Goal: Task Accomplishment & Management: Manage account settings

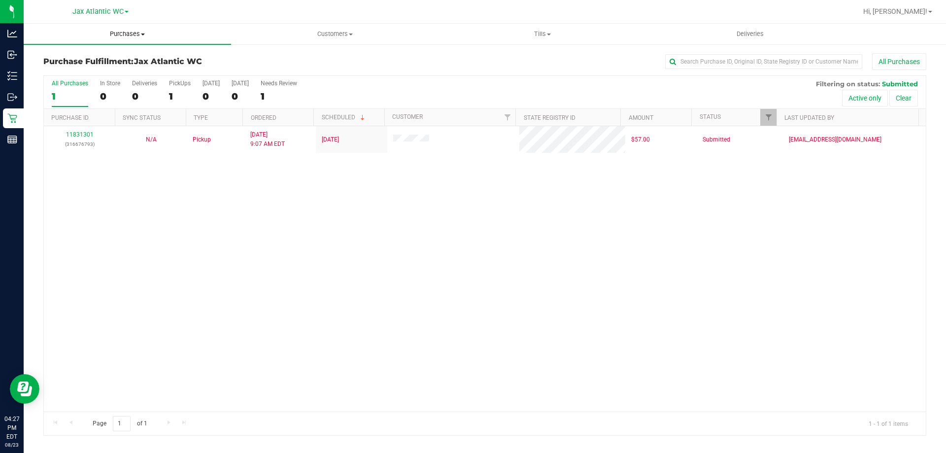
click at [122, 35] on span "Purchases" at bounding box center [127, 34] width 207 height 9
click at [40, 68] on span "Fulfillment" at bounding box center [54, 71] width 61 height 8
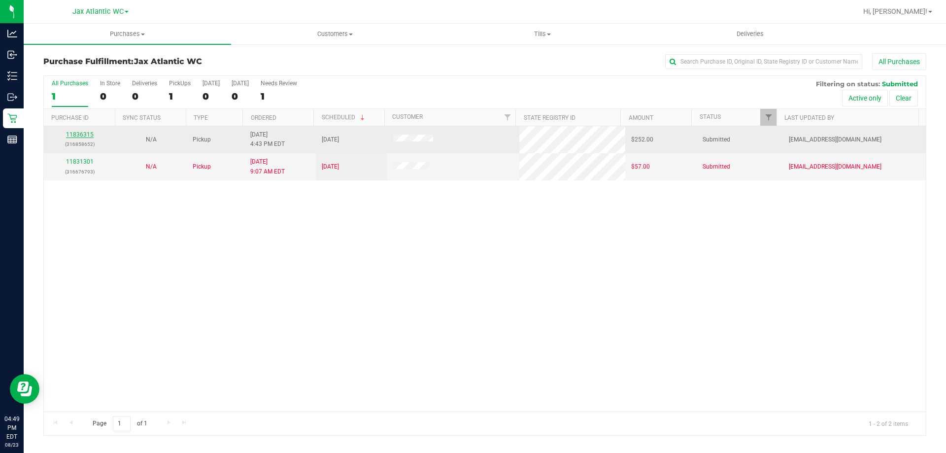
click at [80, 134] on link "11836315" at bounding box center [80, 134] width 28 height 7
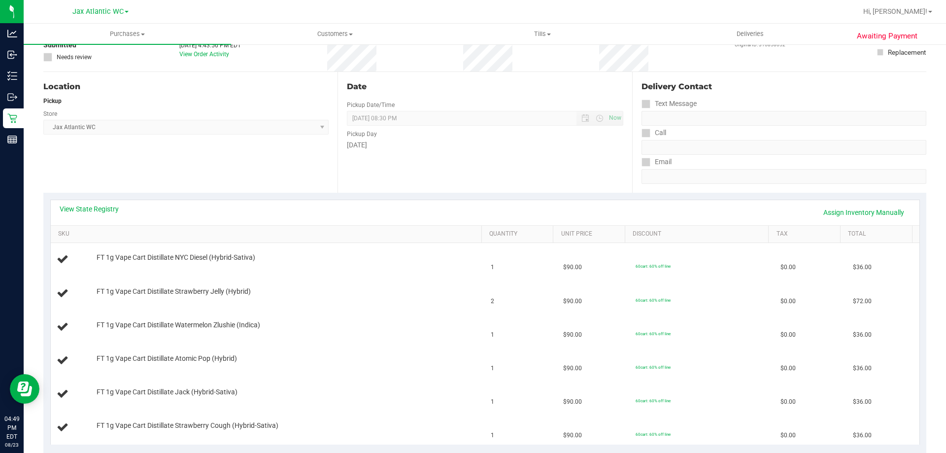
scroll to position [99, 0]
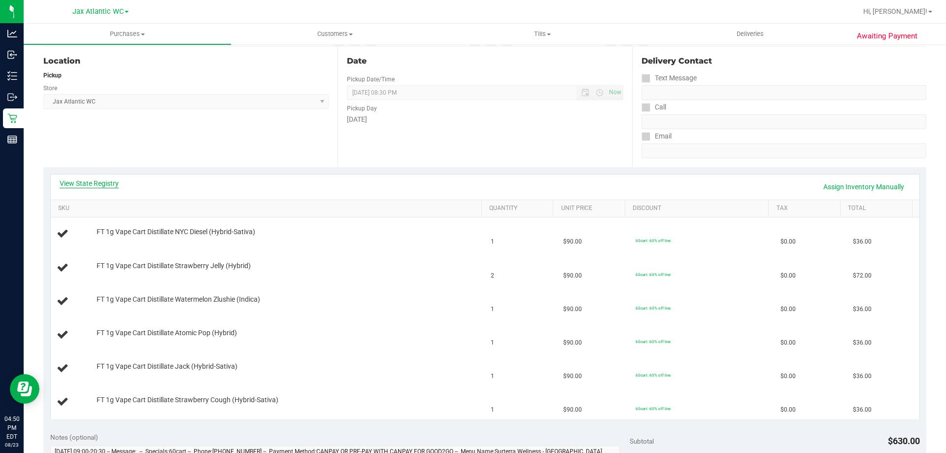
click at [117, 187] on link "View State Registry" at bounding box center [89, 183] width 59 height 10
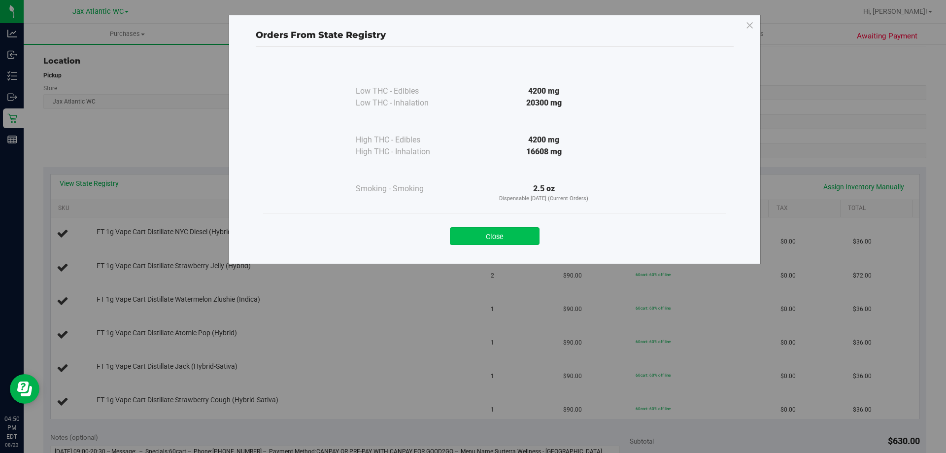
click at [526, 229] on button "Close" at bounding box center [495, 236] width 90 height 18
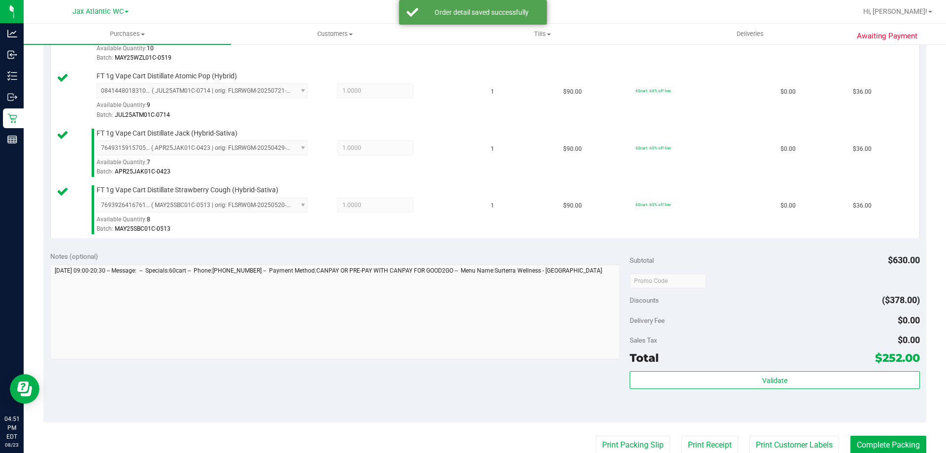
scroll to position [493, 0]
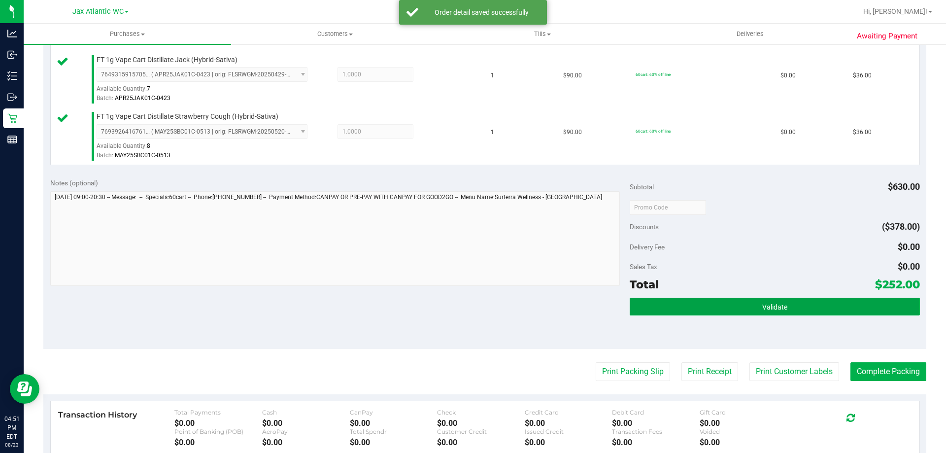
click at [784, 308] on button "Validate" at bounding box center [775, 307] width 290 height 18
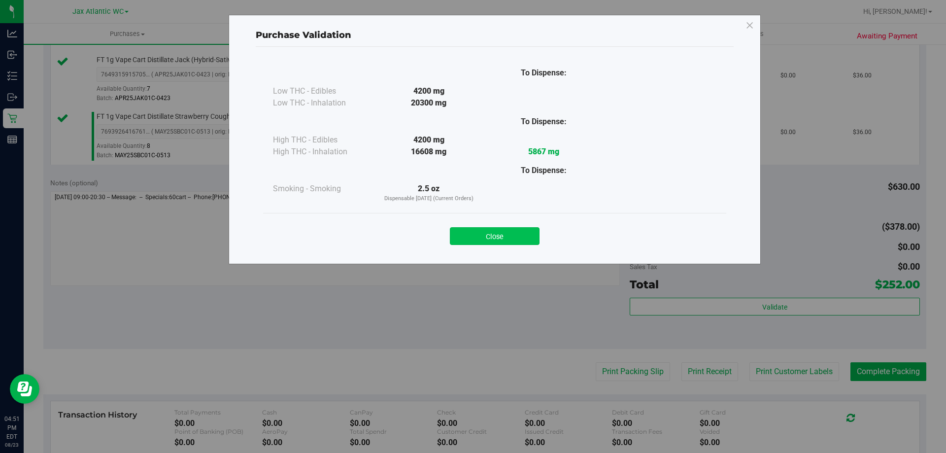
click at [499, 233] on button "Close" at bounding box center [495, 236] width 90 height 18
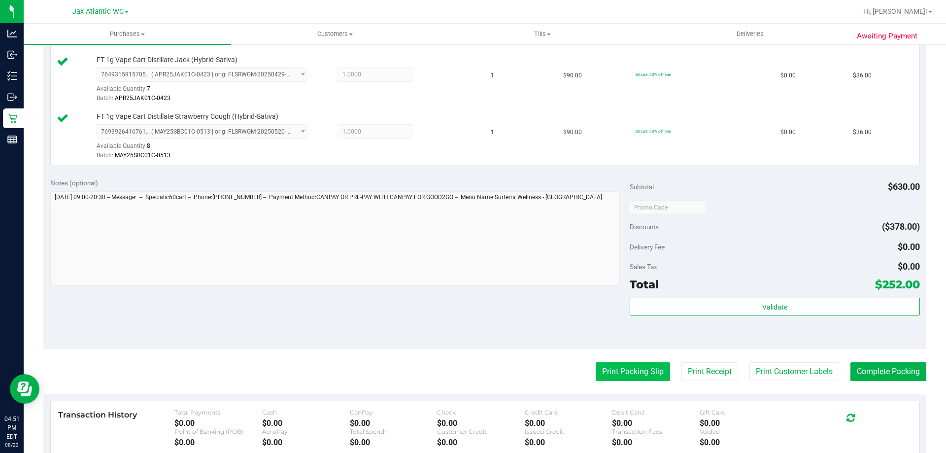
click at [625, 373] on button "Print Packing Slip" at bounding box center [633, 371] width 74 height 19
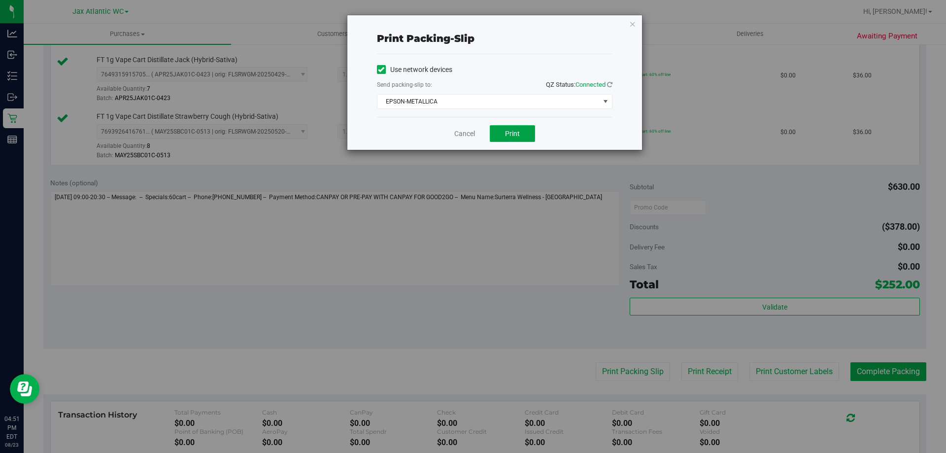
click at [508, 133] on span "Print" at bounding box center [512, 134] width 15 height 8
click at [489, 103] on span "EPSON-METALLICA" at bounding box center [488, 102] width 222 height 14
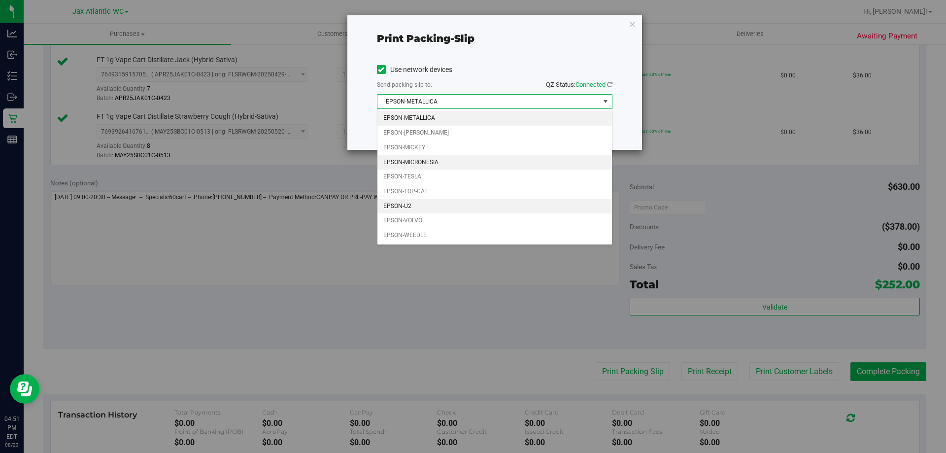
click at [449, 164] on li "EPSON-MICRONESIA" at bounding box center [494, 162] width 234 height 15
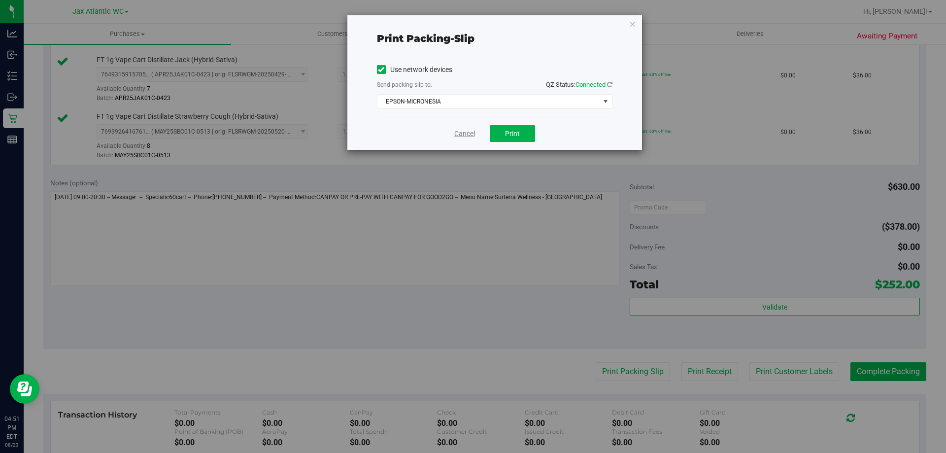
click at [470, 133] on link "Cancel" at bounding box center [464, 134] width 21 height 10
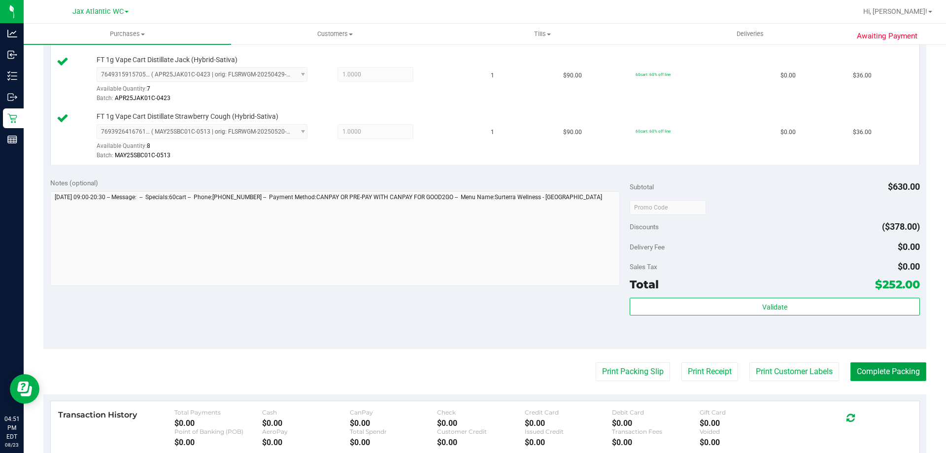
click at [861, 378] on button "Complete Packing" at bounding box center [888, 371] width 76 height 19
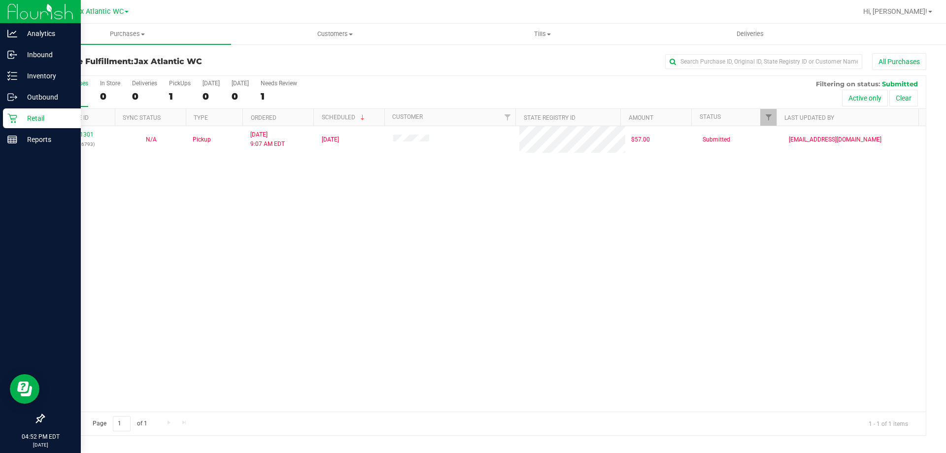
click at [18, 122] on p "Retail" at bounding box center [46, 118] width 59 height 12
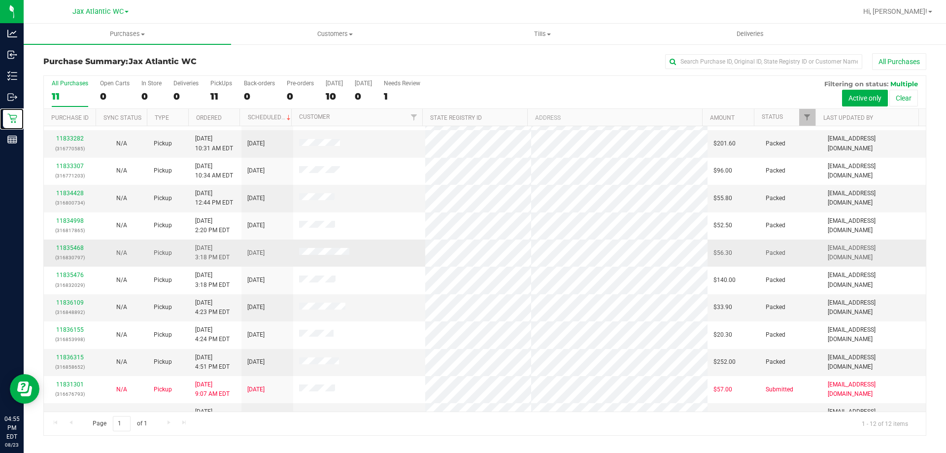
scroll to position [42, 0]
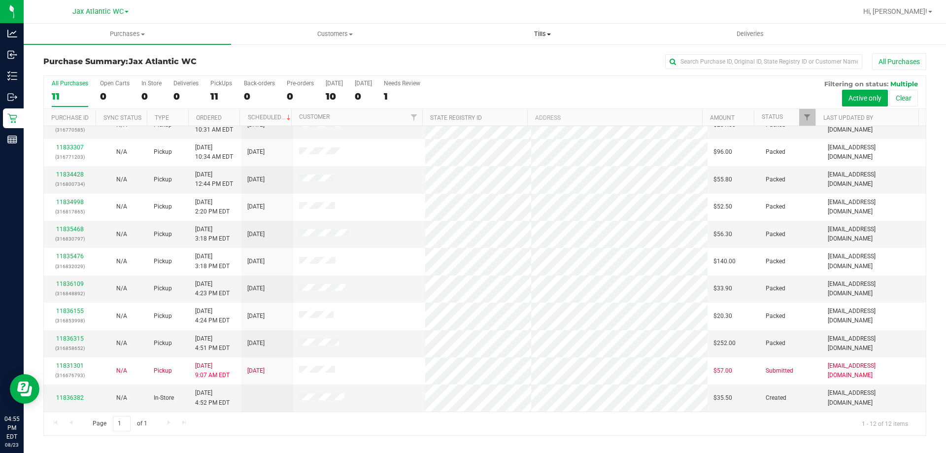
click at [541, 33] on span "Tills" at bounding box center [542, 34] width 206 height 9
click at [497, 59] on span "Manage tills" at bounding box center [471, 59] width 67 height 8
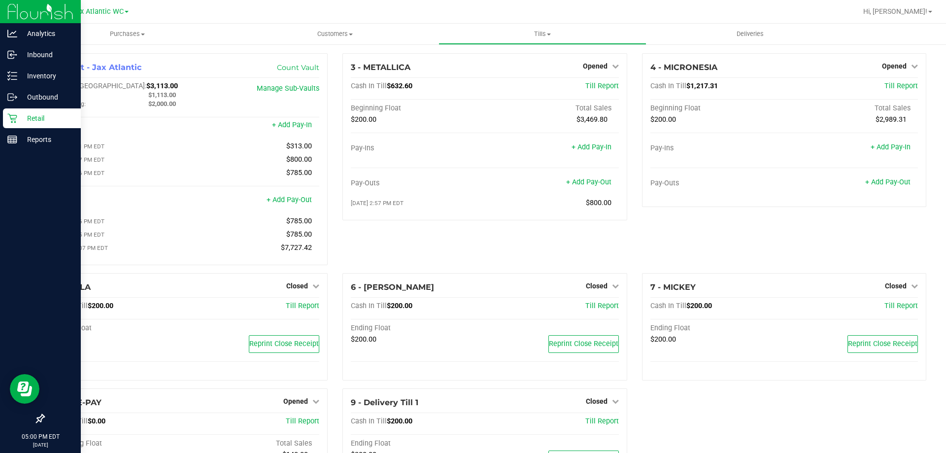
click at [44, 123] on p "Retail" at bounding box center [46, 118] width 59 height 12
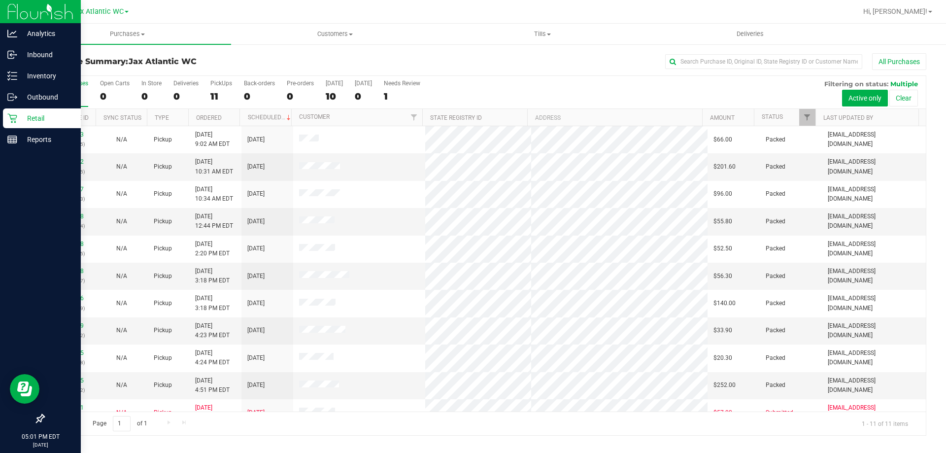
click at [22, 124] on div "Retail" at bounding box center [42, 118] width 78 height 20
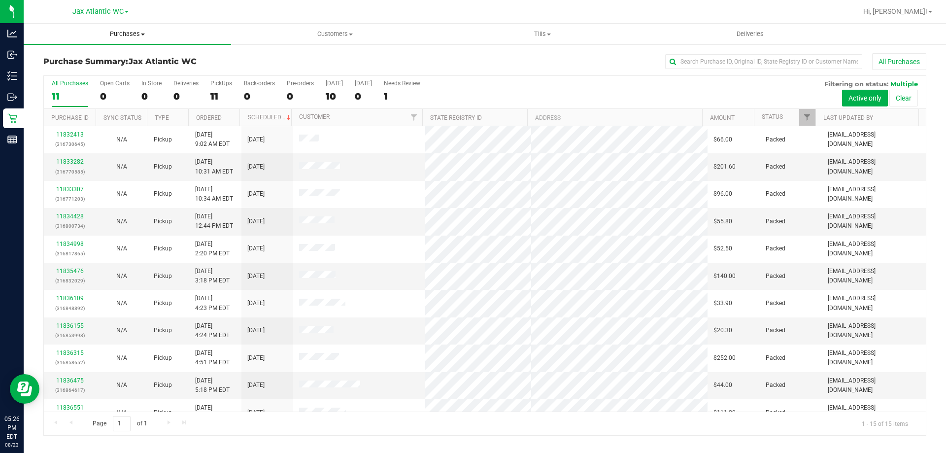
click at [125, 37] on span "Purchases" at bounding box center [127, 34] width 207 height 9
click at [57, 71] on span "Fulfillment" at bounding box center [54, 71] width 61 height 8
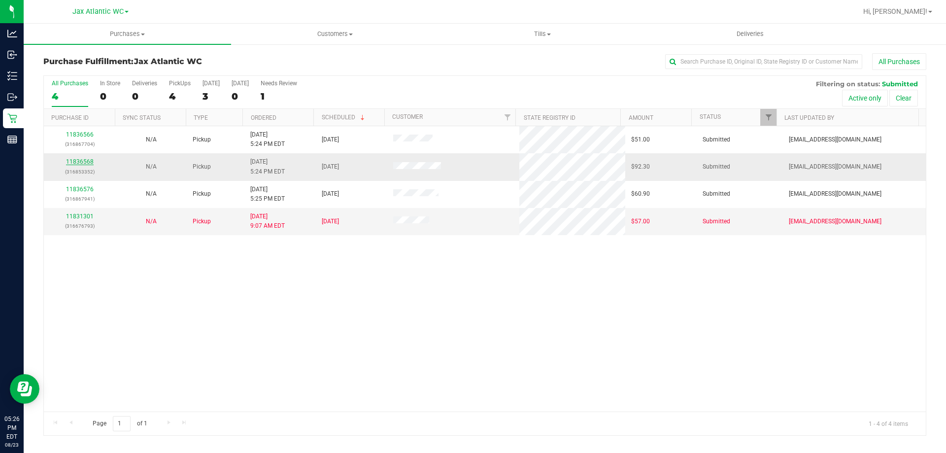
click at [74, 164] on link "11836568" at bounding box center [80, 161] width 28 height 7
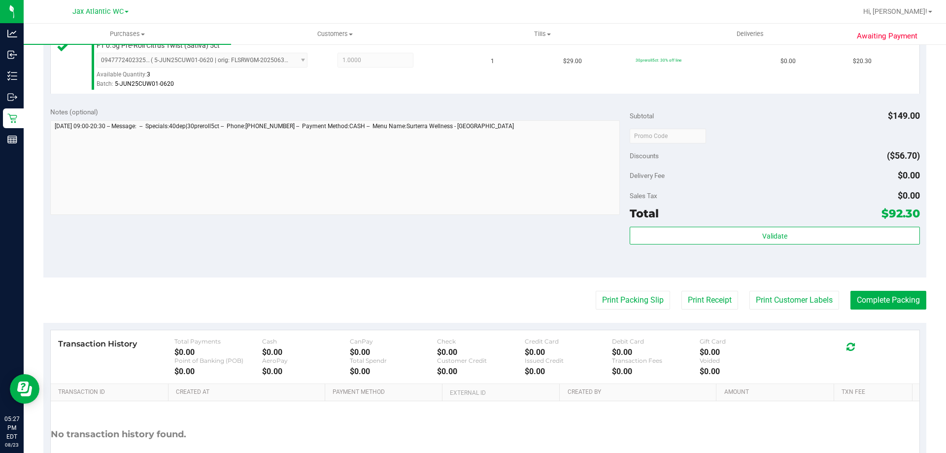
scroll to position [345, 0]
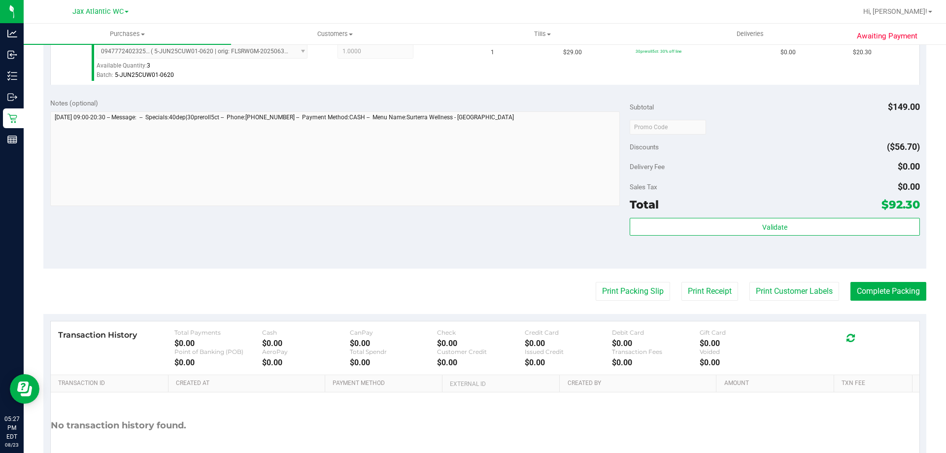
click at [728, 238] on div "Validate" at bounding box center [775, 240] width 290 height 44
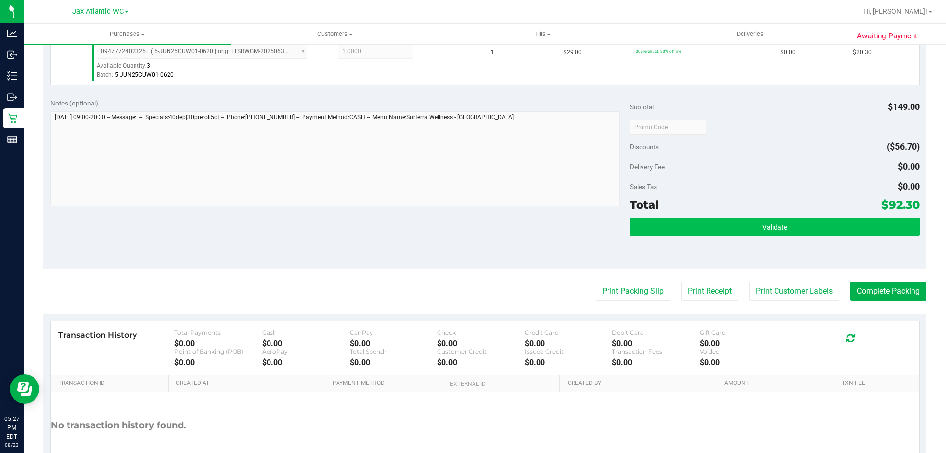
drag, startPoint x: 727, startPoint y: 238, endPoint x: 720, endPoint y: 229, distance: 11.2
click at [727, 237] on div "Validate" at bounding box center [775, 240] width 290 height 44
click at [718, 227] on button "Validate" at bounding box center [775, 227] width 290 height 18
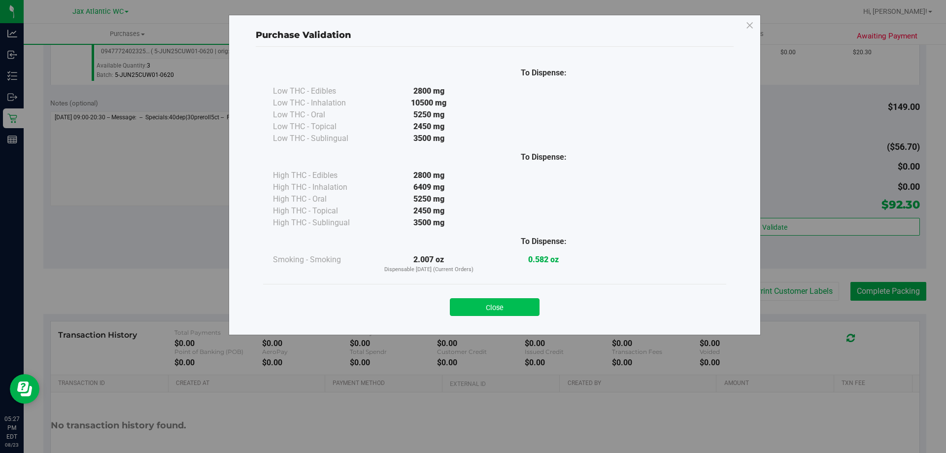
click at [509, 309] on button "Close" at bounding box center [495, 307] width 90 height 18
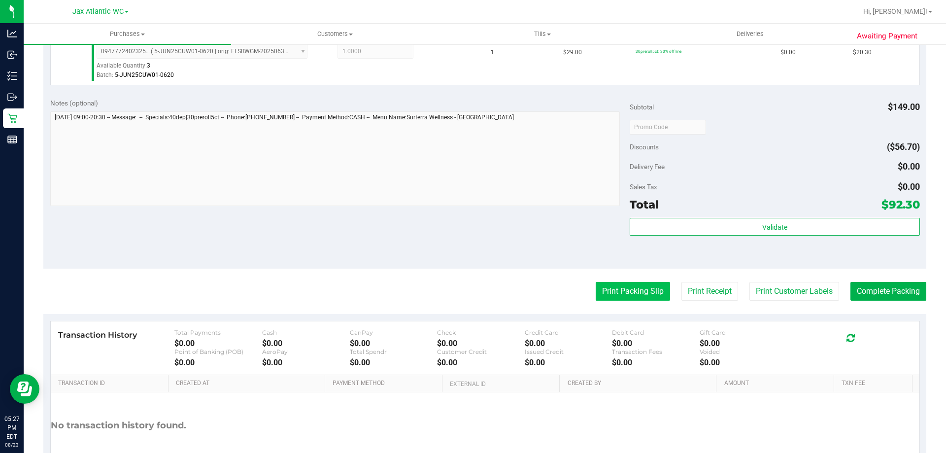
click at [622, 287] on button "Print Packing Slip" at bounding box center [633, 291] width 74 height 19
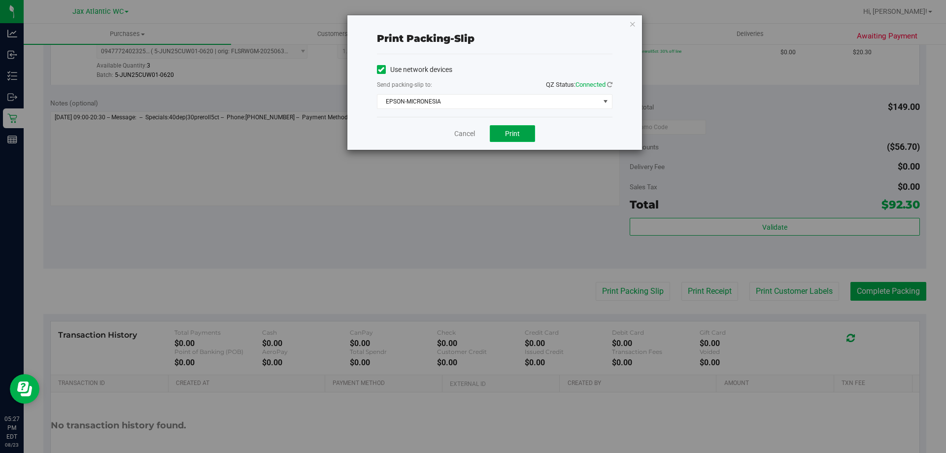
click at [516, 140] on button "Print" at bounding box center [512, 133] width 45 height 17
click at [462, 134] on link "Cancel" at bounding box center [464, 134] width 21 height 10
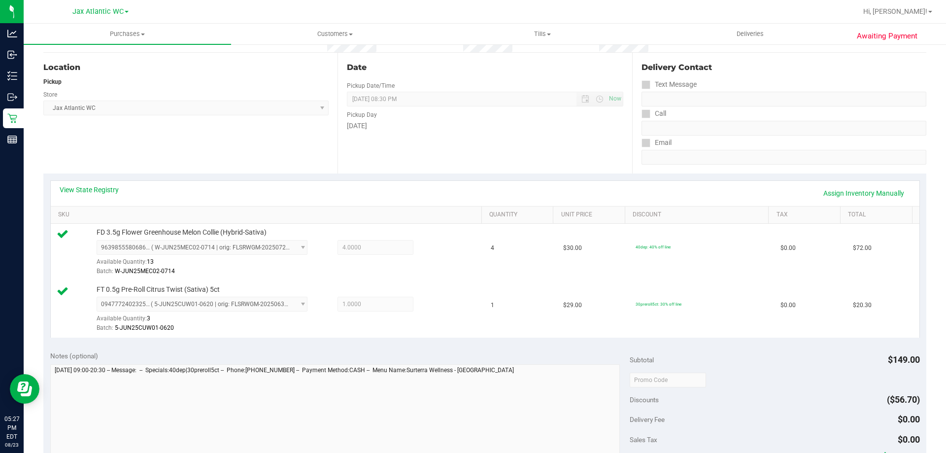
scroll to position [410, 0]
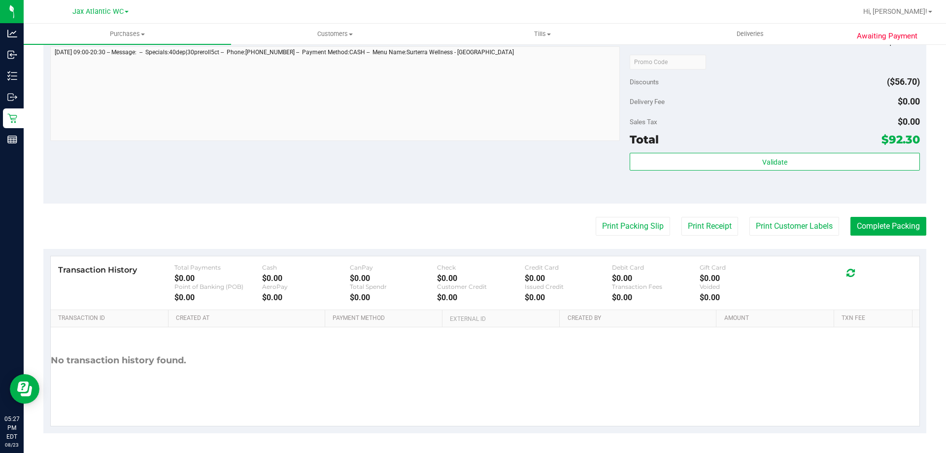
click at [872, 216] on purchase-details "Back Edit Purchase Cancel Purchase View Profile # 11836568 BioTrack ID: - Submi…" at bounding box center [484, 38] width 883 height 790
click at [871, 216] on purchase-details "Back Edit Purchase Cancel Purchase View Profile # 11836568 BioTrack ID: - Submi…" at bounding box center [484, 38] width 883 height 790
click at [871, 223] on button "Complete Packing" at bounding box center [888, 226] width 76 height 19
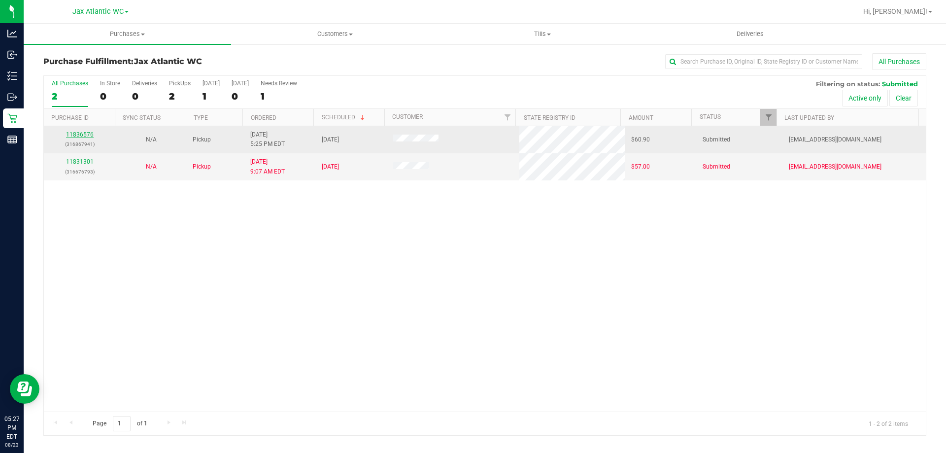
click at [68, 135] on link "11836576" at bounding box center [80, 134] width 28 height 7
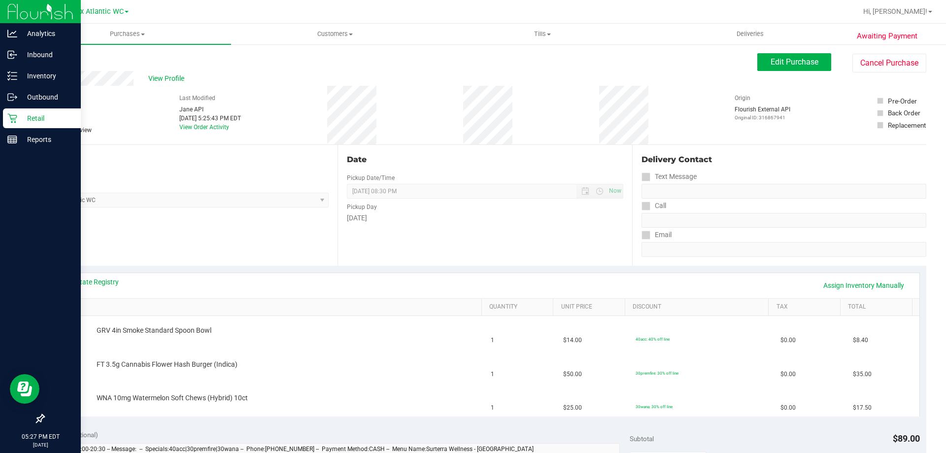
click at [36, 122] on p "Retail" at bounding box center [46, 118] width 59 height 12
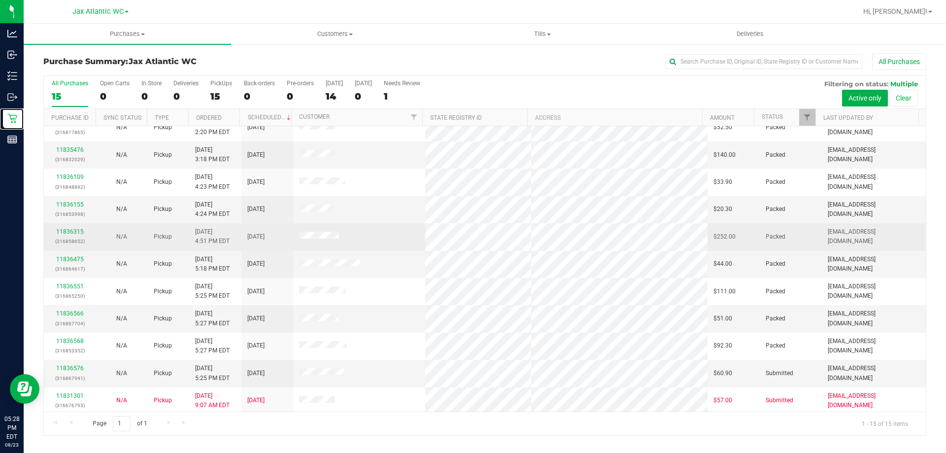
scroll to position [124, 0]
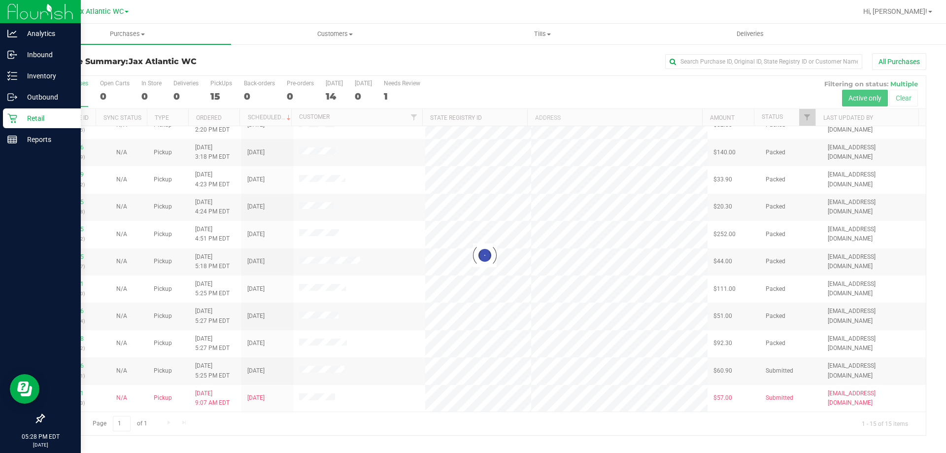
click at [14, 118] on icon at bounding box center [12, 118] width 10 height 10
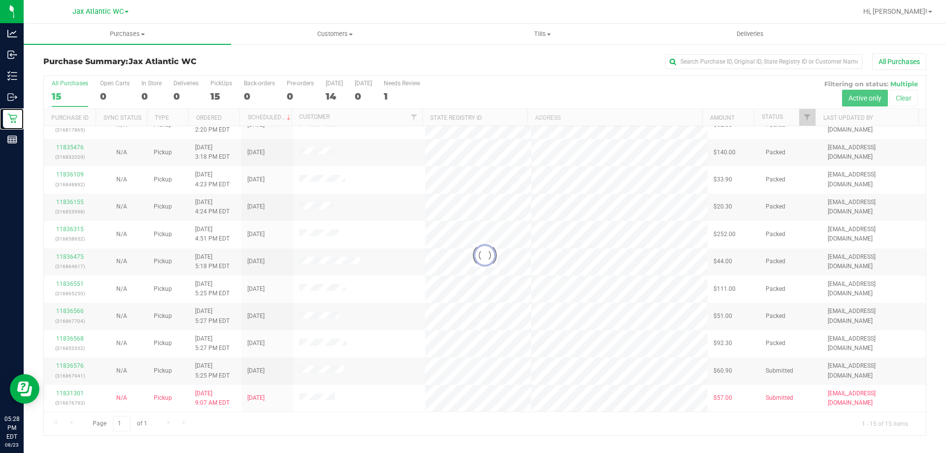
scroll to position [0, 0]
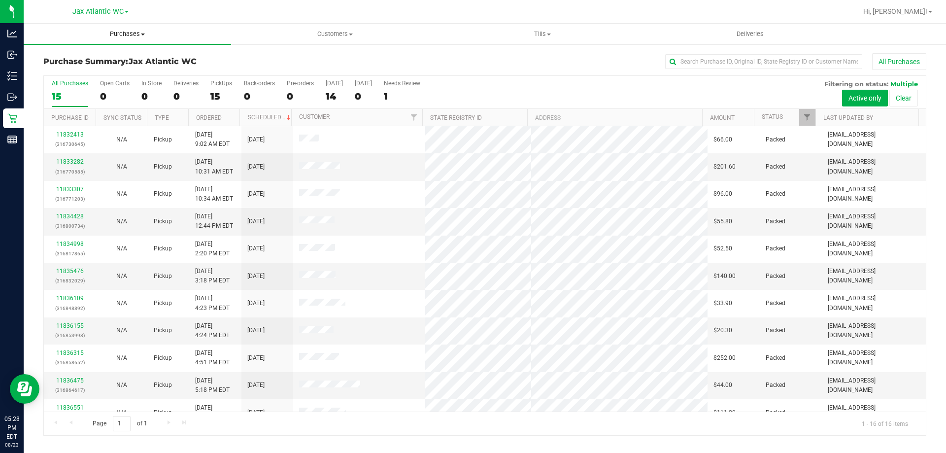
click at [125, 32] on span "Purchases" at bounding box center [127, 34] width 207 height 9
click at [71, 70] on span "Fulfillment" at bounding box center [54, 71] width 61 height 8
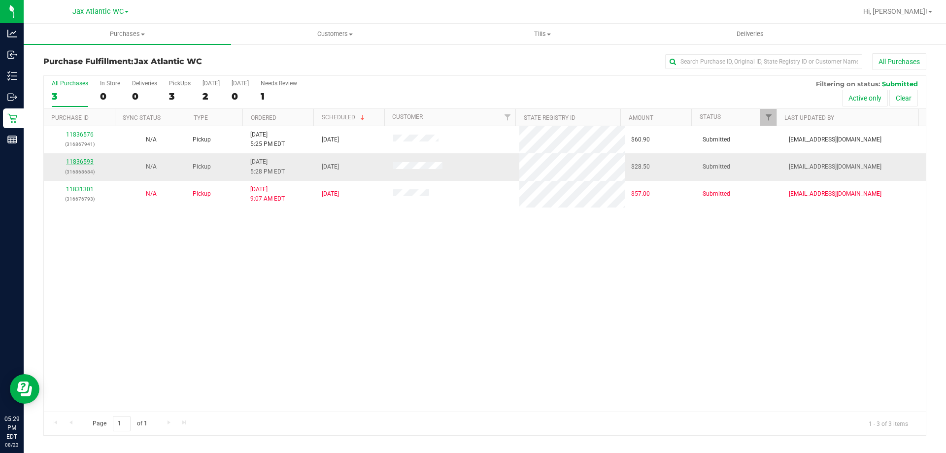
click at [72, 162] on link "11836593" at bounding box center [80, 161] width 28 height 7
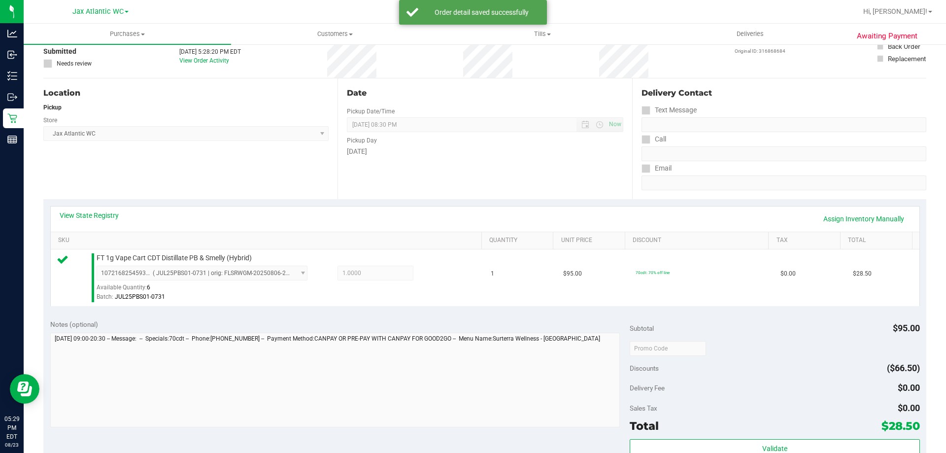
scroll to position [197, 0]
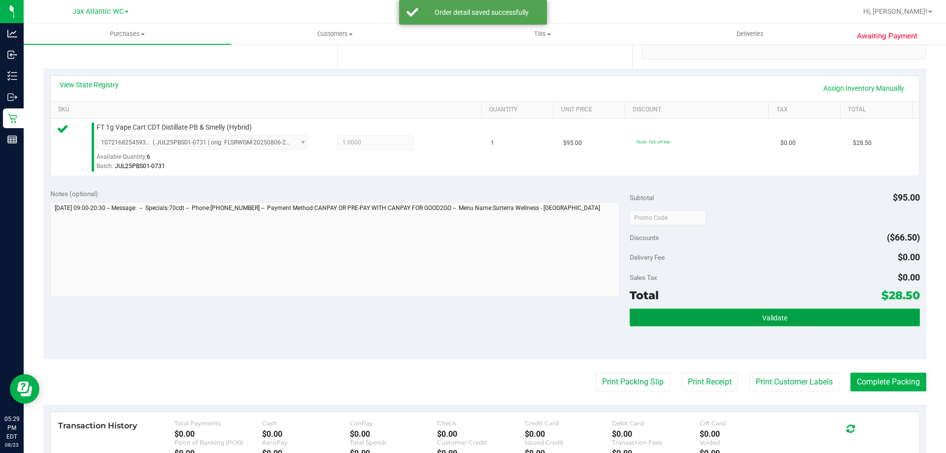
click at [731, 317] on button "Validate" at bounding box center [775, 317] width 290 height 18
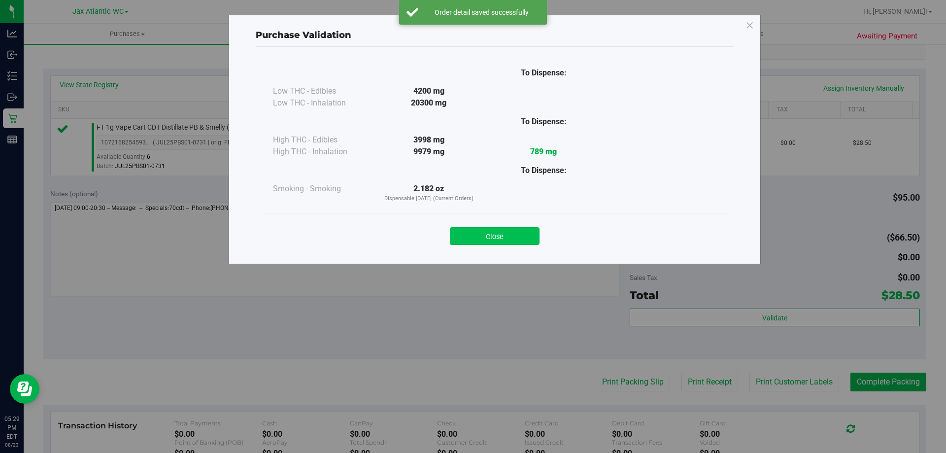
click at [508, 235] on button "Close" at bounding box center [495, 236] width 90 height 18
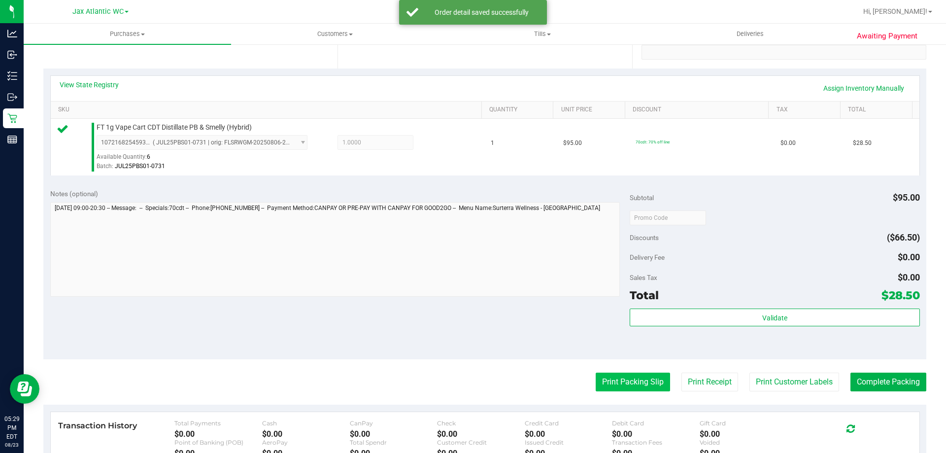
click at [622, 376] on button "Print Packing Slip" at bounding box center [633, 381] width 74 height 19
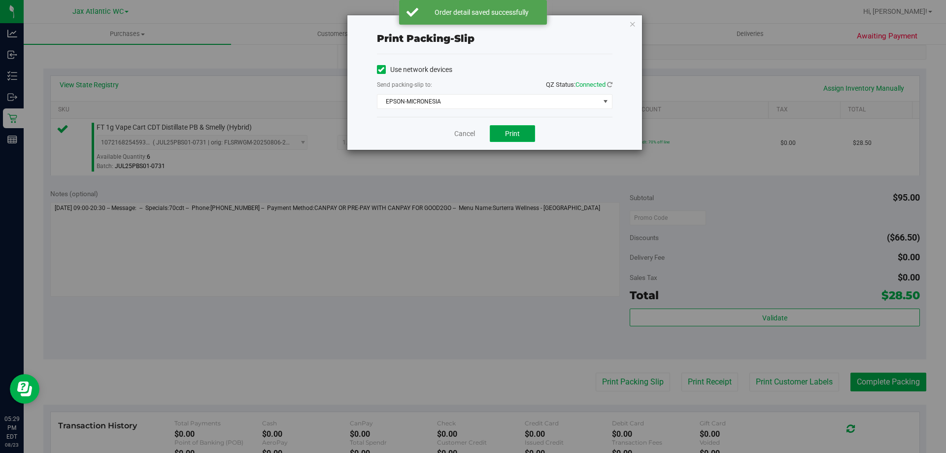
click at [504, 138] on button "Print" at bounding box center [512, 133] width 45 height 17
click at [460, 132] on link "Cancel" at bounding box center [464, 134] width 21 height 10
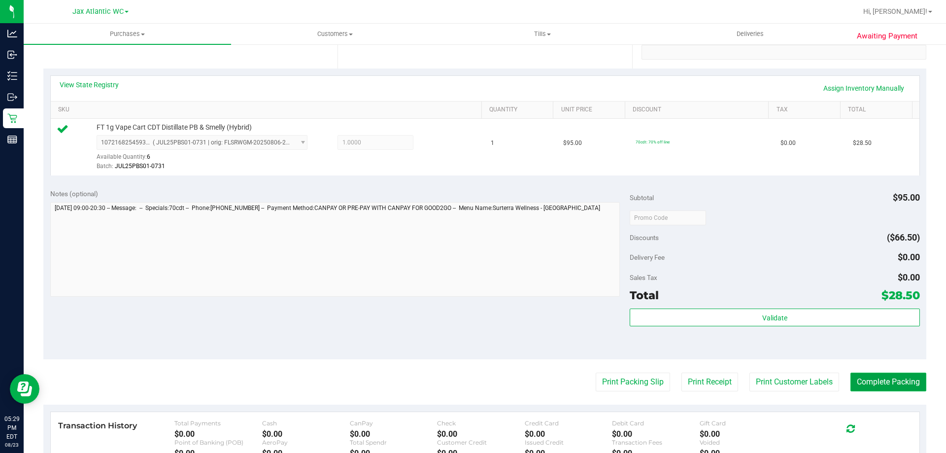
click at [862, 388] on button "Complete Packing" at bounding box center [888, 381] width 76 height 19
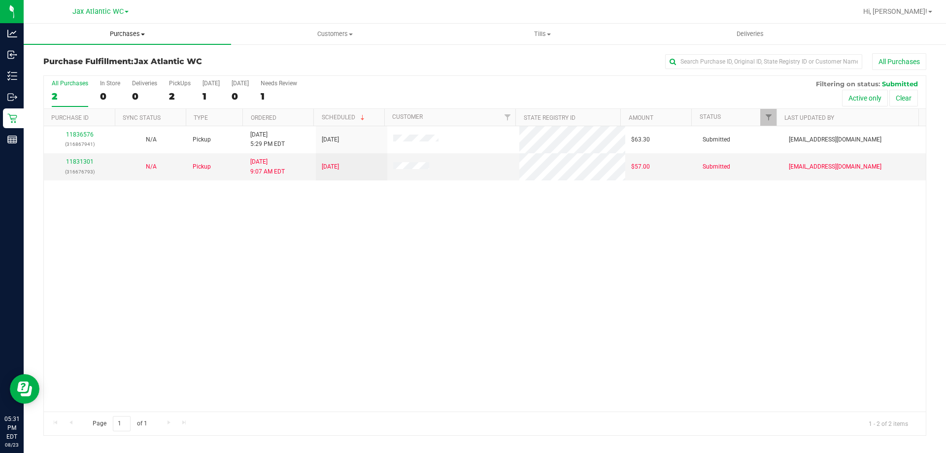
click at [131, 28] on uib-tab-heading "Purchases Summary of purchases Fulfillment All purchases" at bounding box center [127, 34] width 207 height 21
click at [71, 61] on span "Summary of purchases" at bounding box center [74, 59] width 101 height 8
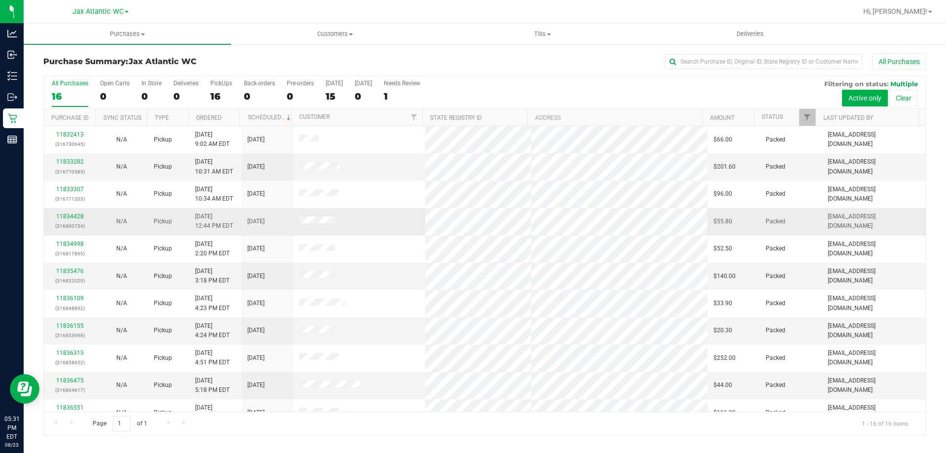
scroll to position [49, 0]
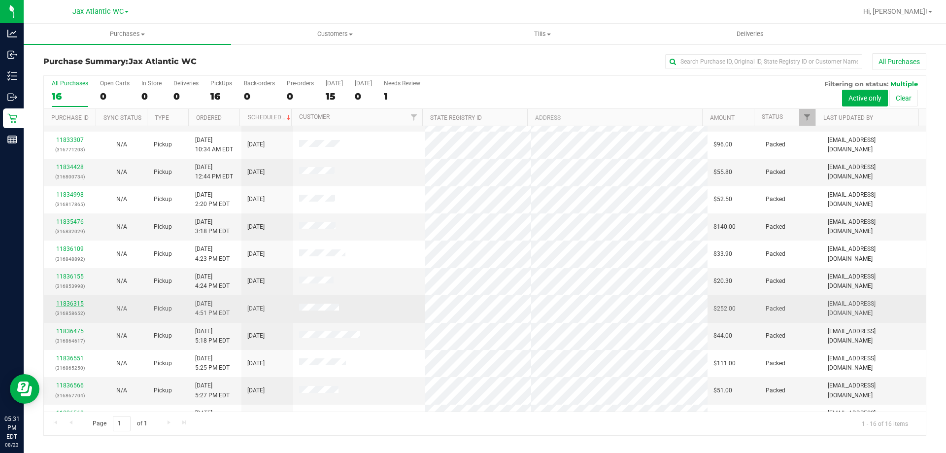
click at [68, 305] on link "11836315" at bounding box center [70, 303] width 28 height 7
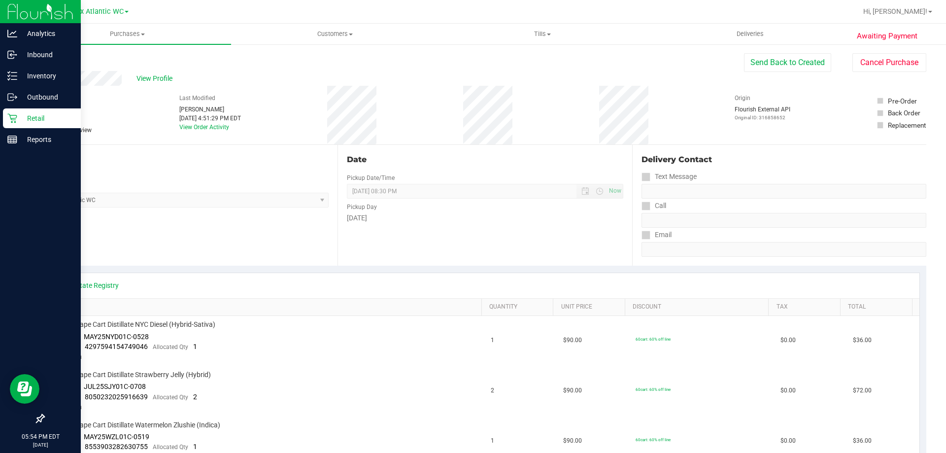
click at [21, 121] on p "Retail" at bounding box center [46, 118] width 59 height 12
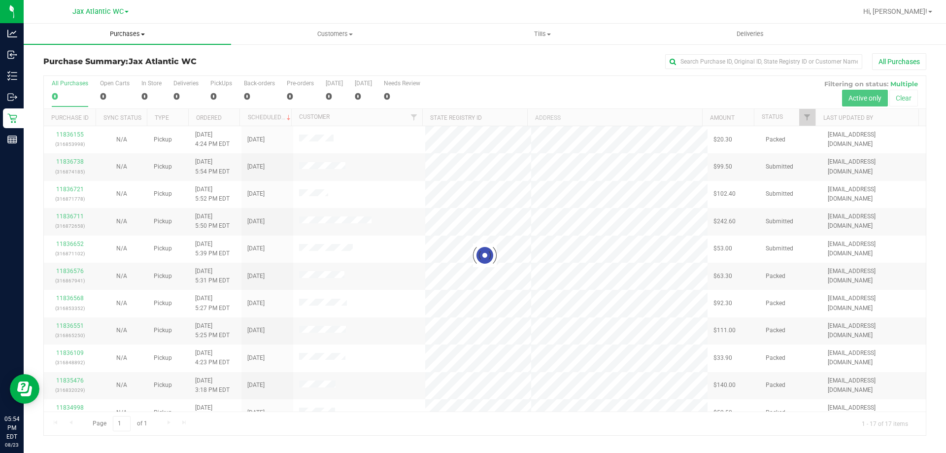
click at [112, 35] on span "Purchases" at bounding box center [127, 34] width 207 height 9
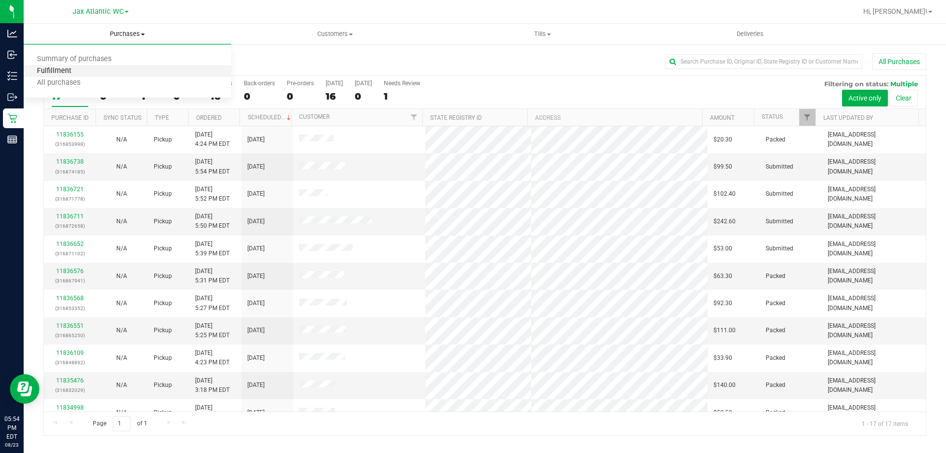
click at [67, 68] on span "Fulfillment" at bounding box center [54, 71] width 61 height 8
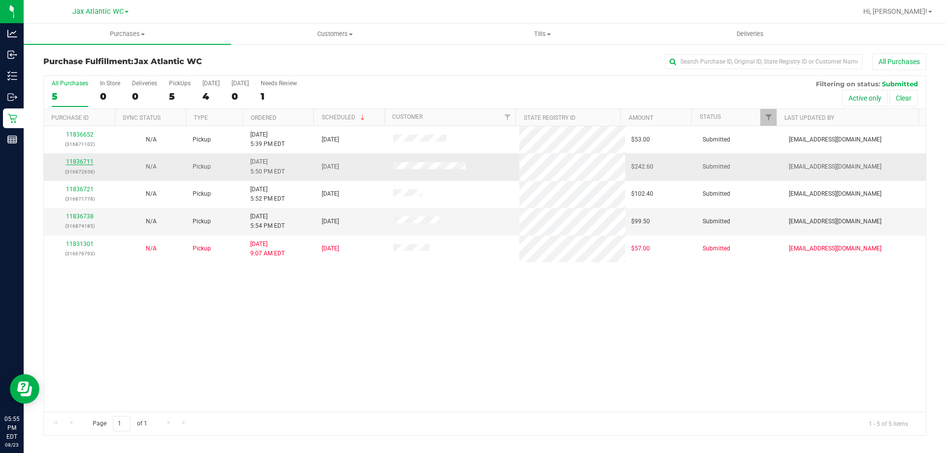
click at [73, 161] on link "11836711" at bounding box center [80, 161] width 28 height 7
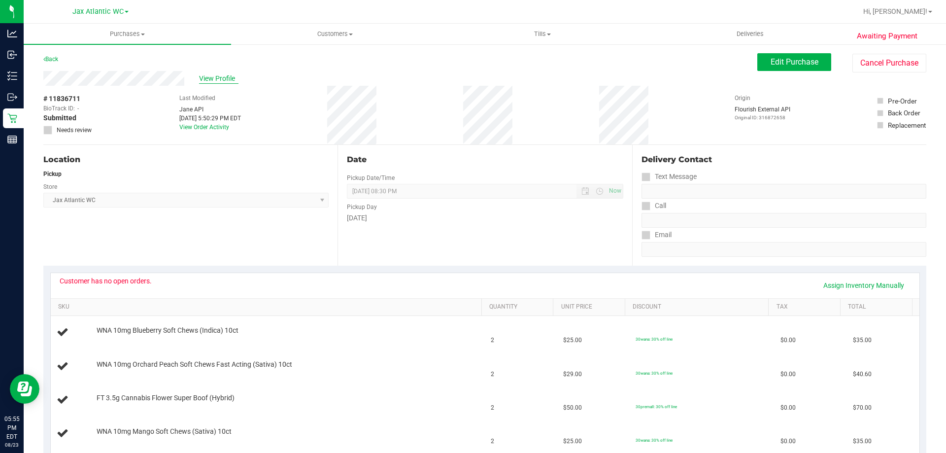
click at [210, 77] on span "View Profile" at bounding box center [218, 78] width 39 height 10
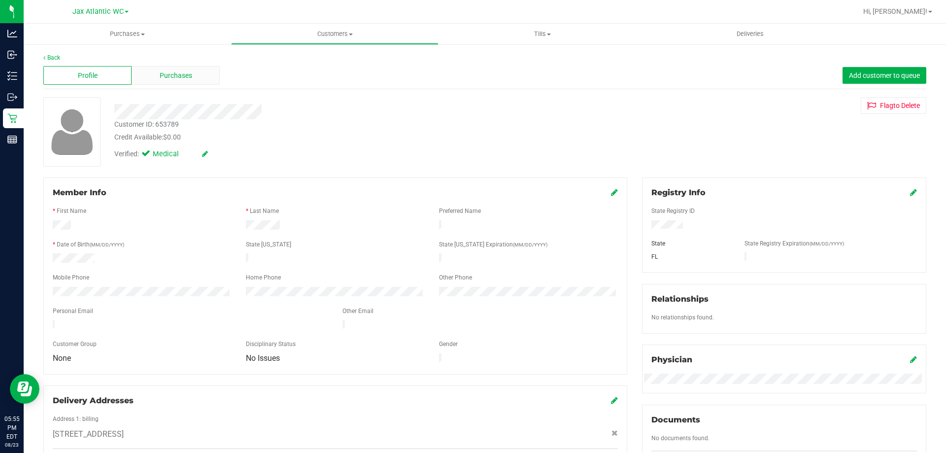
click at [152, 81] on div "Purchases" at bounding box center [176, 75] width 88 height 19
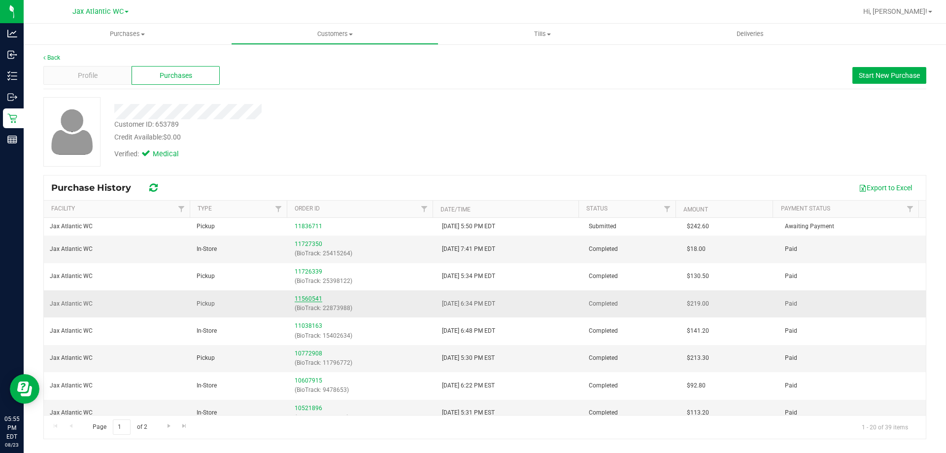
click at [300, 298] on link "11560541" at bounding box center [309, 298] width 28 height 7
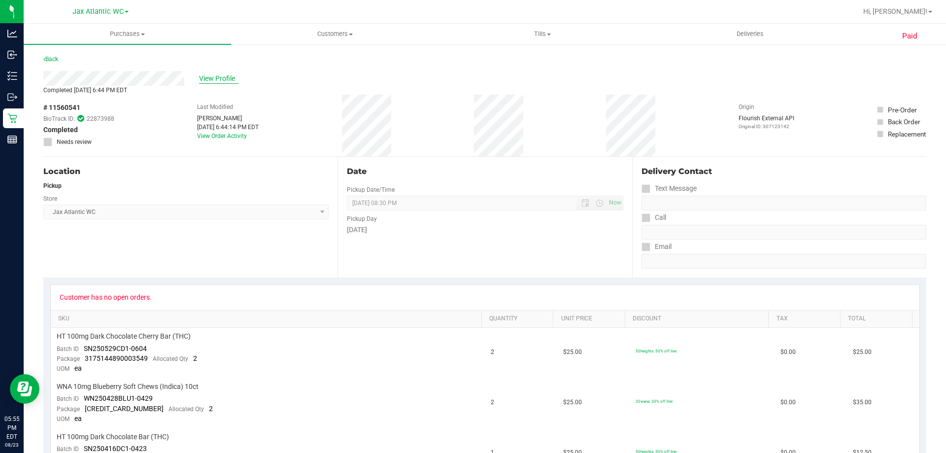
click at [208, 79] on span "View Profile" at bounding box center [218, 78] width 39 height 10
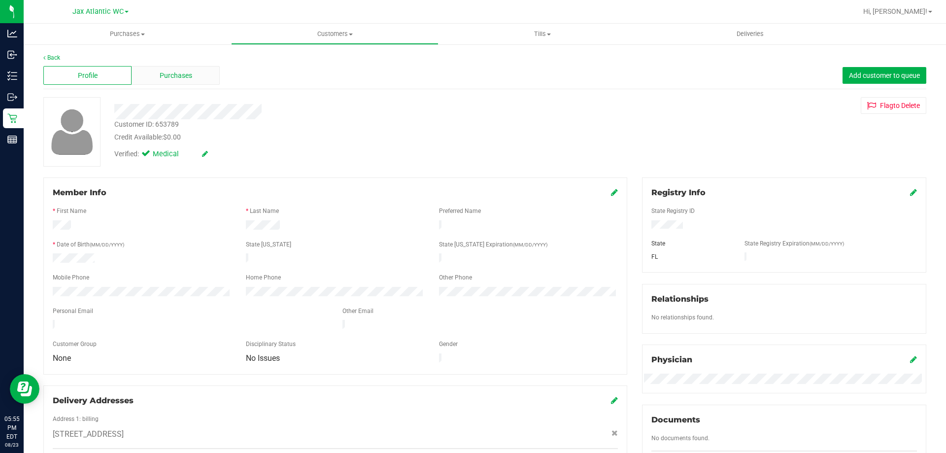
click at [160, 72] on span "Purchases" at bounding box center [176, 75] width 33 height 10
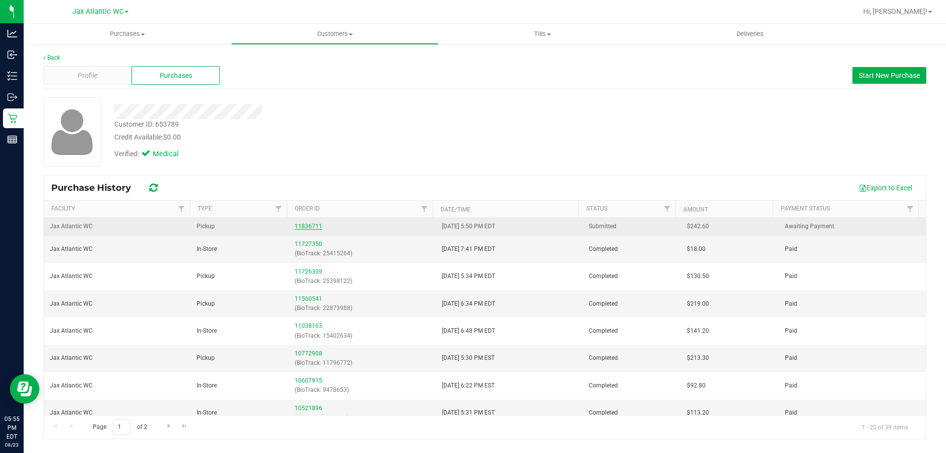
click at [310, 224] on link "11836711" at bounding box center [309, 226] width 28 height 7
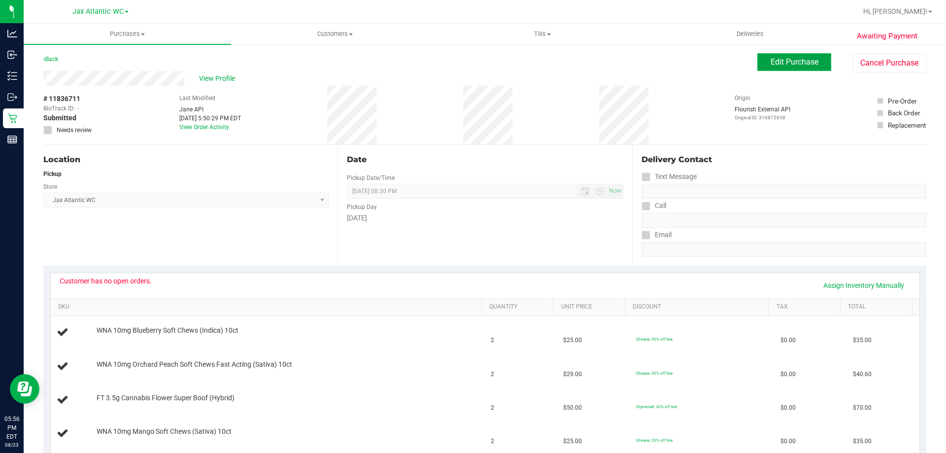
click at [789, 63] on span "Edit Purchase" at bounding box center [794, 61] width 48 height 9
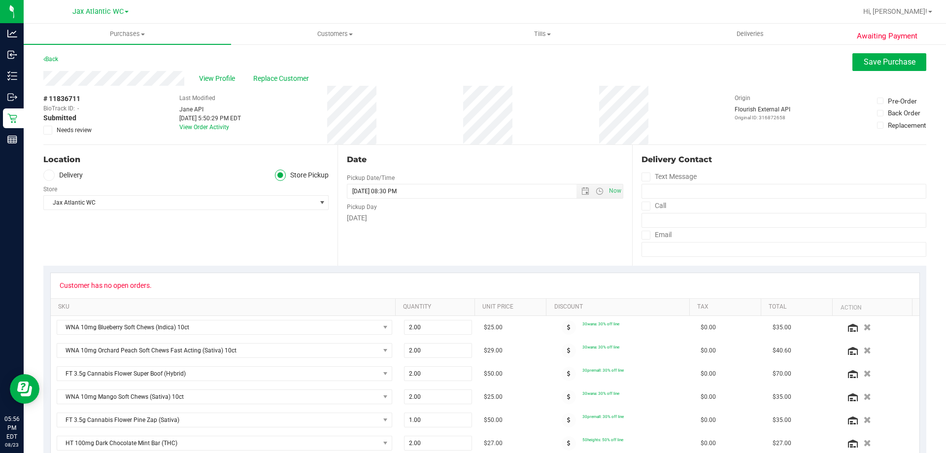
click at [49, 130] on icon at bounding box center [48, 130] width 6 height 0
click at [0, 0] on input "Needs review" at bounding box center [0, 0] width 0 height 0
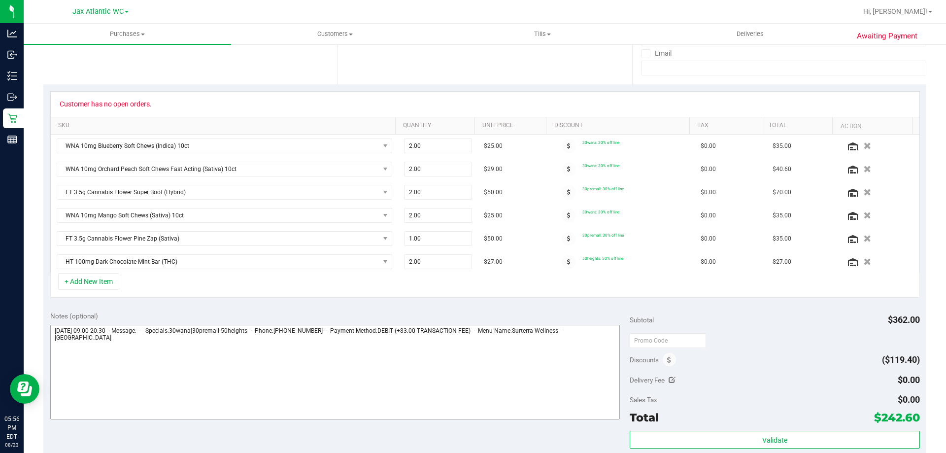
scroll to position [246, 0]
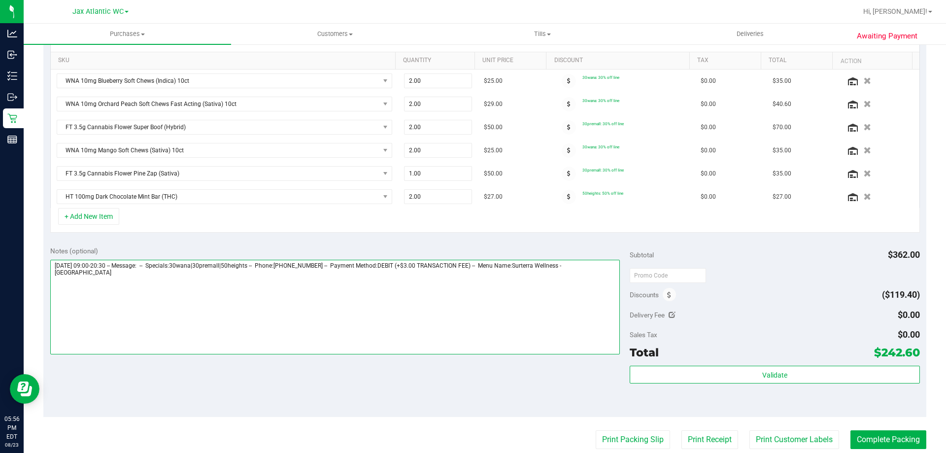
click at [585, 271] on textarea at bounding box center [335, 307] width 570 height 95
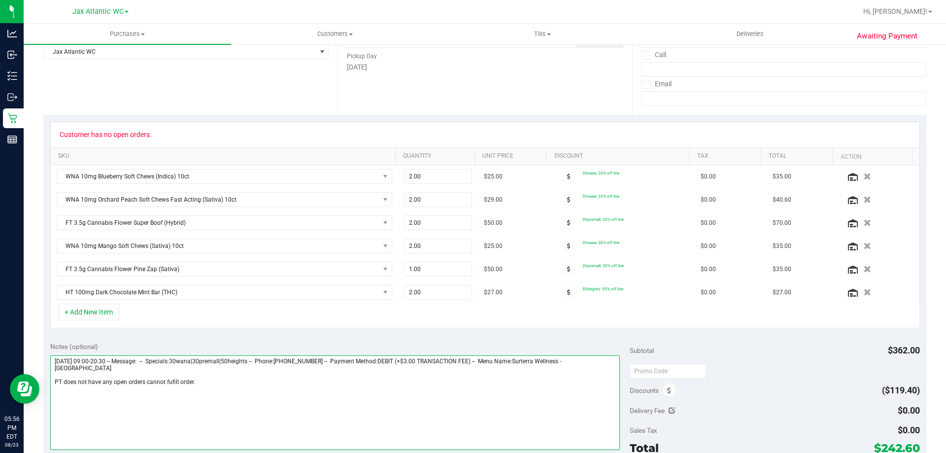
scroll to position [0, 0]
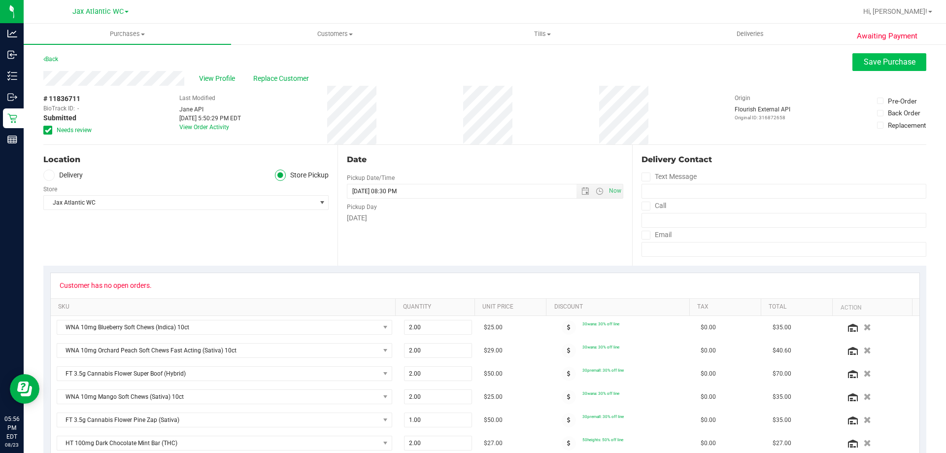
type textarea "Saturday 08/23/2025 09:00-20:30 -- Message: -- Specials:30wana|30premall|50heig…"
click at [852, 65] on button "Save Purchase" at bounding box center [889, 62] width 74 height 18
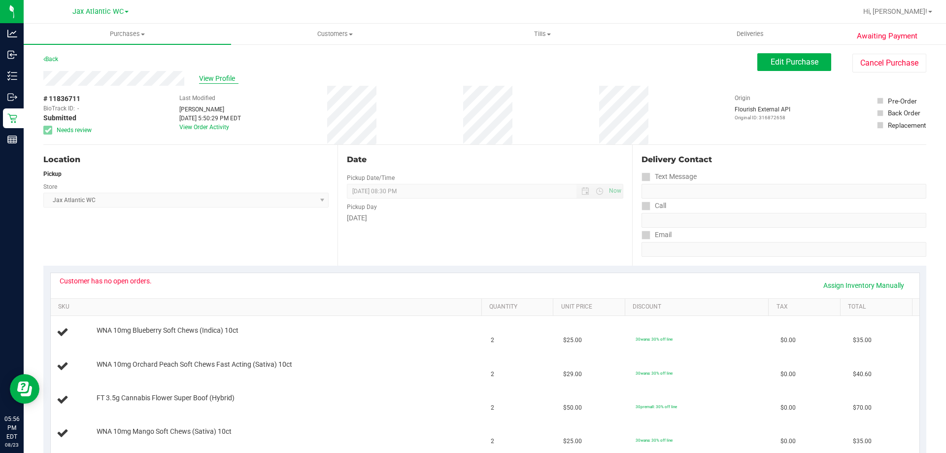
click at [216, 80] on span "View Profile" at bounding box center [218, 78] width 39 height 10
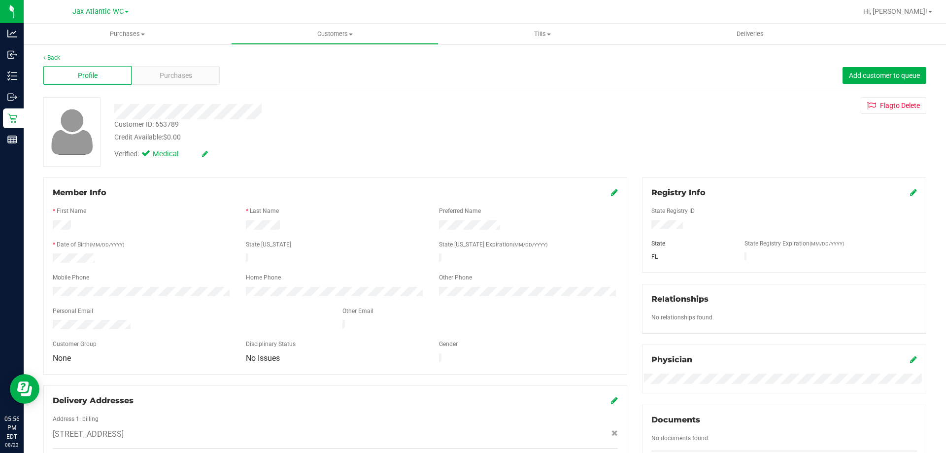
click at [167, 120] on div "Customer ID: 653789" at bounding box center [146, 124] width 65 height 10
copy div "653789"
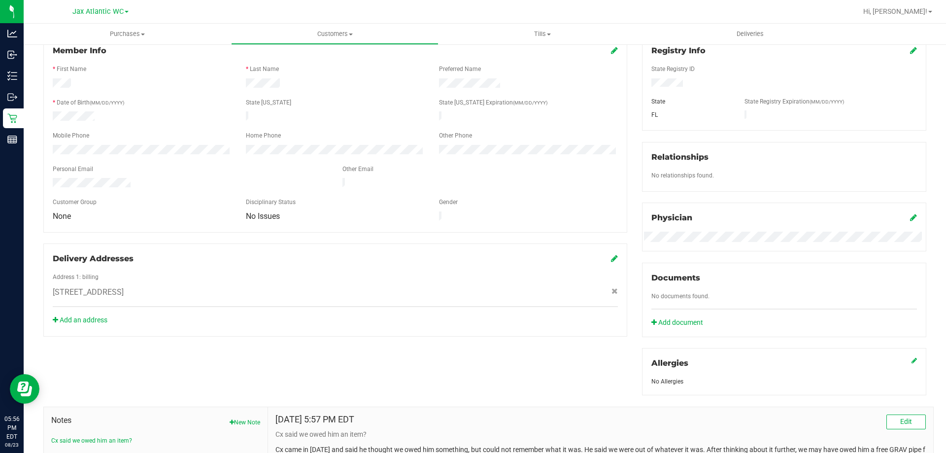
scroll to position [260, 0]
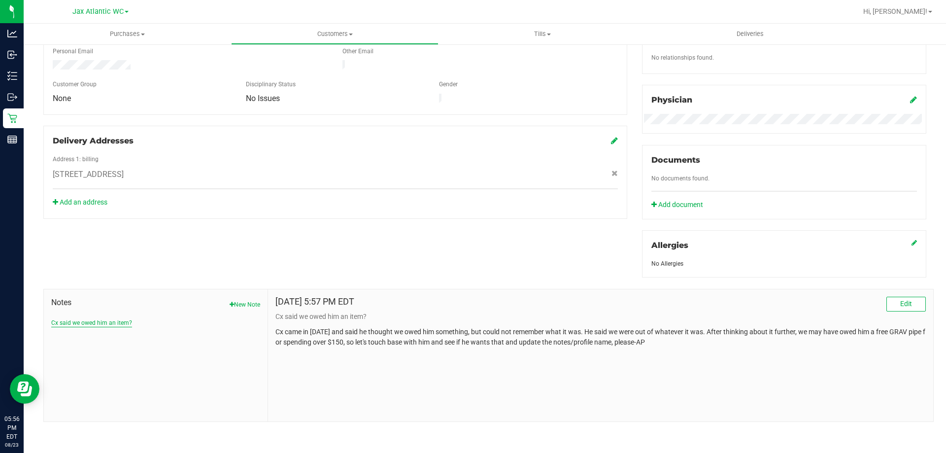
click at [92, 321] on button "Cx said we owed him an item?" at bounding box center [91, 322] width 81 height 9
click at [900, 302] on span "Edit" at bounding box center [906, 304] width 12 height 8
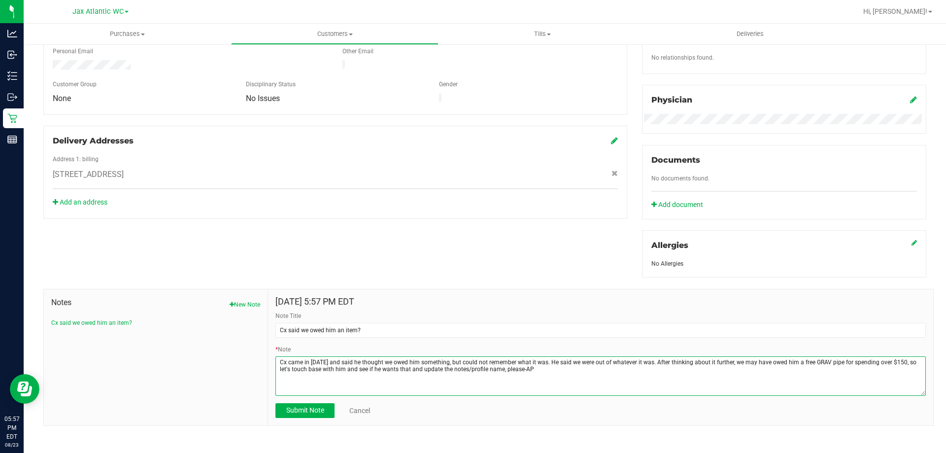
click at [557, 373] on textarea "* Note" at bounding box center [600, 375] width 650 height 39
type textarea "Cx came in today and said he thought we owed him something, but could not remem…"
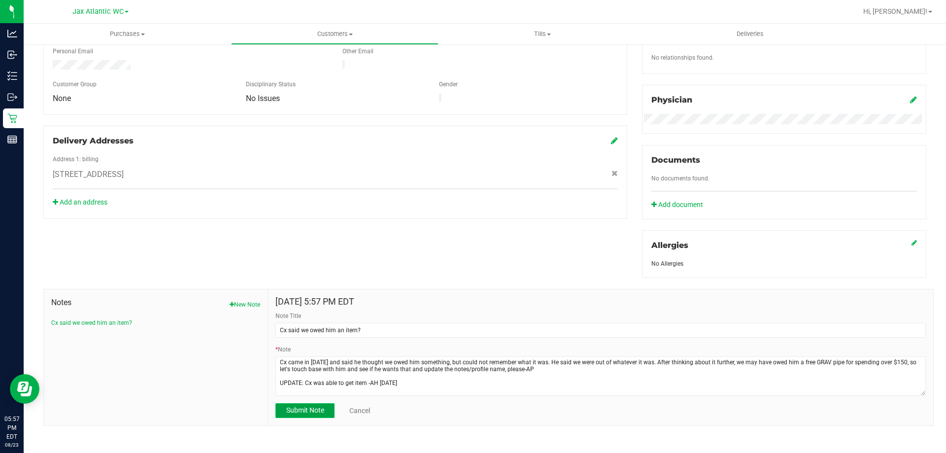
click at [312, 413] on span "Submit Note" at bounding box center [305, 410] width 38 height 8
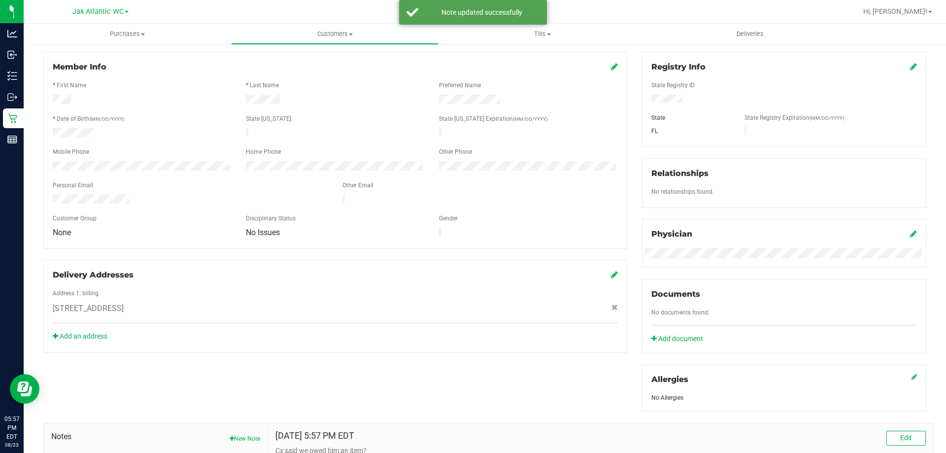
scroll to position [0, 0]
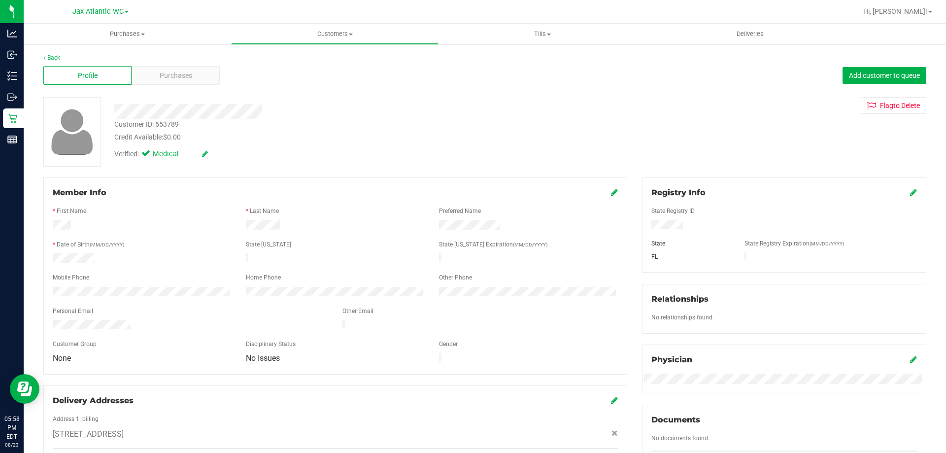
click at [841, 357] on div "Physician" at bounding box center [784, 360] width 266 height 12
click at [123, 36] on span "Purchases" at bounding box center [127, 34] width 207 height 9
click at [72, 69] on span "Fulfillment" at bounding box center [54, 71] width 61 height 8
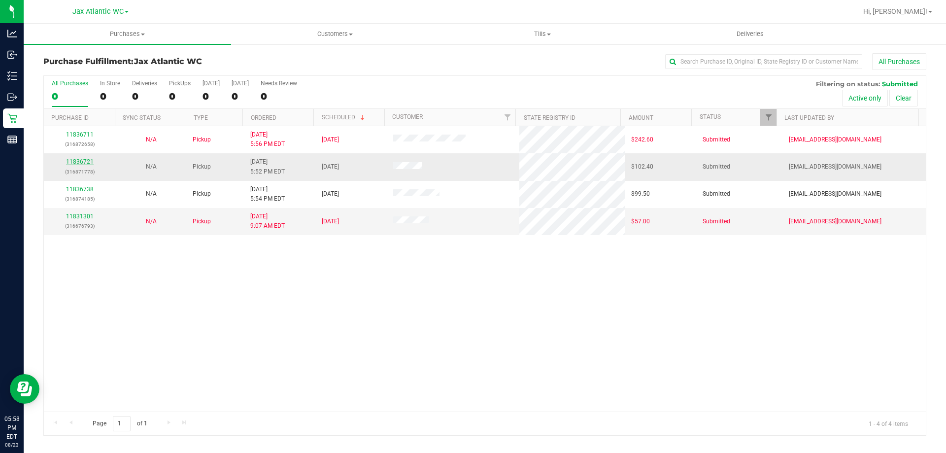
click at [75, 162] on link "11836721" at bounding box center [80, 161] width 28 height 7
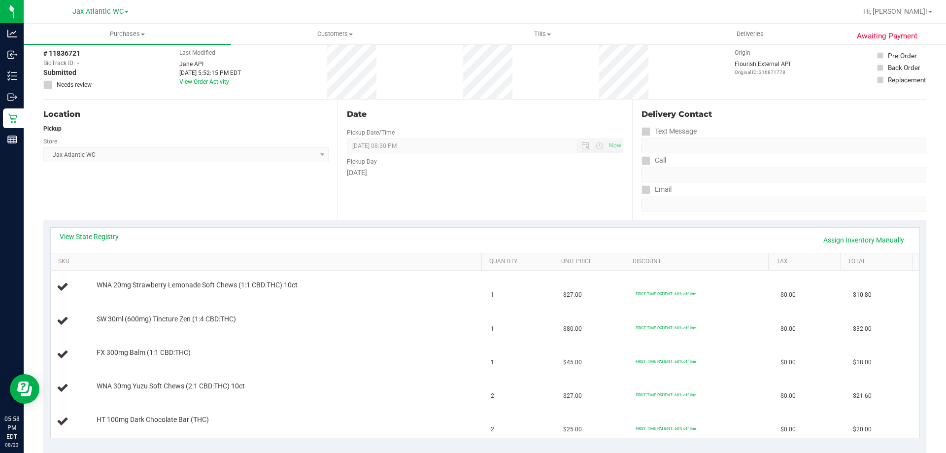
scroll to position [99, 0]
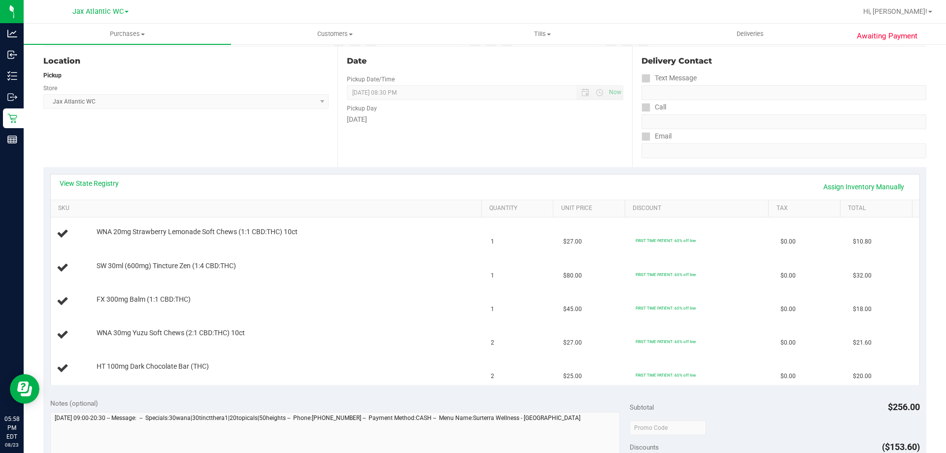
click at [96, 175] on div "View State Registry Assign Inventory Manually" at bounding box center [485, 186] width 869 height 25
click at [97, 180] on link "View State Registry" at bounding box center [89, 183] width 59 height 10
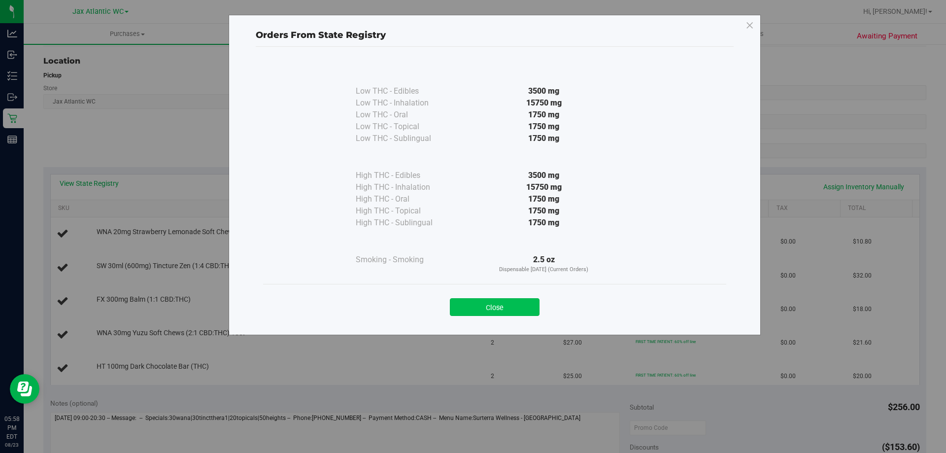
click at [486, 309] on button "Close" at bounding box center [495, 307] width 90 height 18
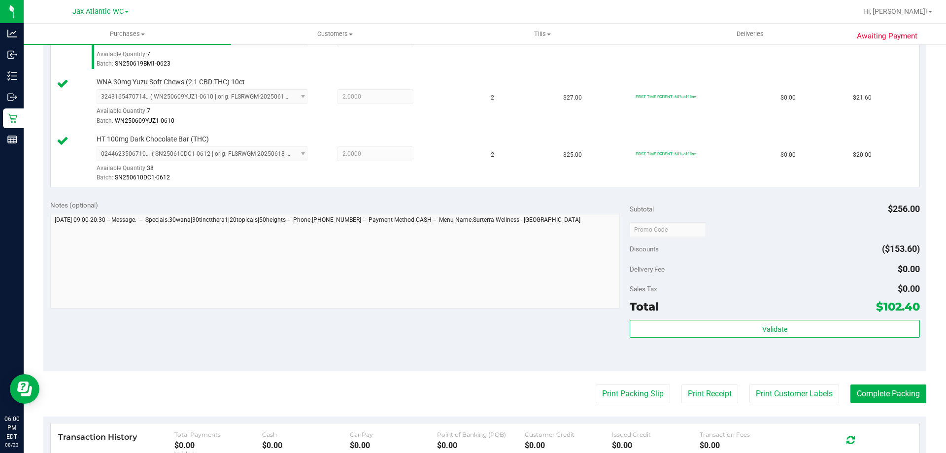
scroll to position [443, 0]
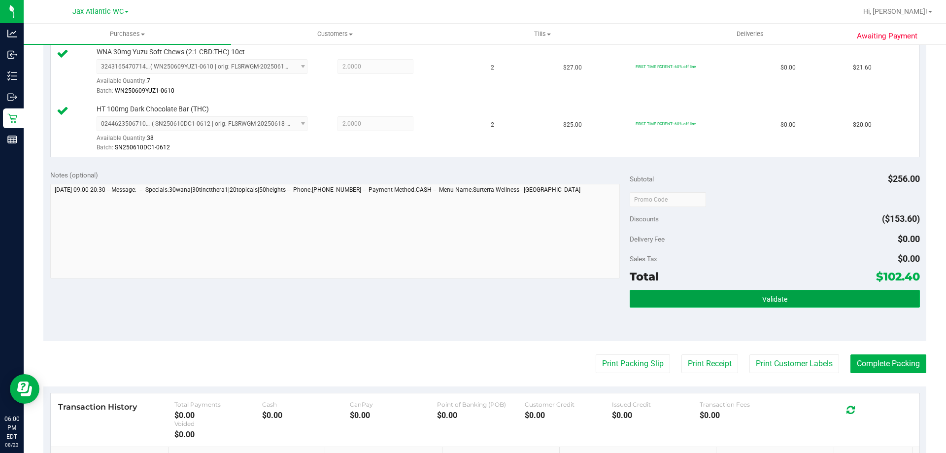
click at [790, 300] on button "Validate" at bounding box center [775, 299] width 290 height 18
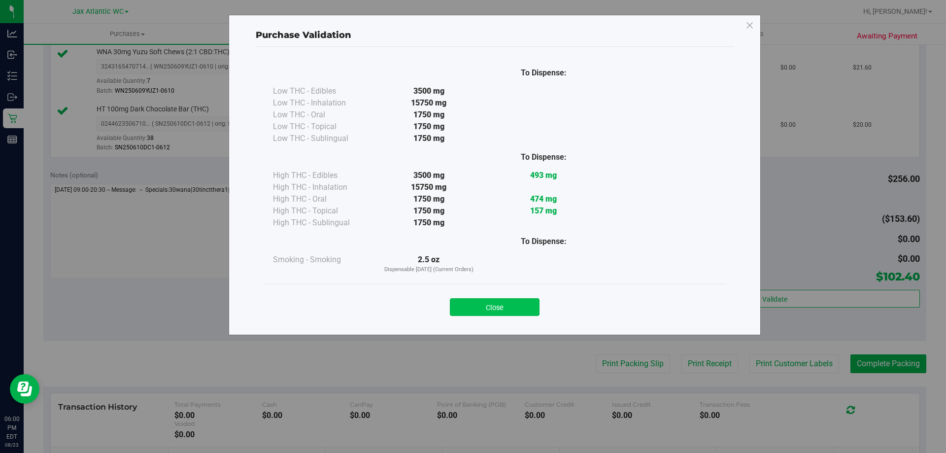
click at [521, 310] on button "Close" at bounding box center [495, 307] width 90 height 18
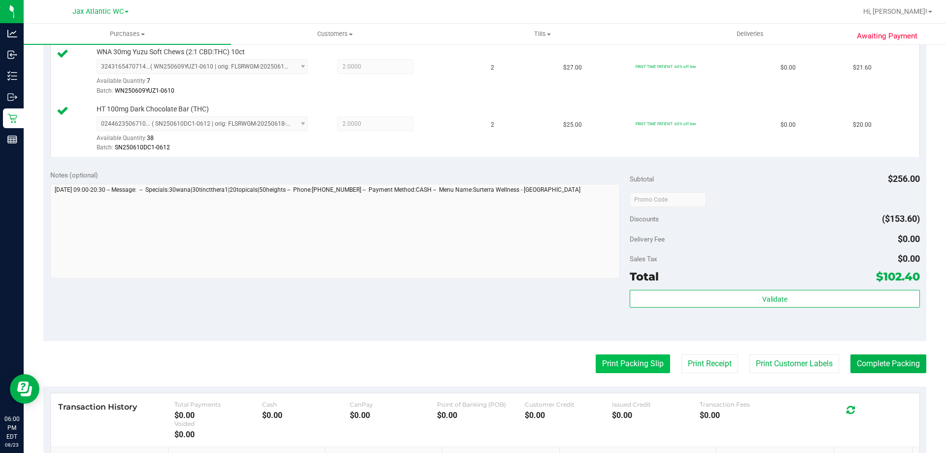
click at [617, 361] on button "Print Packing Slip" at bounding box center [633, 363] width 74 height 19
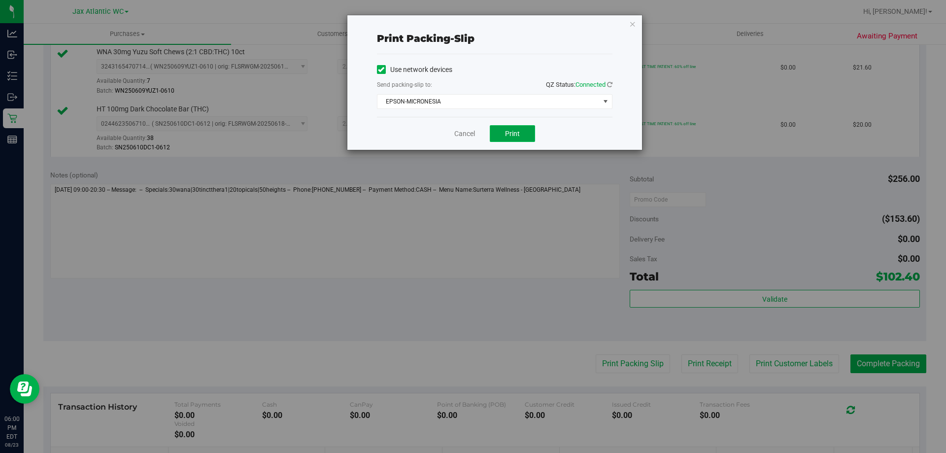
click at [502, 136] on button "Print" at bounding box center [512, 133] width 45 height 17
drag, startPoint x: 469, startPoint y: 132, endPoint x: 465, endPoint y: 141, distance: 10.4
click at [470, 132] on link "Cancel" at bounding box center [464, 134] width 21 height 10
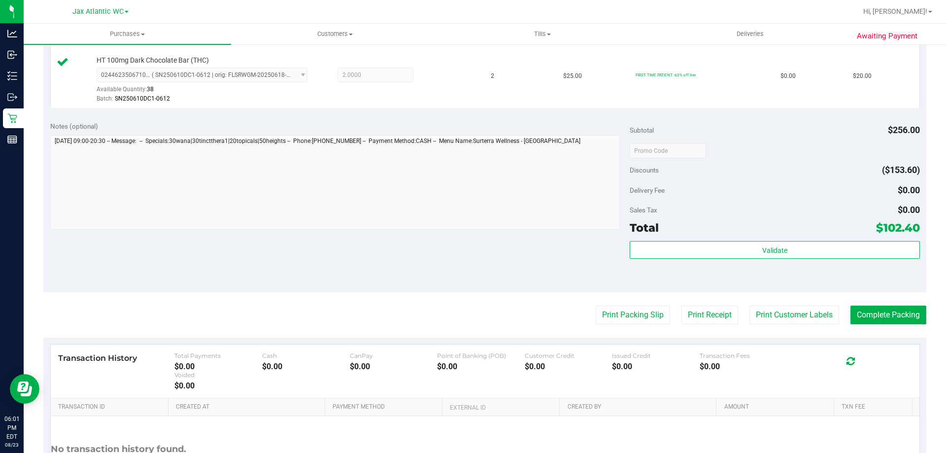
scroll to position [493, 0]
click at [881, 320] on button "Complete Packing" at bounding box center [888, 314] width 76 height 19
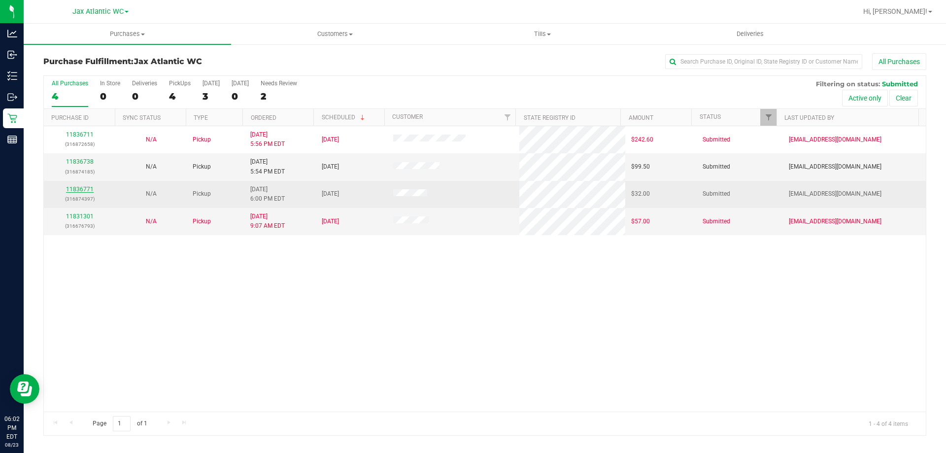
click at [73, 190] on link "11836771" at bounding box center [80, 189] width 28 height 7
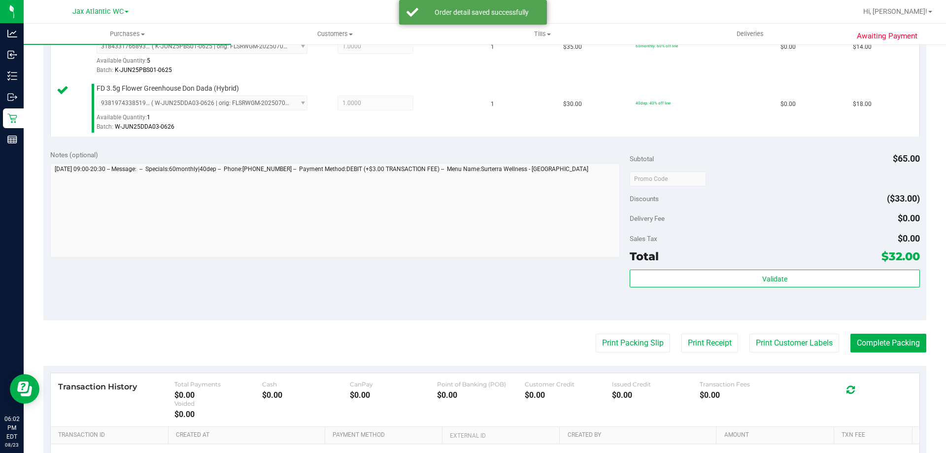
scroll to position [296, 0]
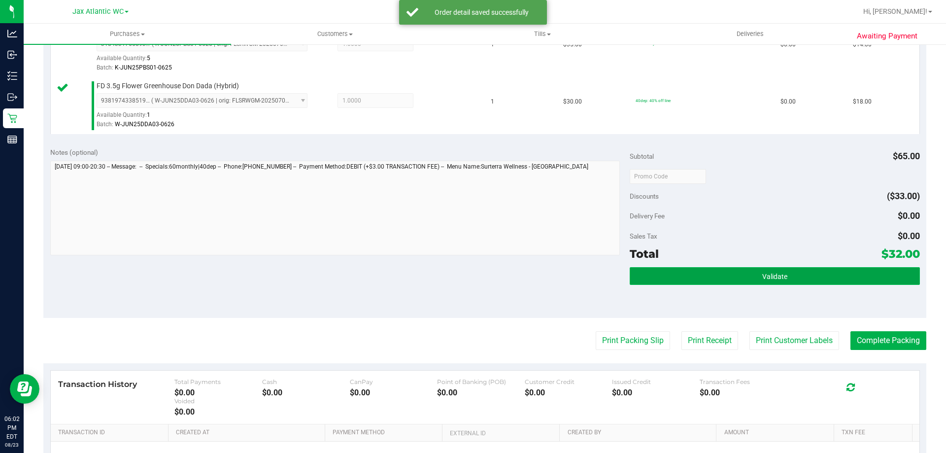
click at [721, 282] on button "Validate" at bounding box center [775, 276] width 290 height 18
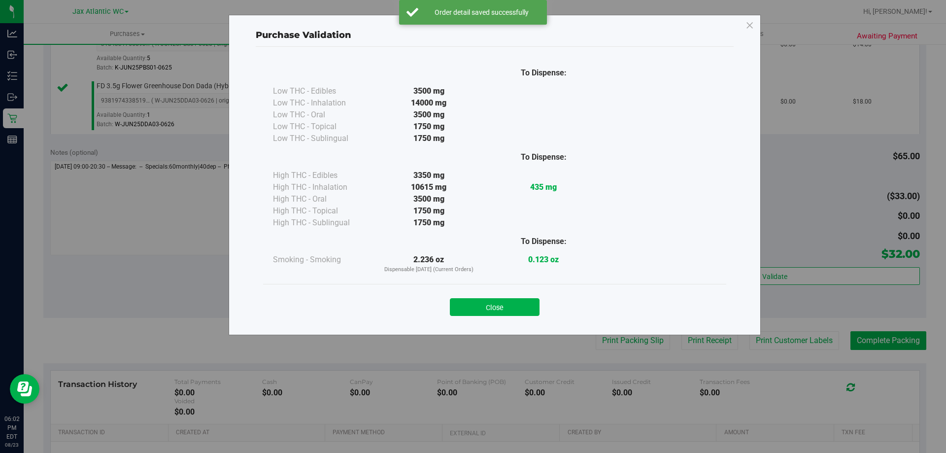
click at [487, 295] on div "Close" at bounding box center [494, 304] width 448 height 25
click at [505, 306] on button "Close" at bounding box center [495, 307] width 90 height 18
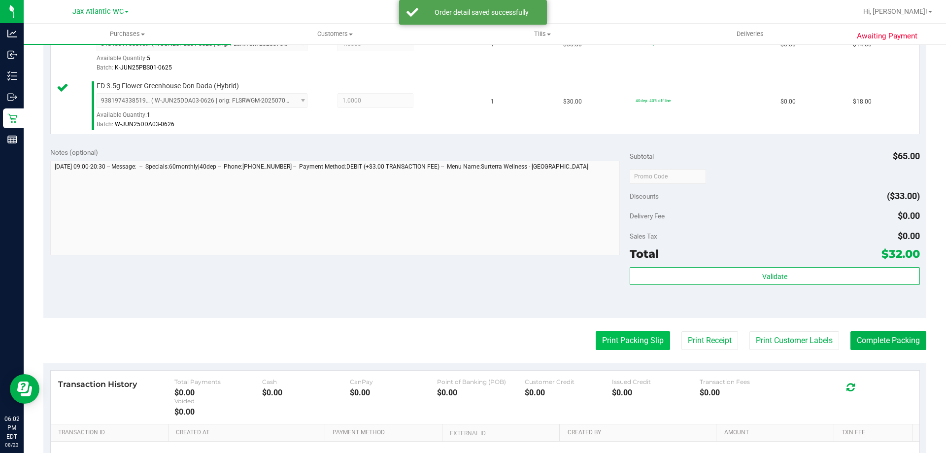
click at [610, 335] on button "Print Packing Slip" at bounding box center [633, 340] width 74 height 19
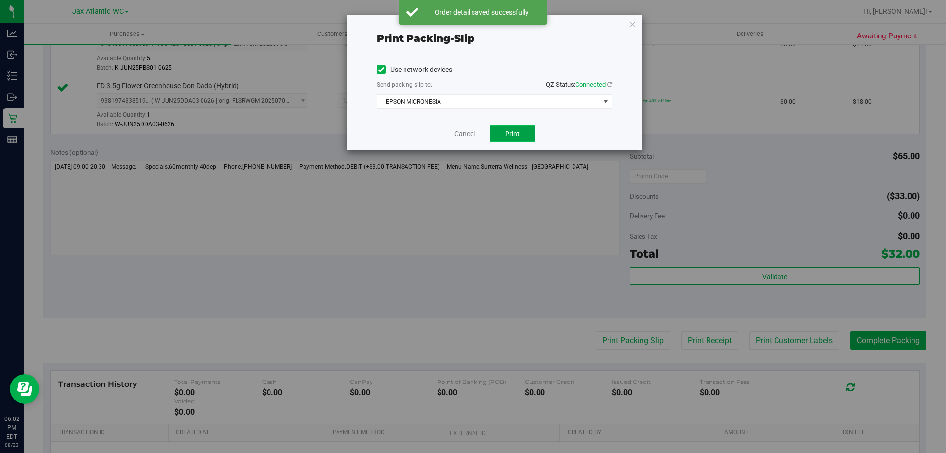
click at [510, 140] on button "Print" at bounding box center [512, 133] width 45 height 17
drag, startPoint x: 470, startPoint y: 132, endPoint x: 484, endPoint y: 146, distance: 19.2
click at [471, 132] on link "Cancel" at bounding box center [464, 134] width 21 height 10
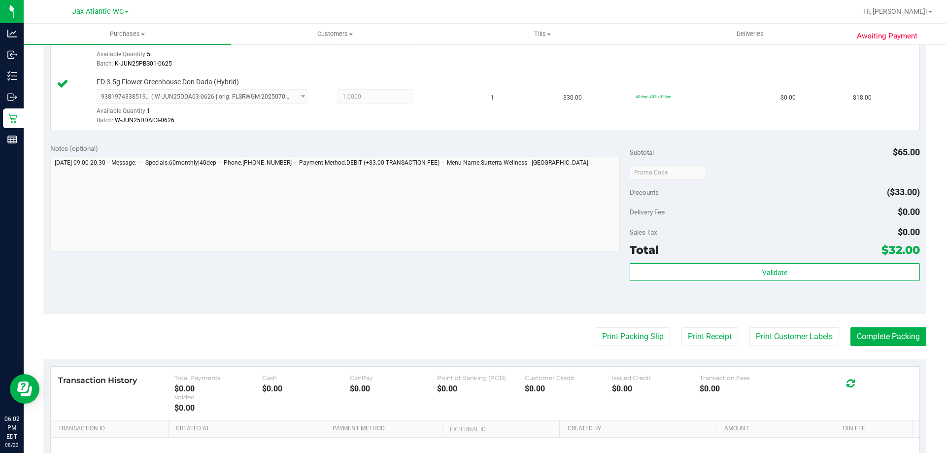
scroll to position [345, 0]
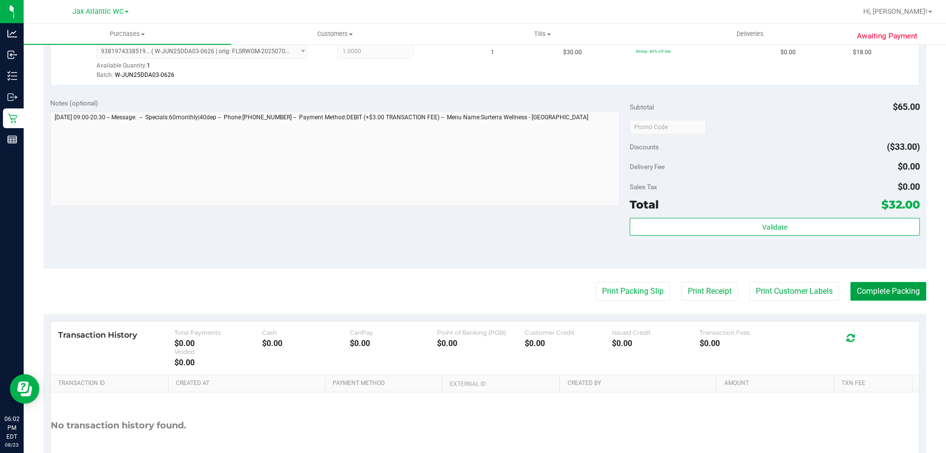
click at [896, 287] on button "Complete Packing" at bounding box center [888, 291] width 76 height 19
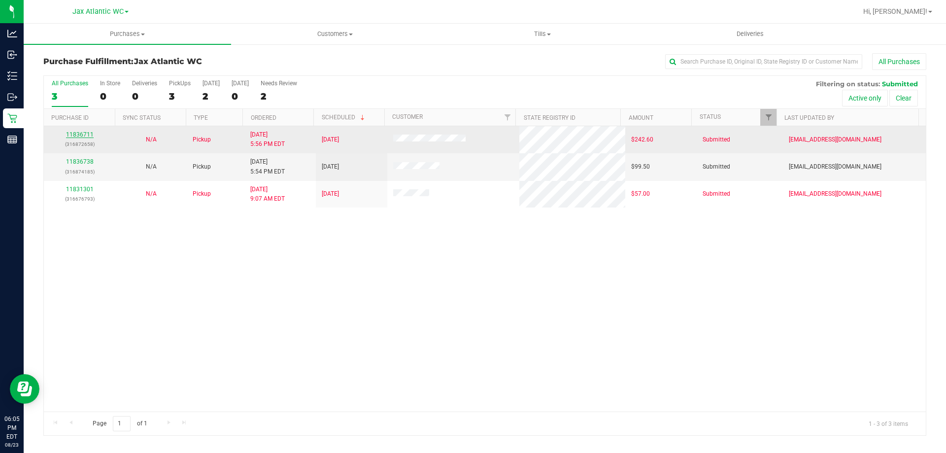
click at [80, 133] on link "11836711" at bounding box center [80, 134] width 28 height 7
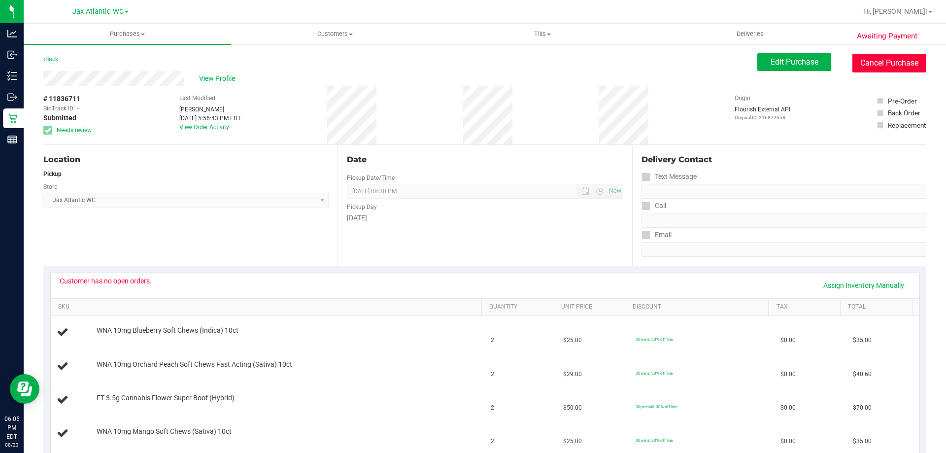
click at [858, 64] on button "Cancel Purchase" at bounding box center [889, 63] width 74 height 19
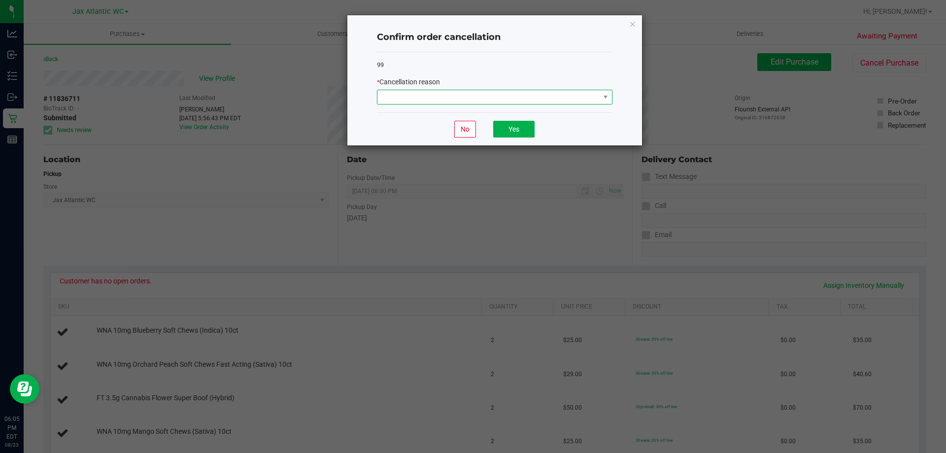
click at [417, 95] on span at bounding box center [488, 97] width 222 height 14
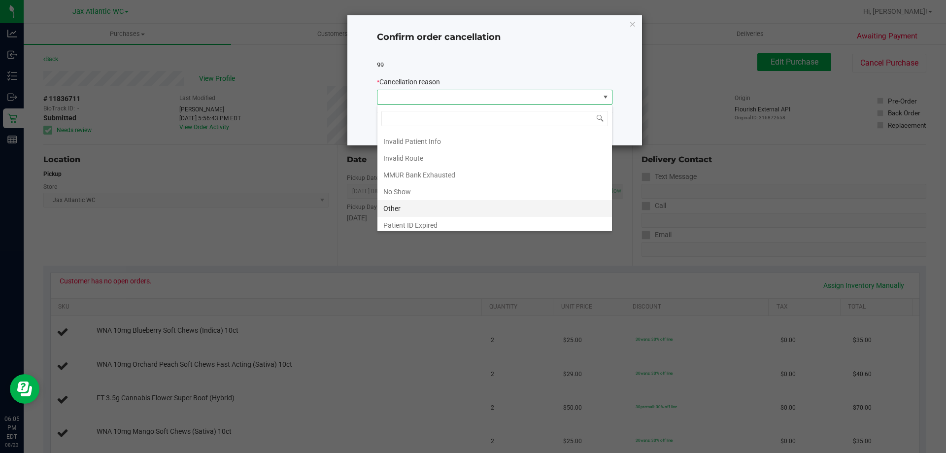
scroll to position [49, 0]
click at [403, 186] on li "Other" at bounding box center [494, 190] width 234 height 17
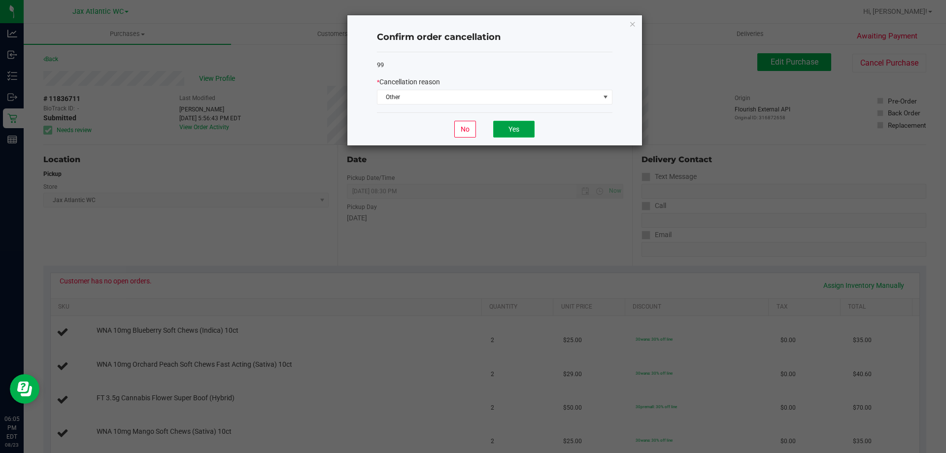
click at [517, 127] on button "Yes" at bounding box center [513, 129] width 41 height 17
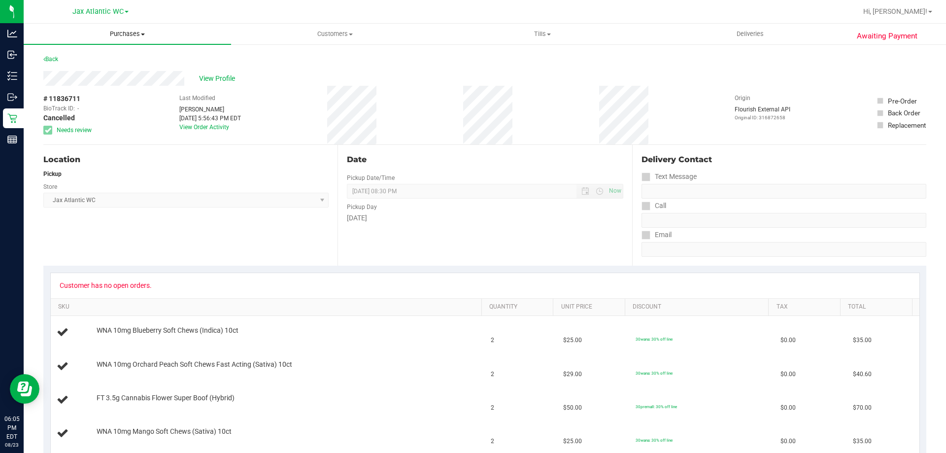
click at [116, 35] on span "Purchases" at bounding box center [127, 34] width 207 height 9
click at [77, 66] on li "Fulfillment" at bounding box center [127, 72] width 207 height 12
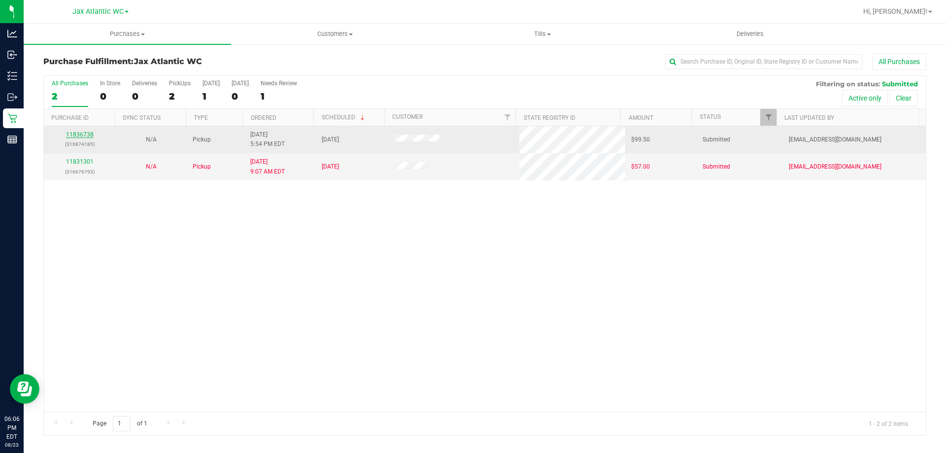
click at [72, 137] on link "11836738" at bounding box center [80, 134] width 28 height 7
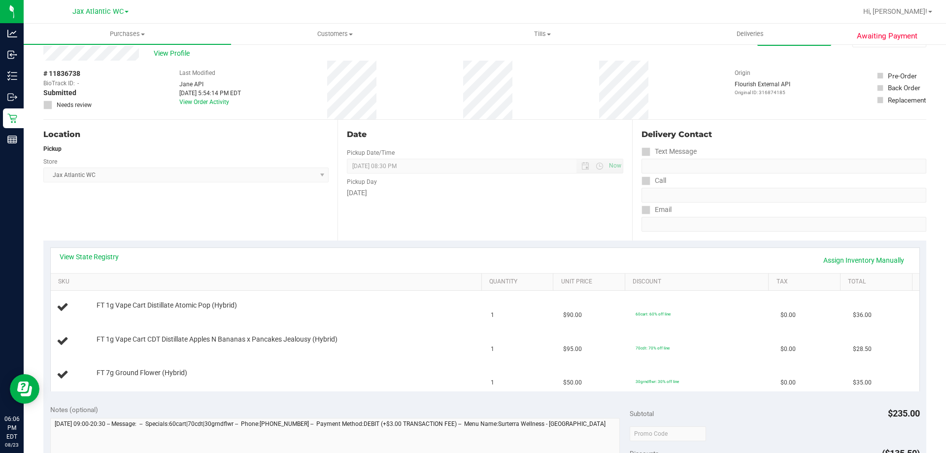
scroll to position [49, 0]
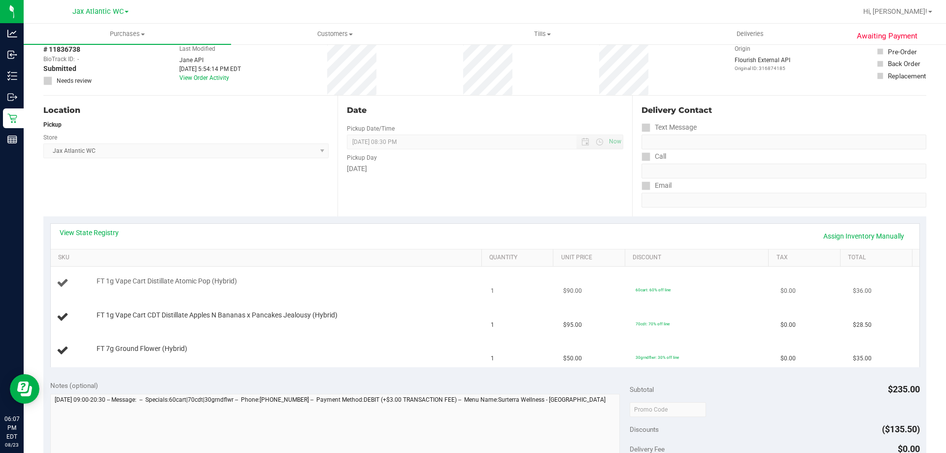
click at [234, 281] on span "FT 1g Vape Cart Distillate Atomic Pop (Hybrid)" at bounding box center [167, 280] width 140 height 9
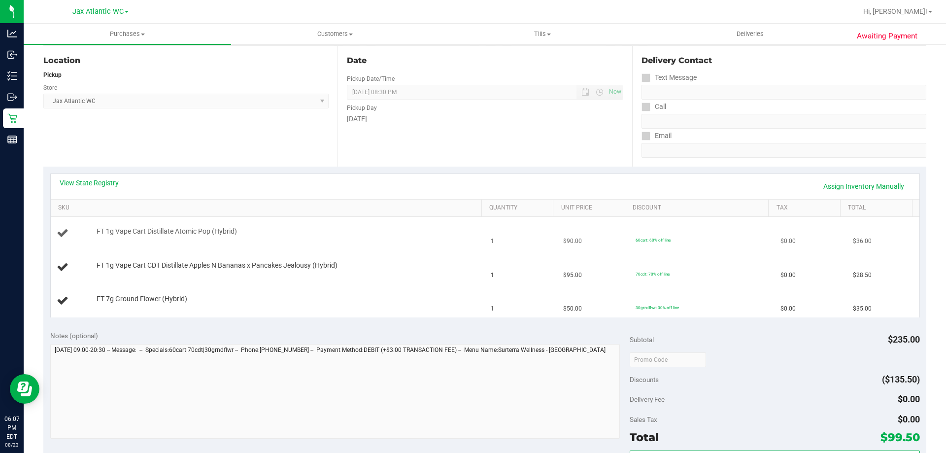
scroll to position [99, 0]
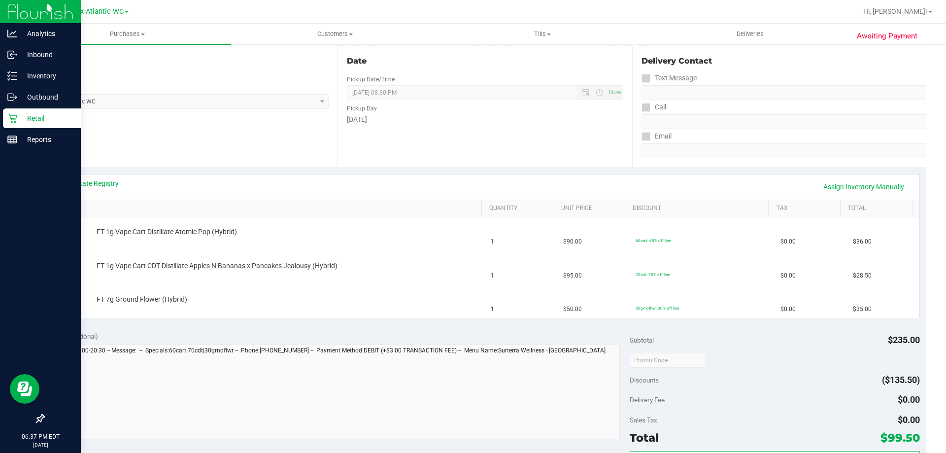
click at [19, 113] on p "Retail" at bounding box center [46, 118] width 59 height 12
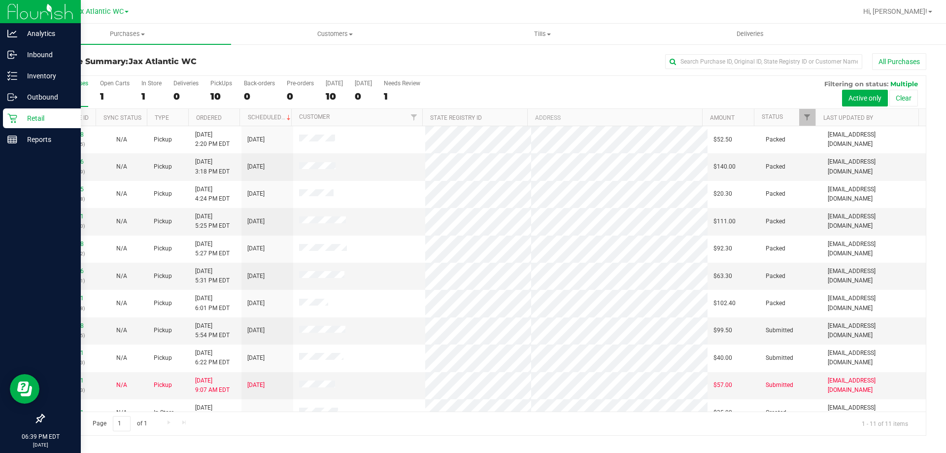
click at [44, 118] on p "Retail" at bounding box center [46, 118] width 59 height 12
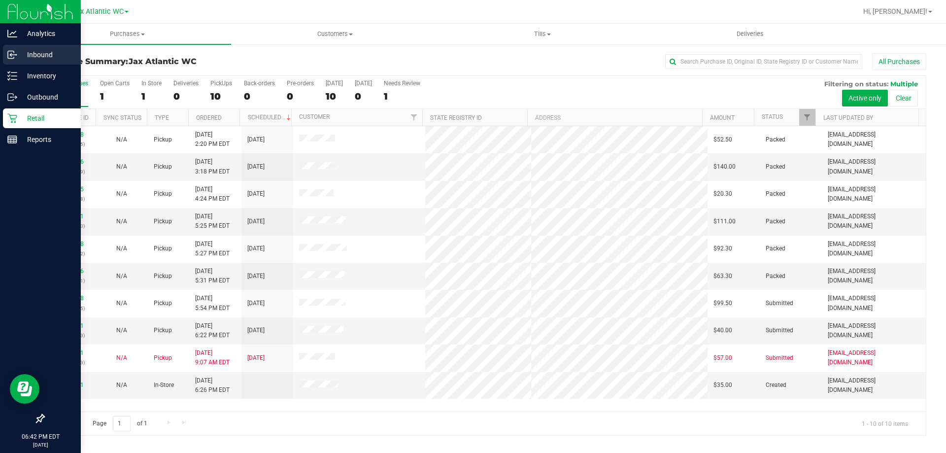
click at [16, 59] on icon at bounding box center [12, 55] width 10 height 10
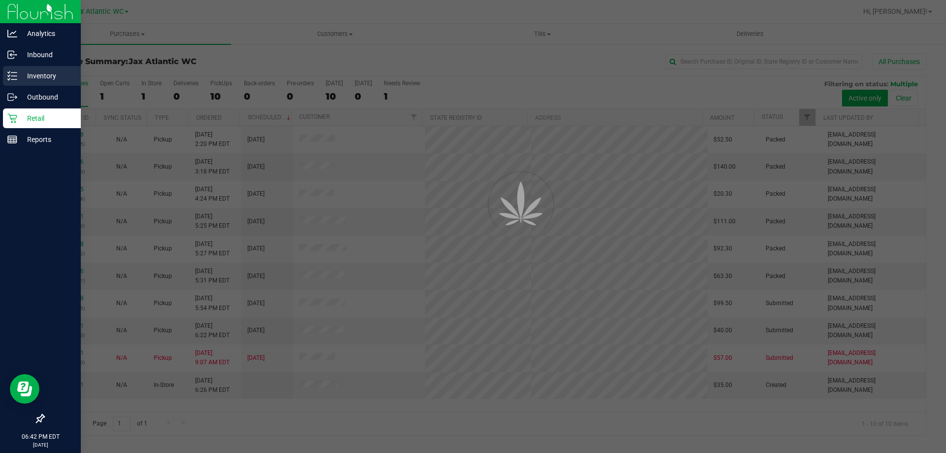
click at [33, 73] on p "Inventory" at bounding box center [46, 76] width 59 height 12
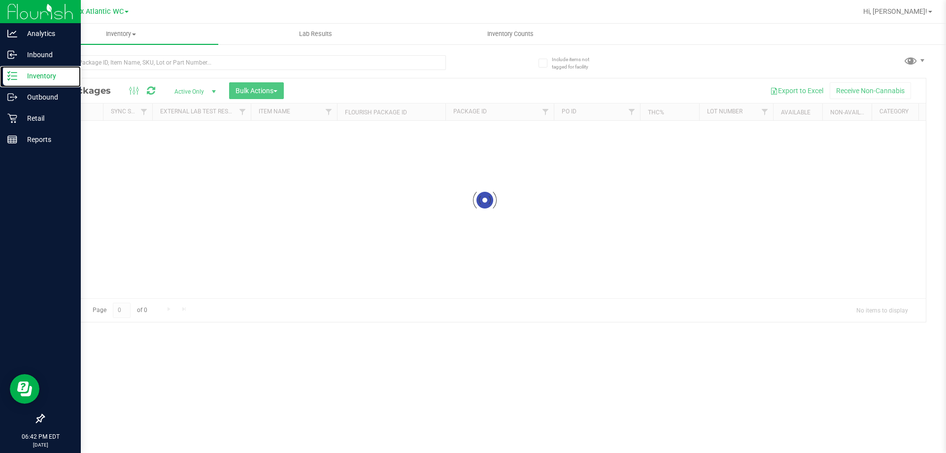
click at [33, 73] on p "Inventory" at bounding box center [46, 76] width 59 height 12
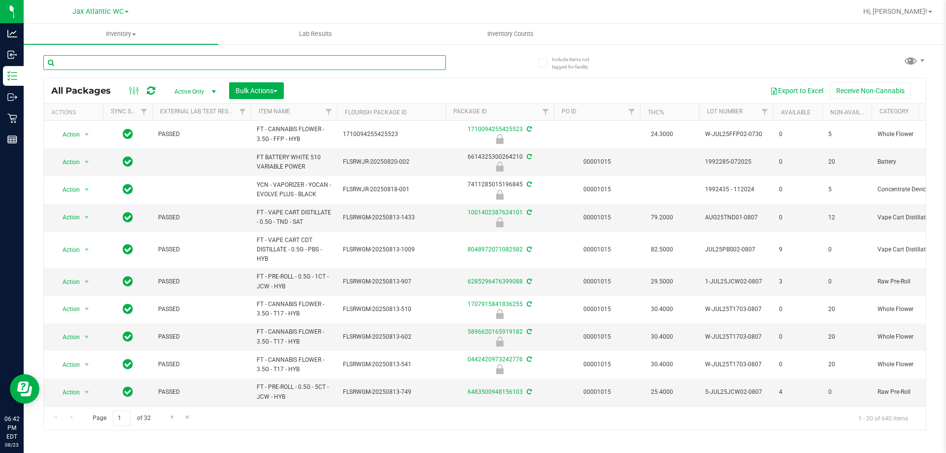
click at [72, 63] on input "text" at bounding box center [244, 62] width 402 height 15
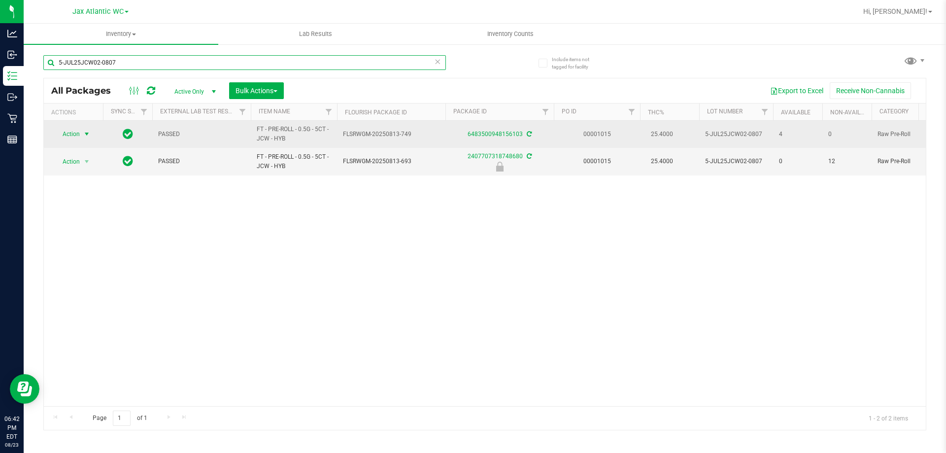
type input "5-JUL25JCW02-0807"
click at [77, 135] on span "Action" at bounding box center [67, 134] width 27 height 14
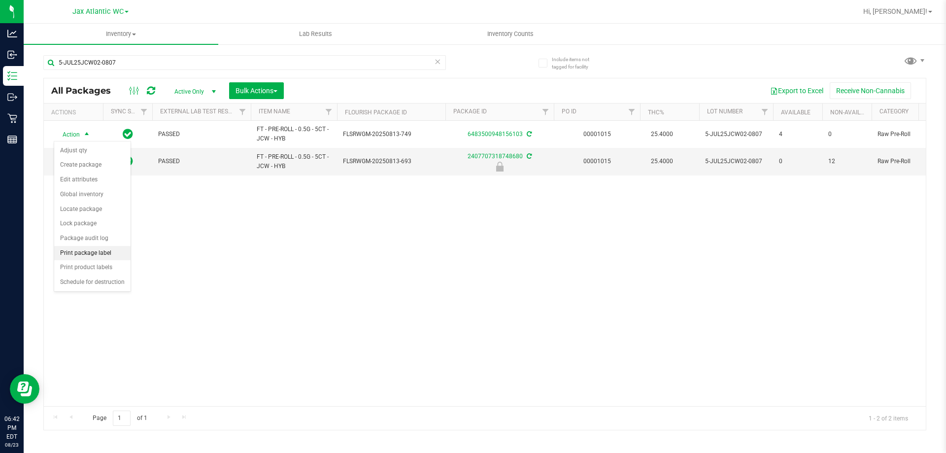
click at [92, 253] on li "Print package label" at bounding box center [92, 253] width 76 height 15
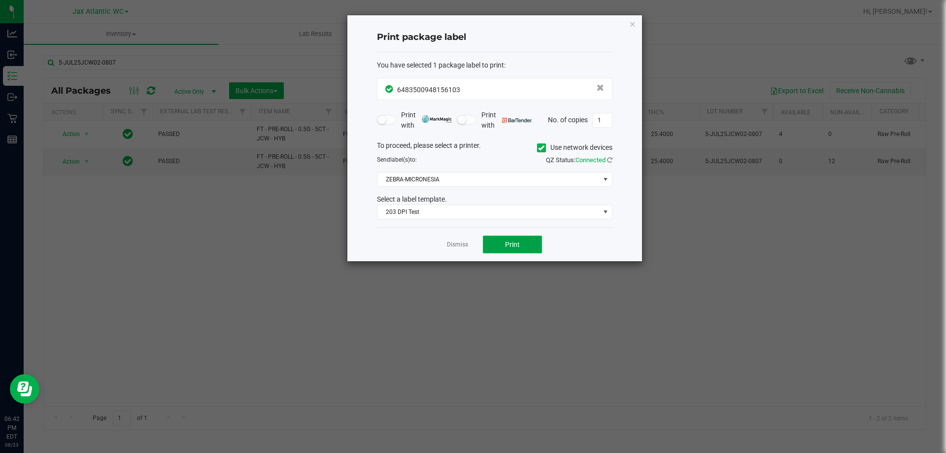
click at [524, 246] on button "Print" at bounding box center [512, 244] width 59 height 18
click at [463, 244] on link "Dismiss" at bounding box center [457, 244] width 21 height 8
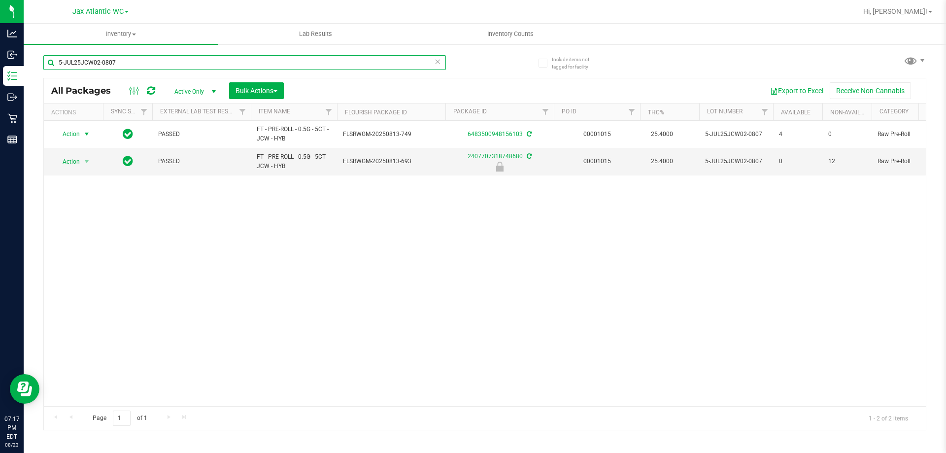
click at [176, 62] on input "5-JUL25JCW02-0807" at bounding box center [244, 62] width 402 height 15
click at [436, 65] on icon at bounding box center [437, 61] width 7 height 12
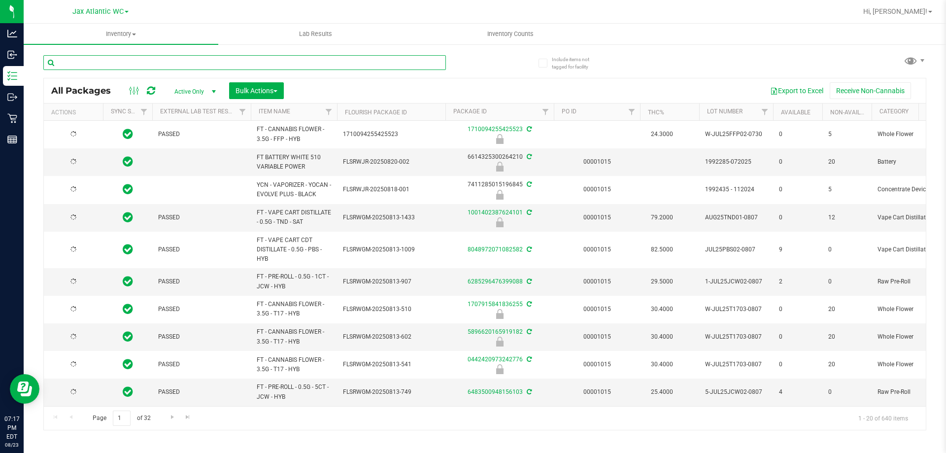
click at [389, 58] on input "text" at bounding box center [244, 62] width 402 height 15
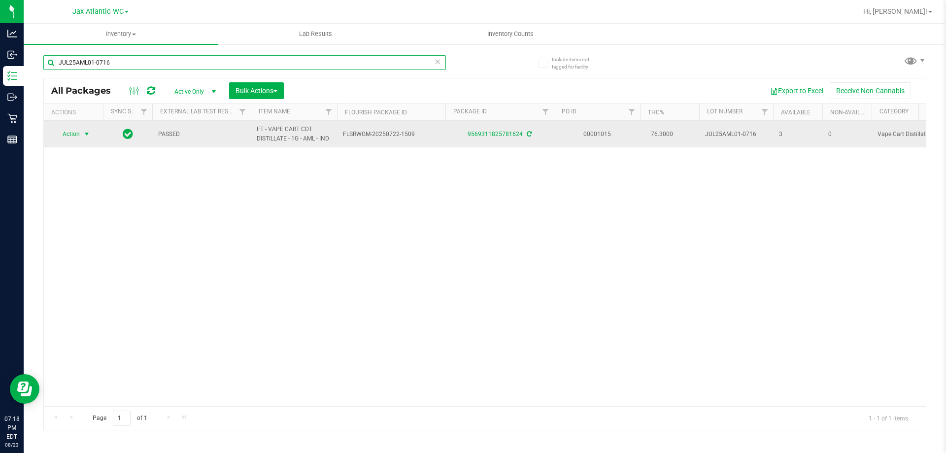
type input "JUL25AML01-0716"
click at [65, 133] on span "Action" at bounding box center [67, 134] width 27 height 14
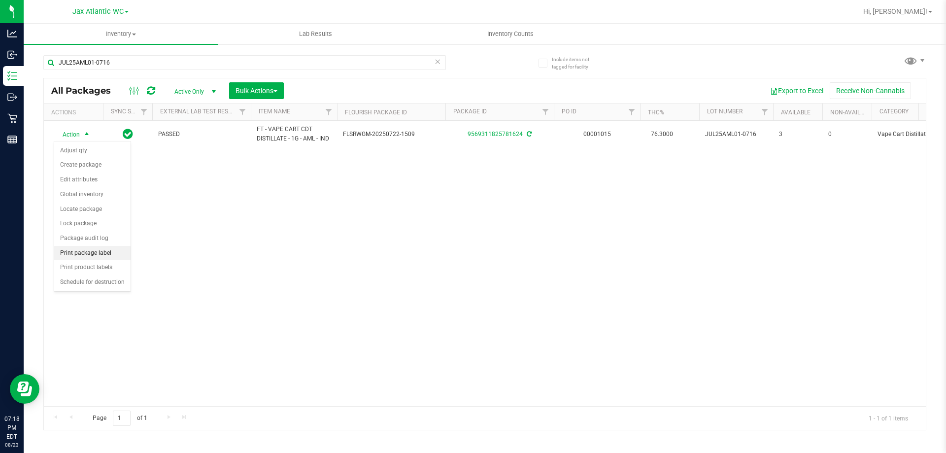
click at [72, 251] on li "Print package label" at bounding box center [92, 253] width 76 height 15
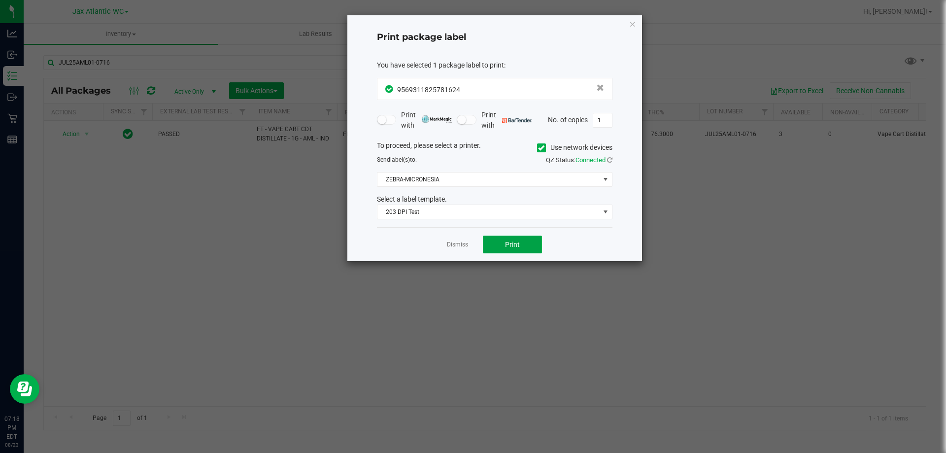
click at [516, 245] on span "Print" at bounding box center [512, 244] width 15 height 8
click at [629, 25] on icon "button" at bounding box center [632, 24] width 7 height 12
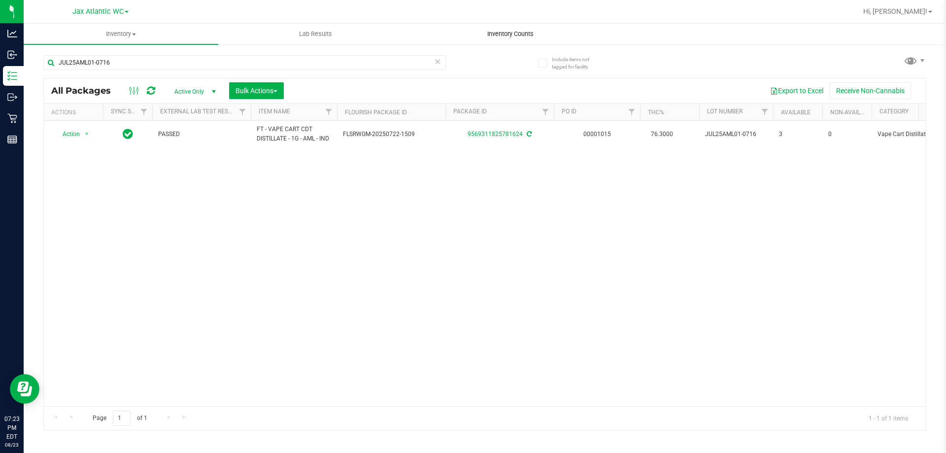
click at [509, 36] on span "Inventory Counts" at bounding box center [510, 34] width 73 height 9
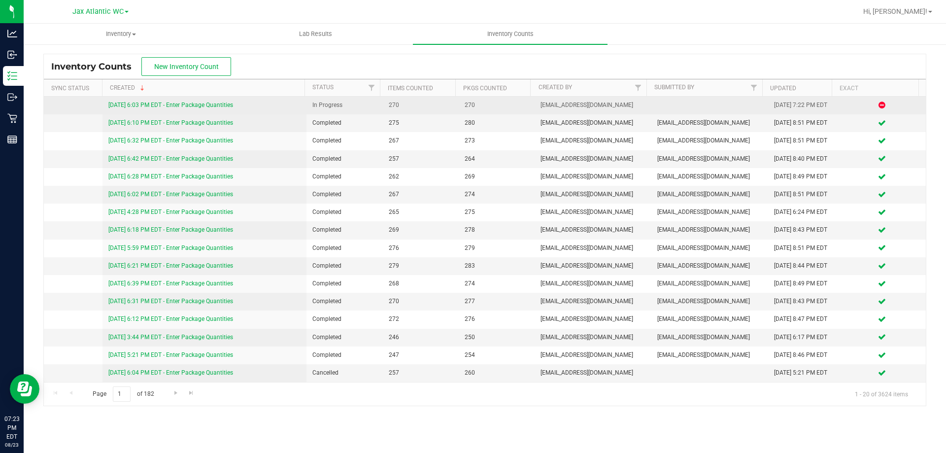
click at [141, 101] on link "8/23/25 6:03 PM EDT - Enter Package Quantities" at bounding box center [170, 104] width 125 height 7
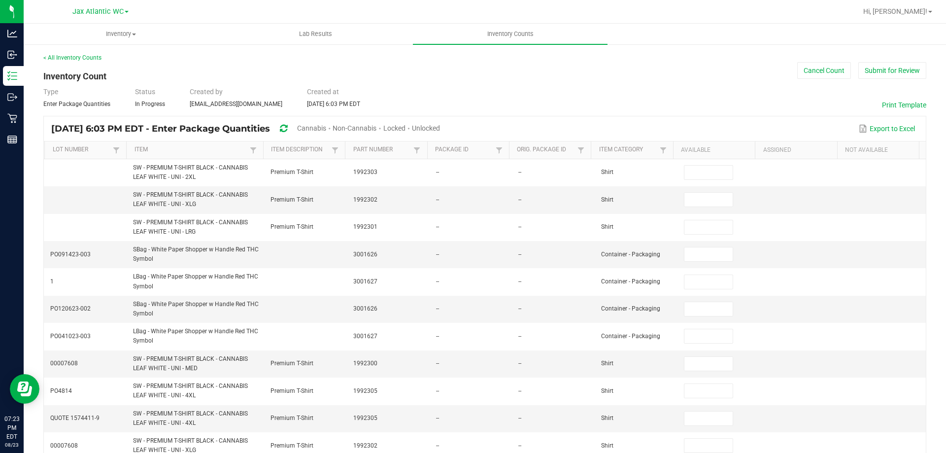
click at [325, 124] on span "Cannabis" at bounding box center [311, 128] width 29 height 8
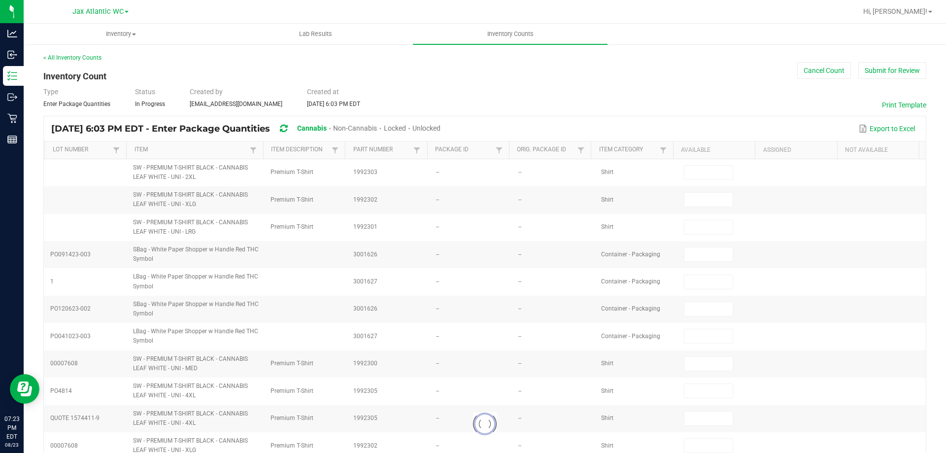
type input "1"
type input "11"
type input "0"
type input "1"
type input "0"
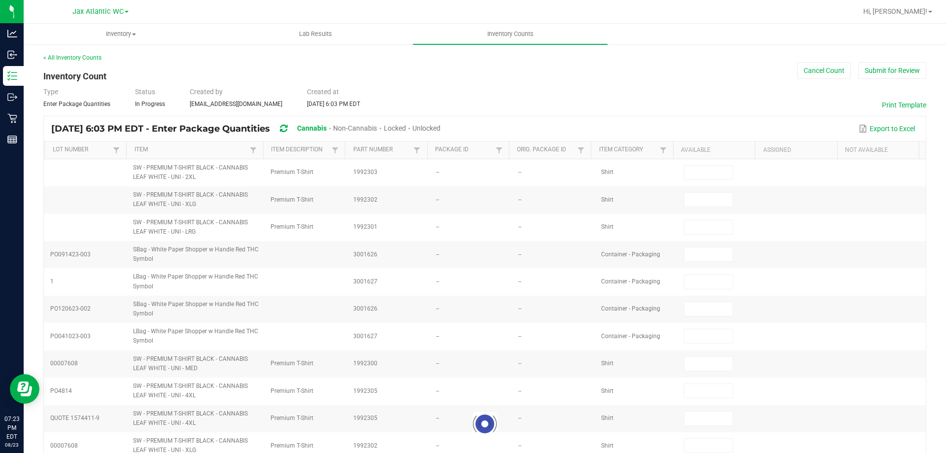
type input "7"
type input "0"
type input "3"
type input "0"
type input "9"
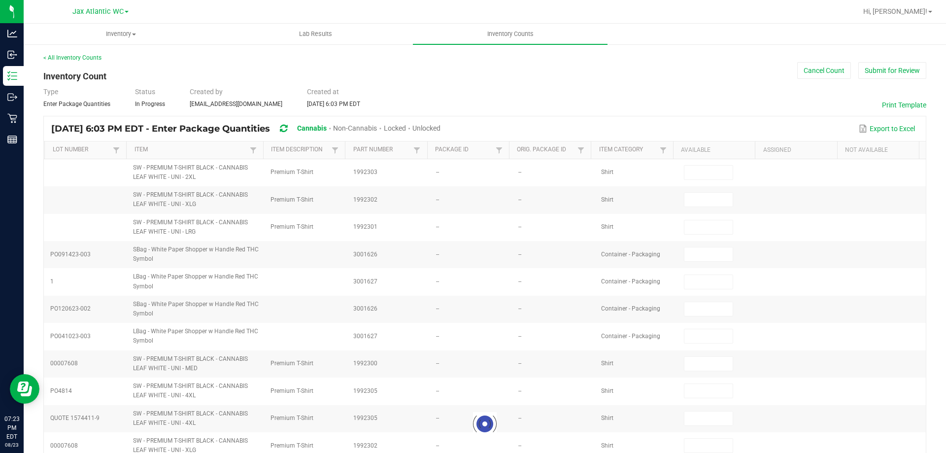
type input "0"
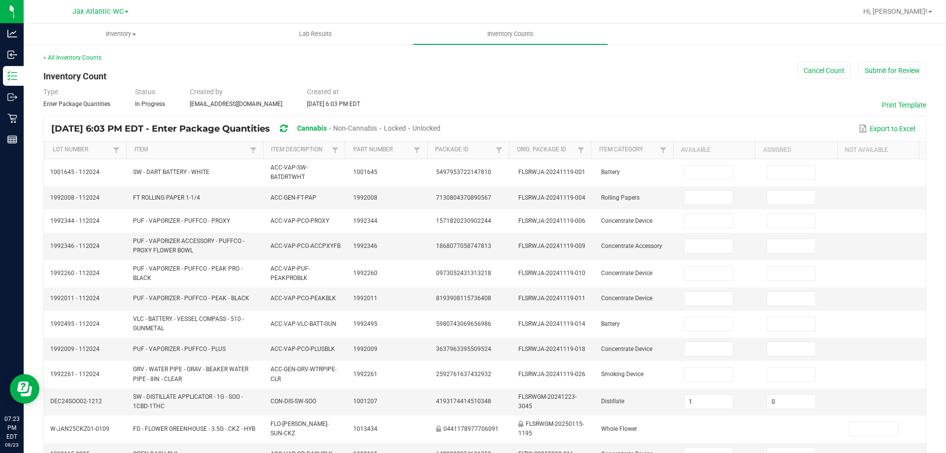
click at [440, 127] on span "Unlocked" at bounding box center [426, 128] width 28 height 8
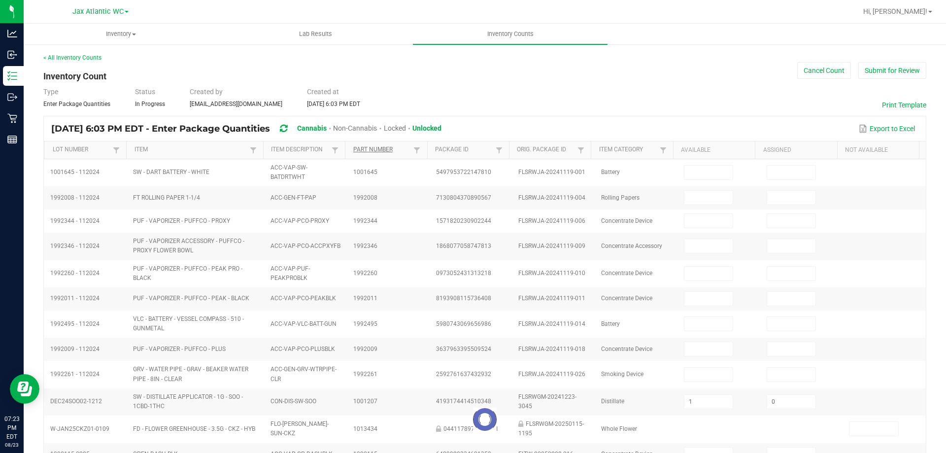
type input "11"
type input "1"
type input "7"
type input "3"
type input "11"
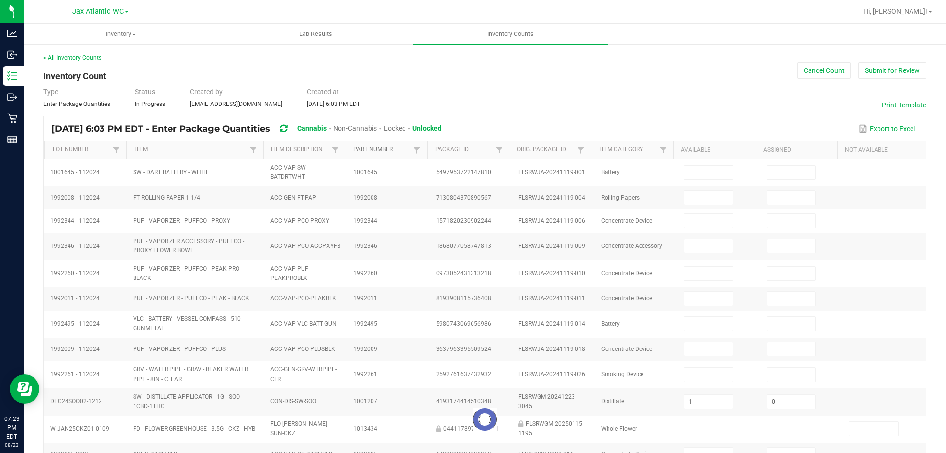
type input "12"
type input "0"
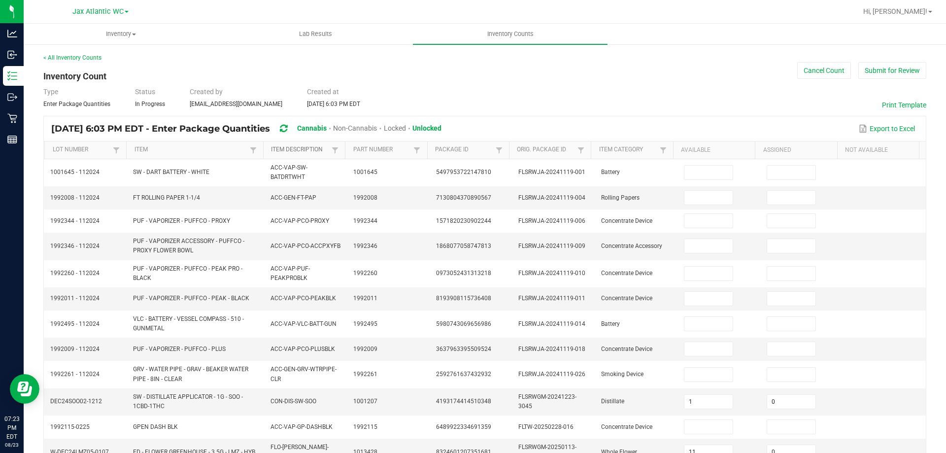
click at [290, 149] on link "Item Description" at bounding box center [300, 150] width 58 height 8
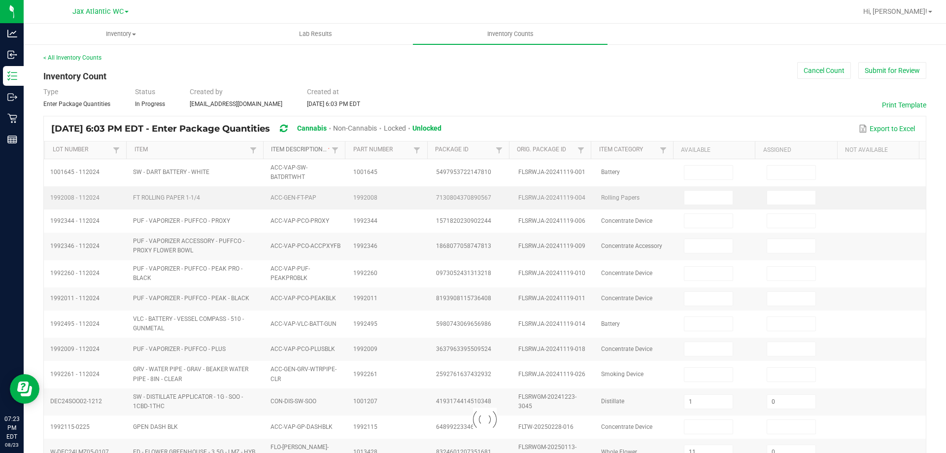
type input "1"
type input "16"
type input "10"
type input "33"
type input "28"
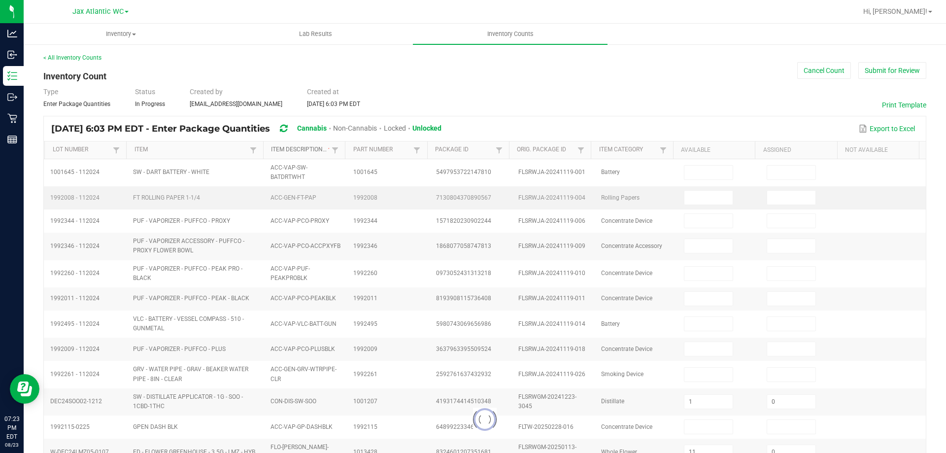
type input "12"
type input "1"
type input "24"
type input "0"
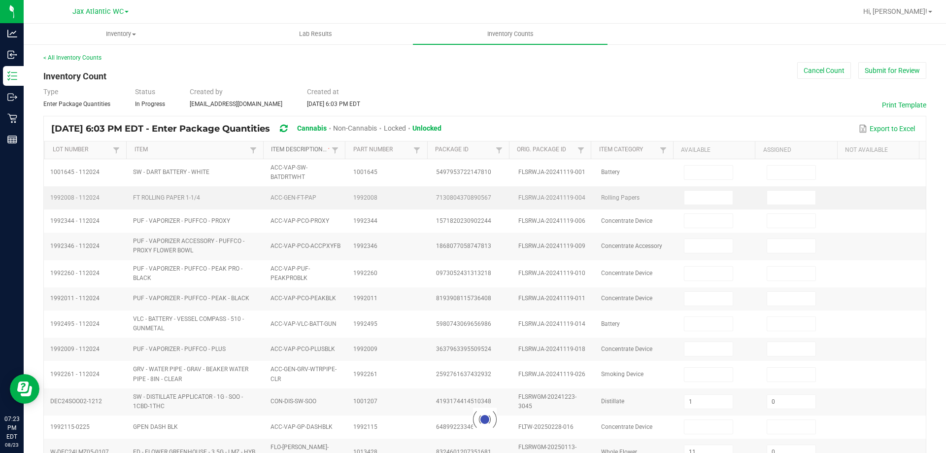
type input "0"
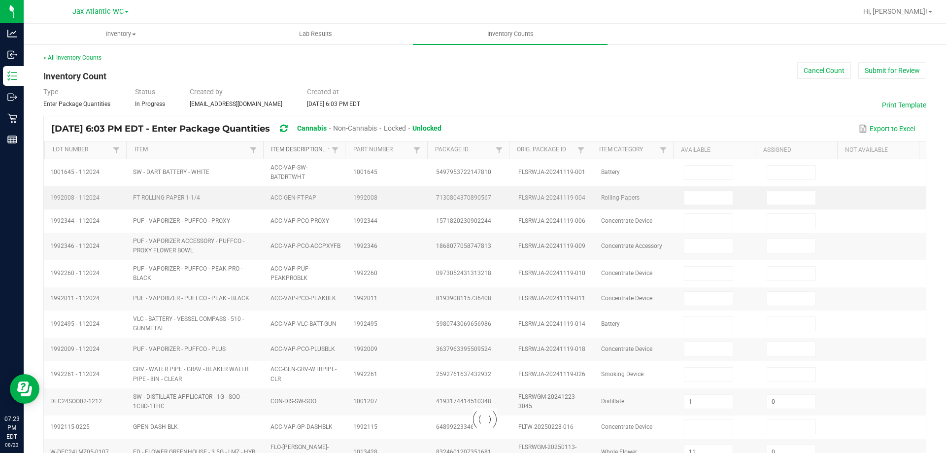
type input "0"
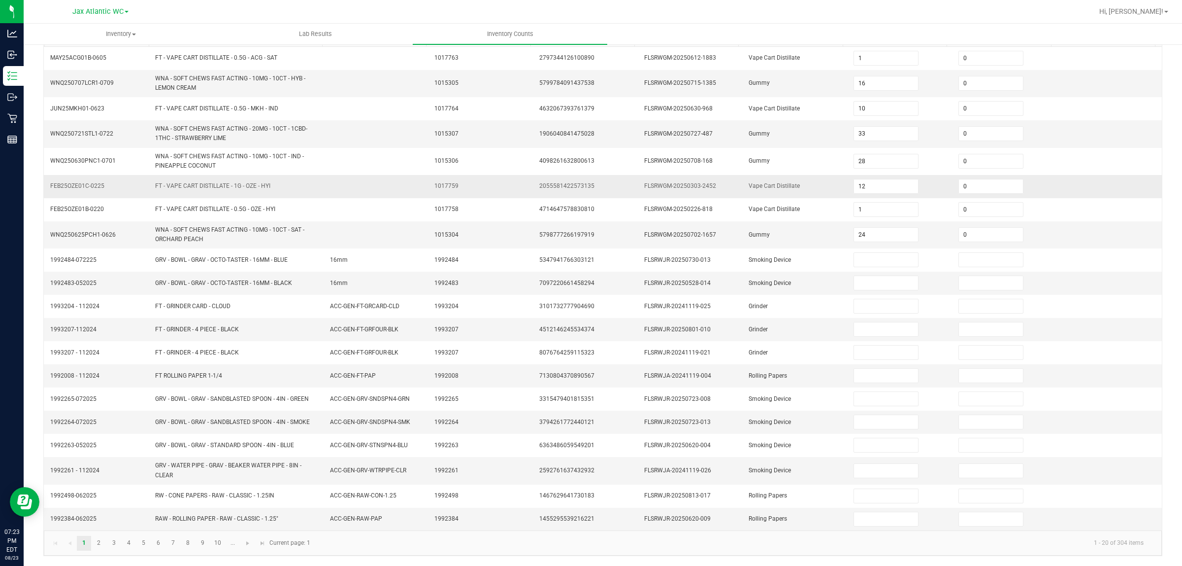
scroll to position [118, 0]
click at [249, 452] on span "Go to the next page" at bounding box center [248, 543] width 8 height 8
type input "12"
type input "0"
type input "11"
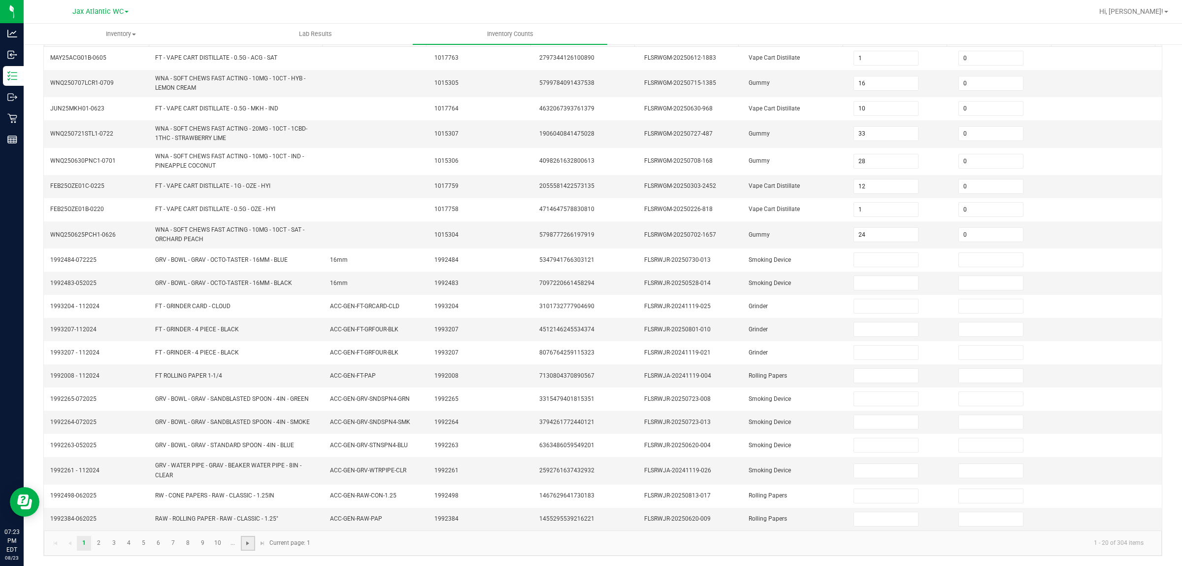
type input "0"
type input "8"
type input "0"
type input "10"
type input "0"
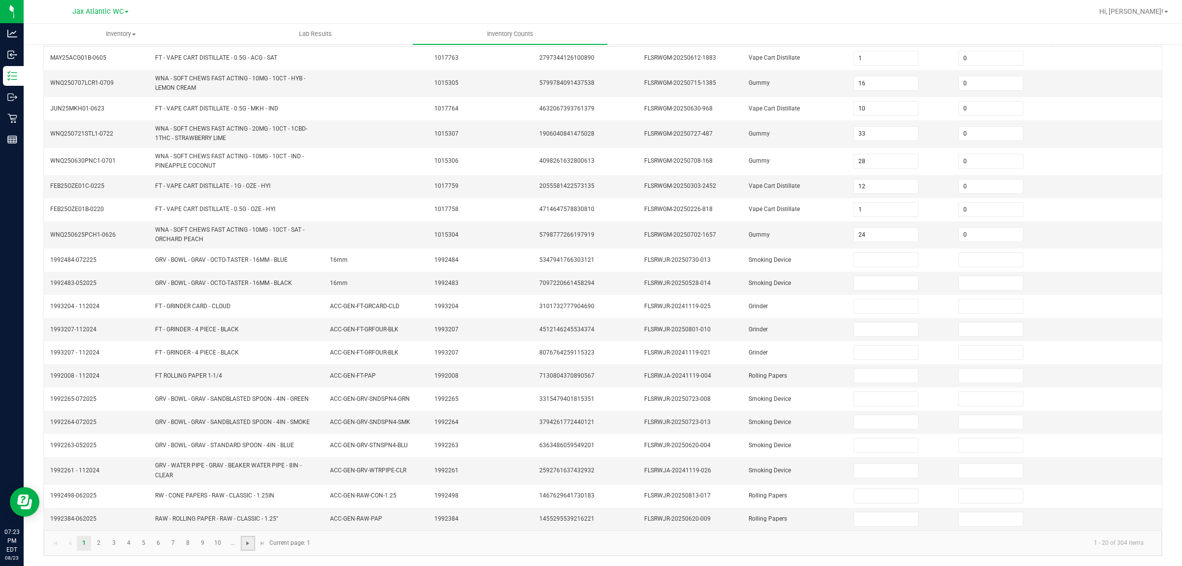
type input "4"
type input "0"
type input "6"
type input "0"
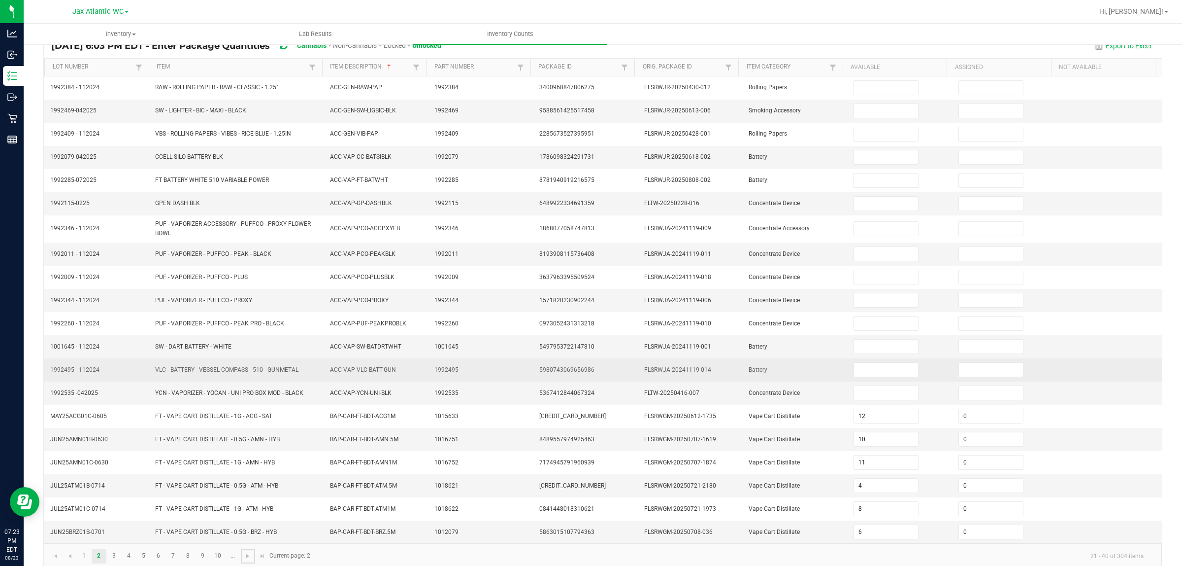
scroll to position [102, 0]
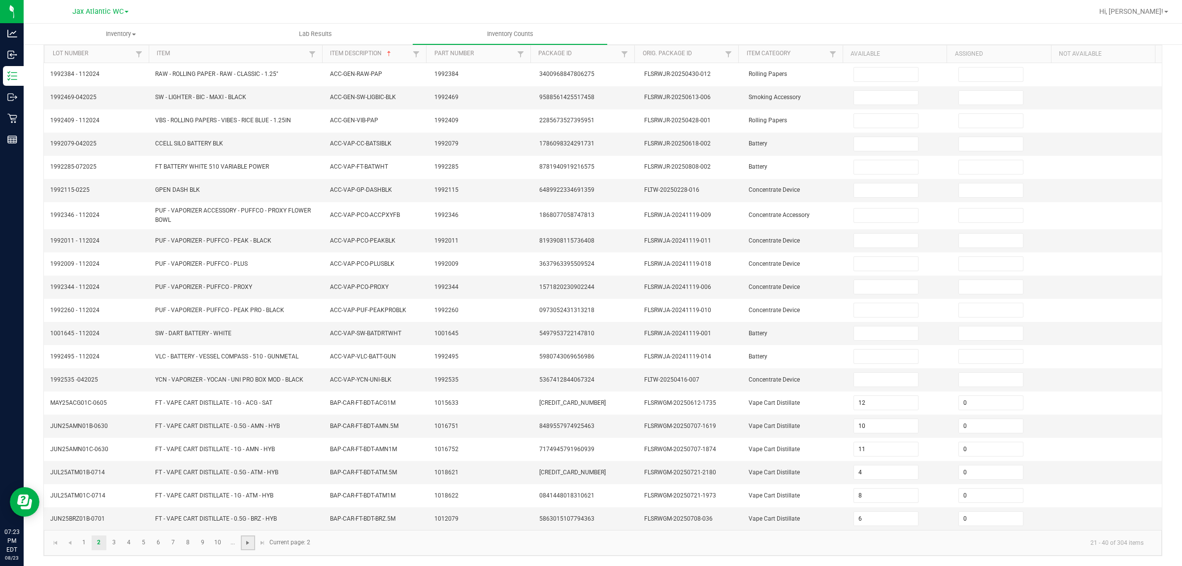
click at [245, 452] on span "Go to the next page" at bounding box center [248, 542] width 8 height 8
type input "1"
type input "3"
type input "9"
type input "10"
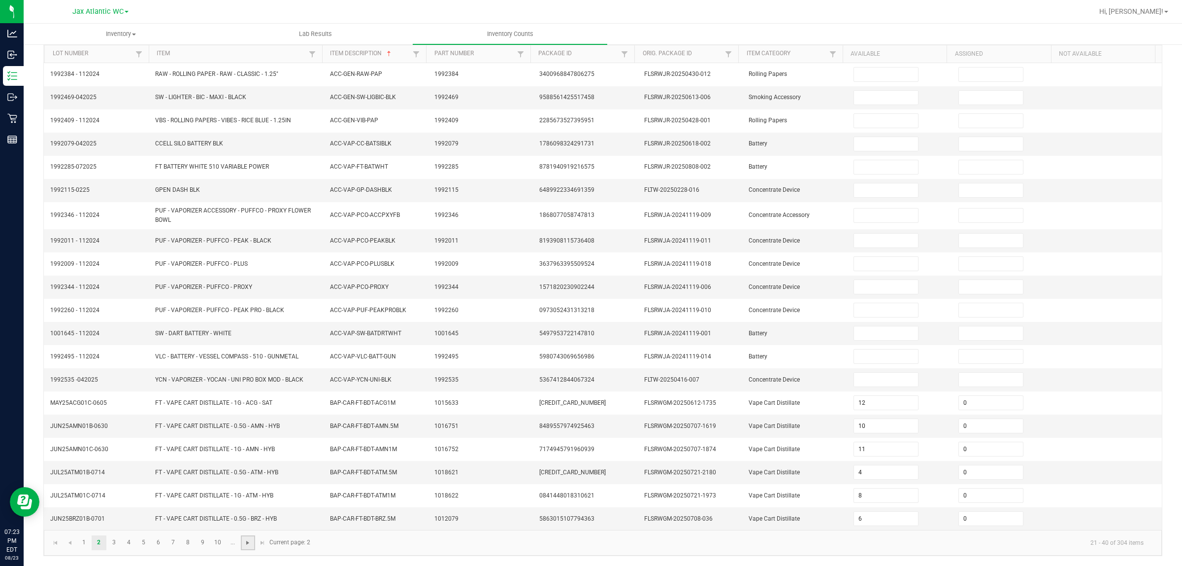
type input "3"
type input "6"
type input "11"
type input "5"
type input "6"
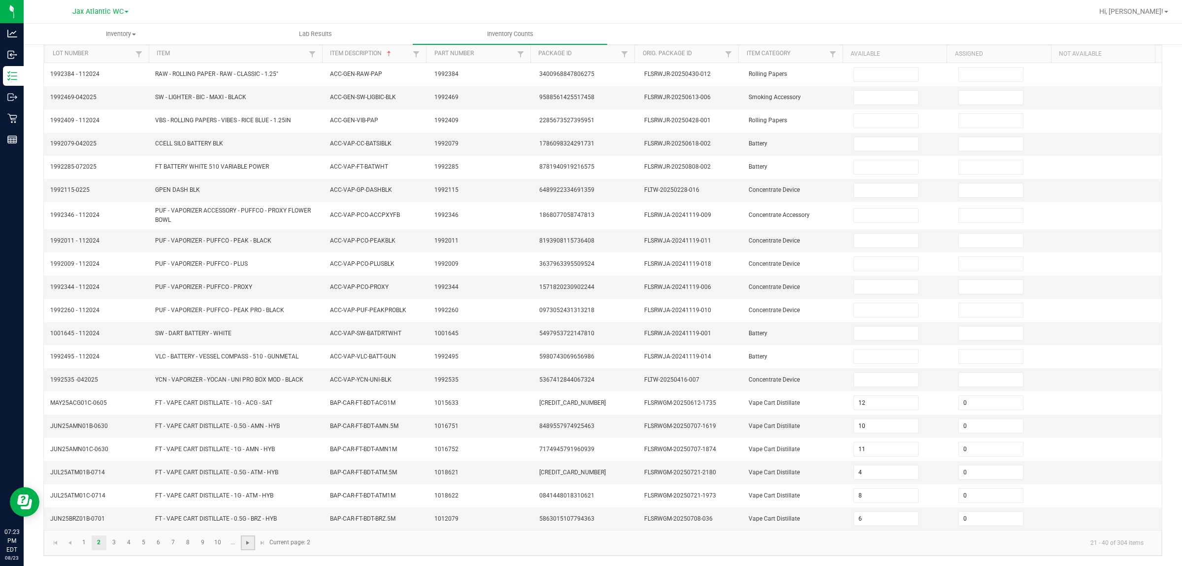
type input "4"
type input "3"
type input "7"
type input "0"
type input "4"
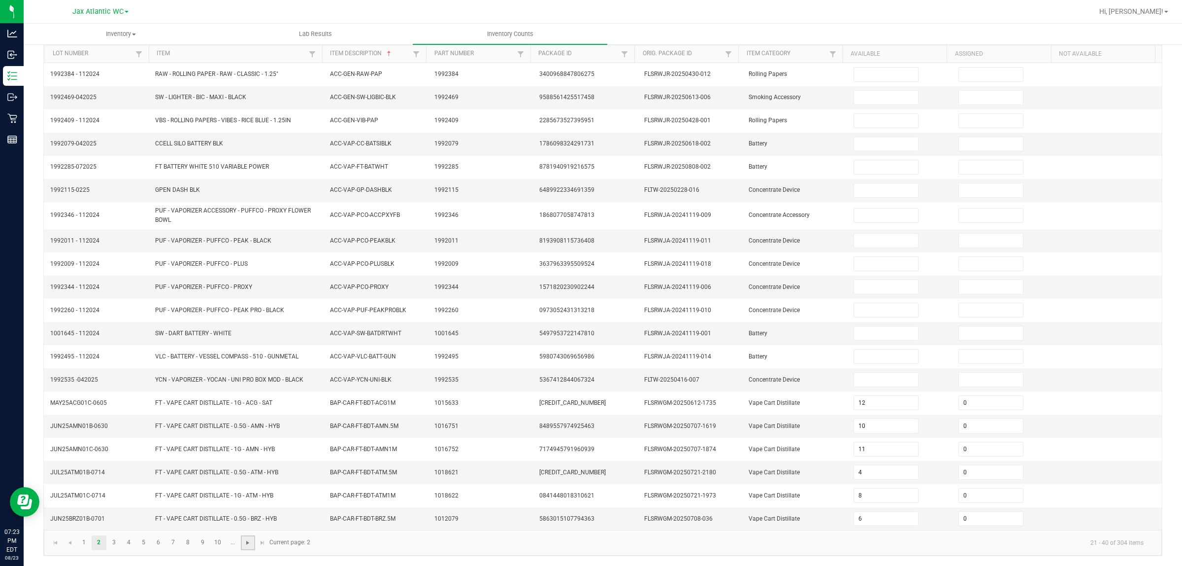
type input "0"
type input "7"
type input "2"
type input "0"
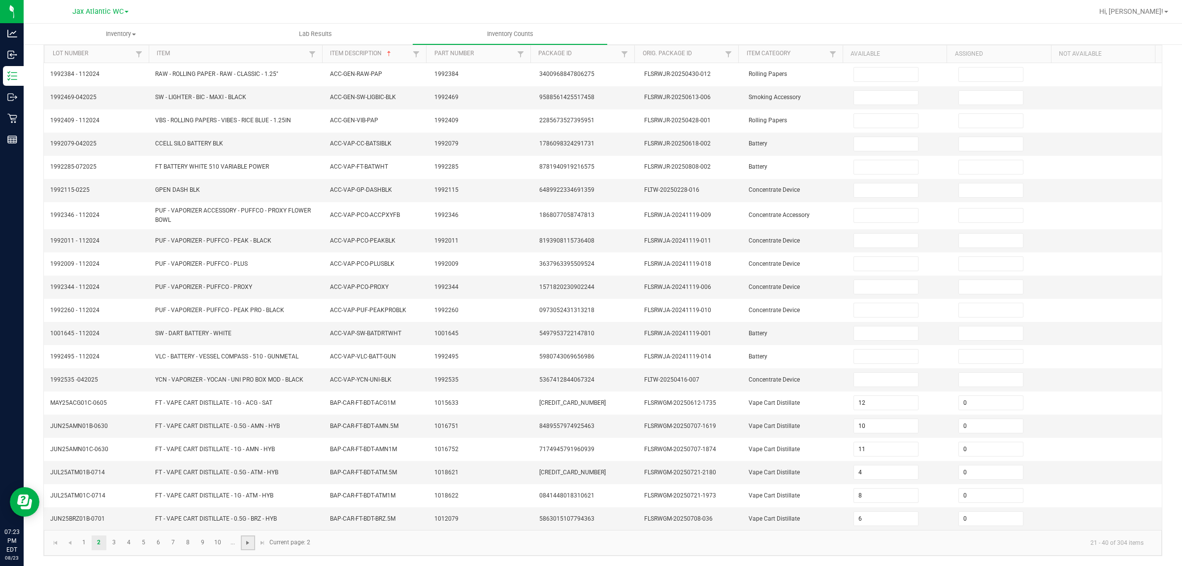
type input "0"
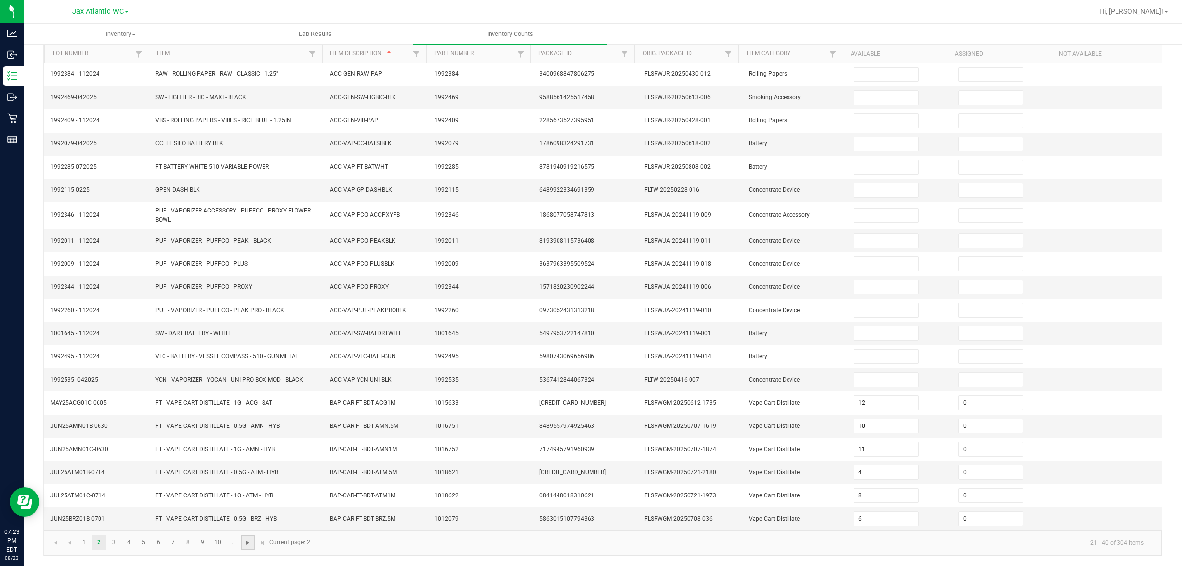
type input "0"
type input "6"
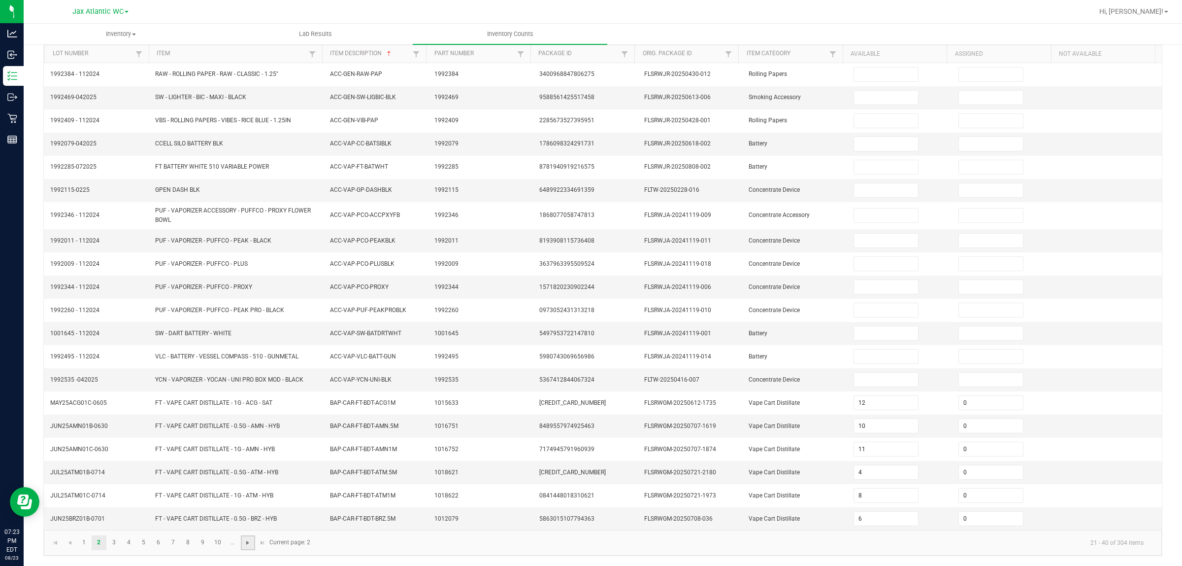
type input "0"
type input "11"
type input "1"
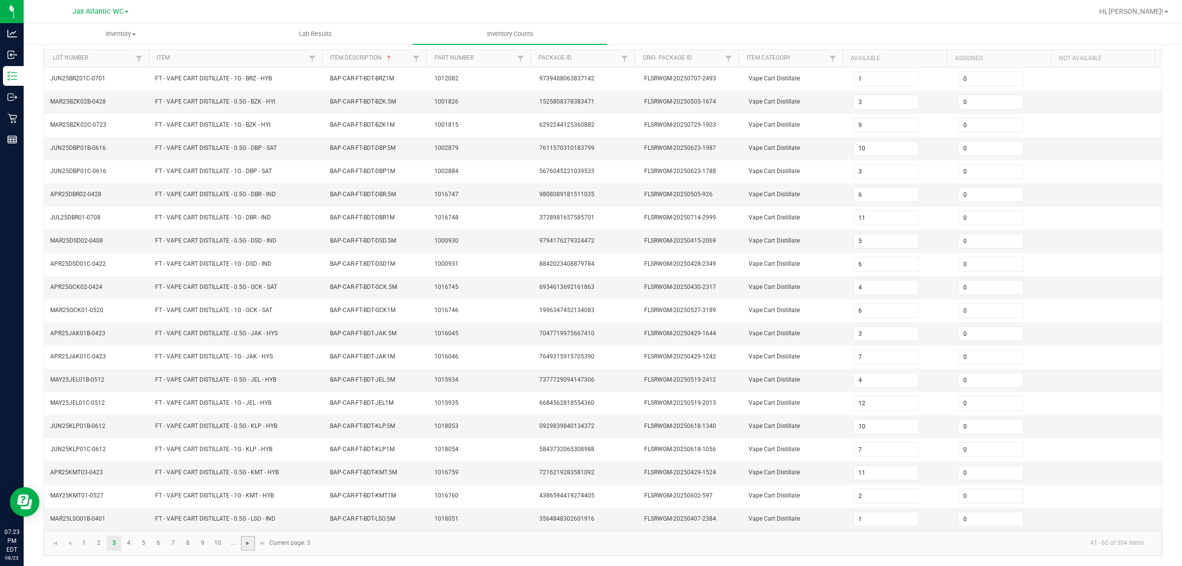
scroll to position [99, 0]
click at [245, 452] on span "Go to the next page" at bounding box center [248, 543] width 8 height 8
type input "11"
type input "2"
type input "11"
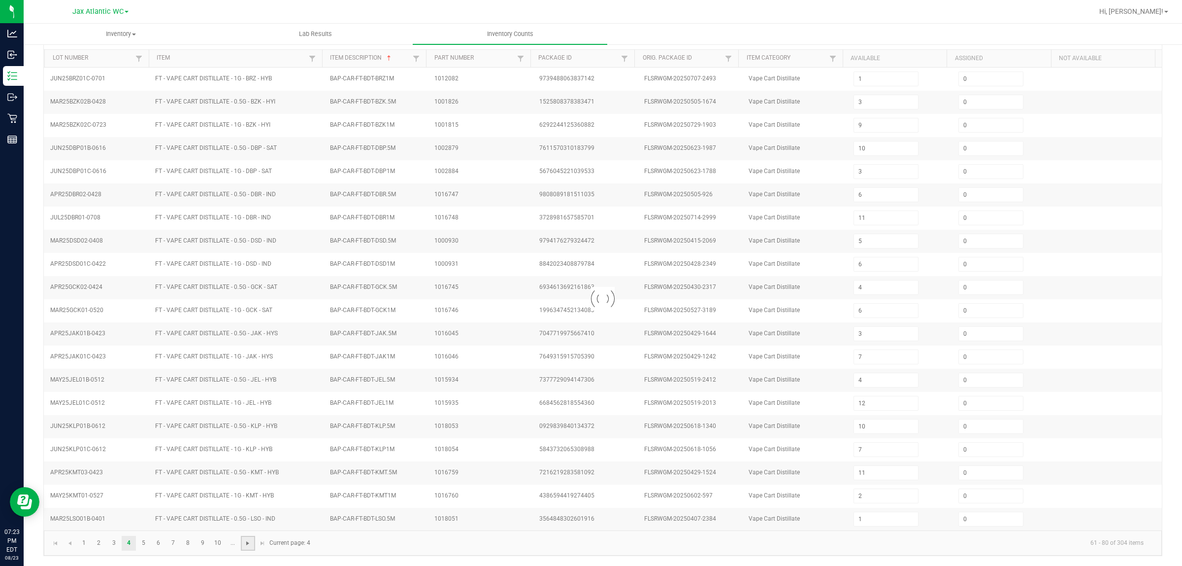
type input "2"
type input "7"
type input "12"
type input "8"
type input "2"
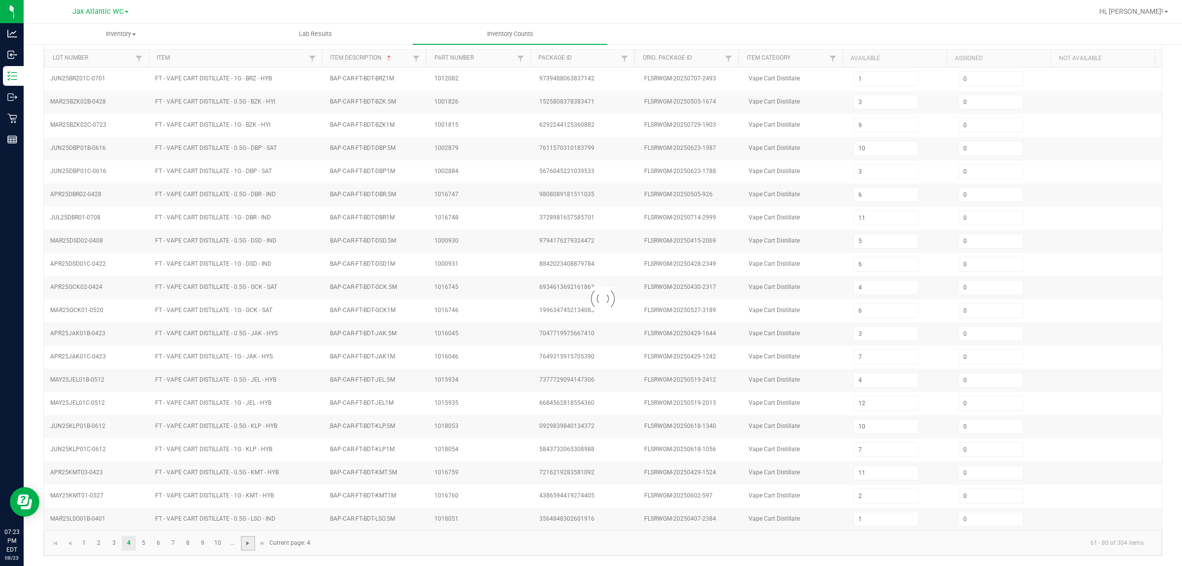
type input "6"
type input "8"
type input "10"
type input "9"
type input "6"
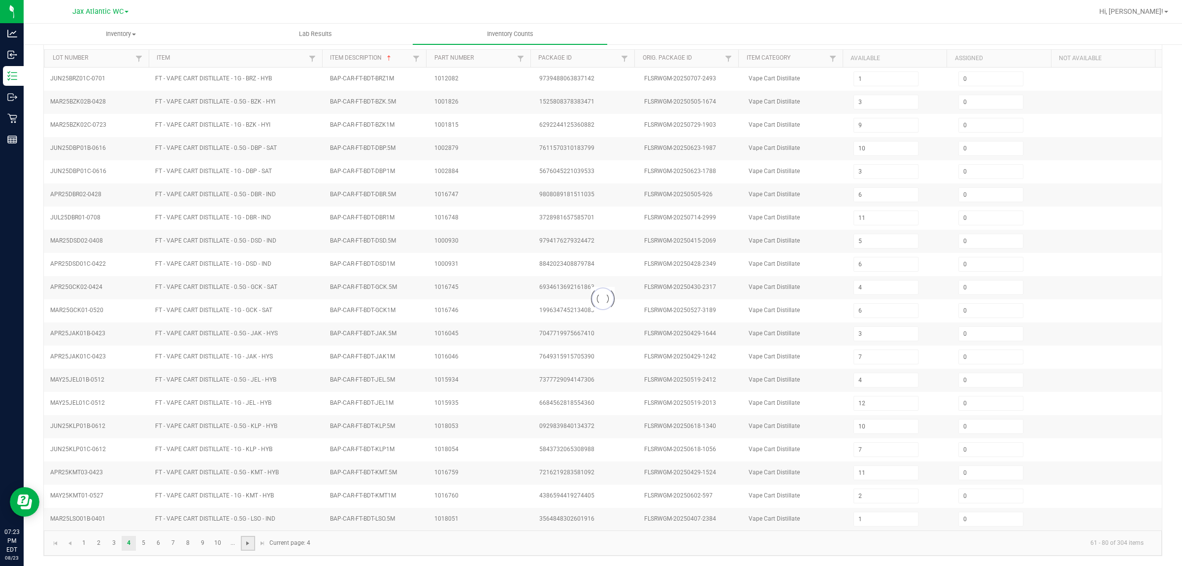
type input "8"
type input "1"
type input "7"
click at [245, 452] on span "Go to the next page" at bounding box center [248, 543] width 8 height 8
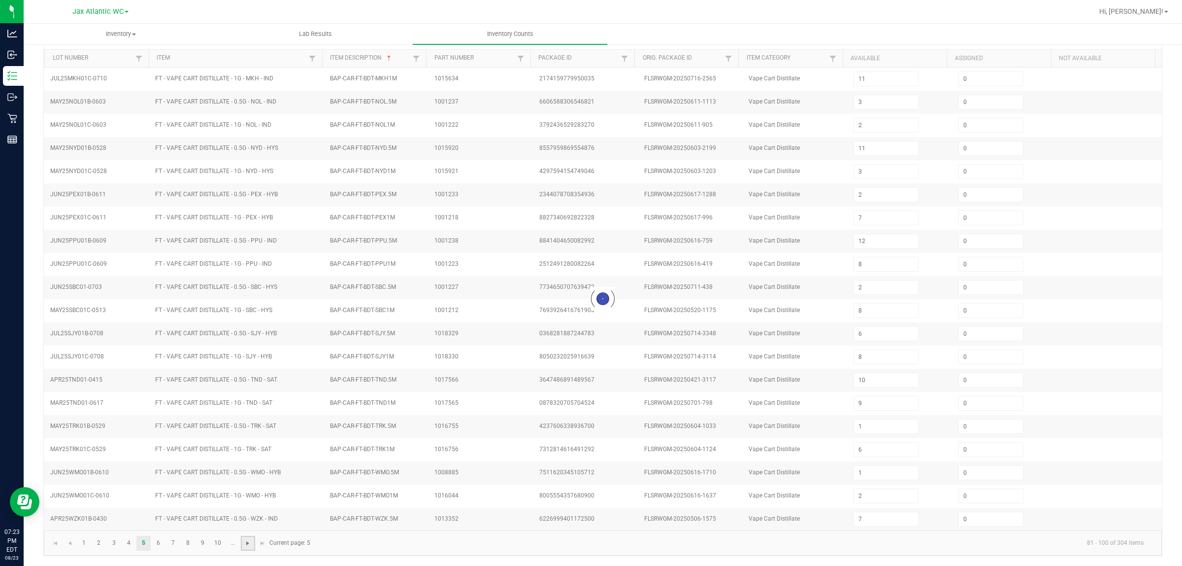
type input "8"
type input "5"
type input "10"
type input "2"
type input "6"
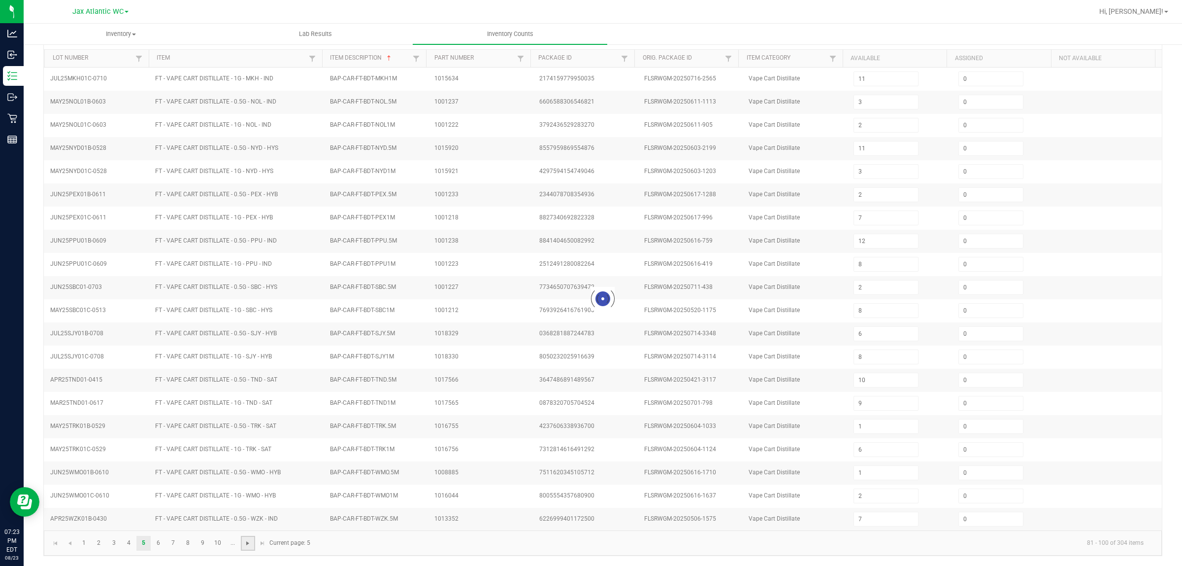
type input "10"
type input "2"
type input "3"
type input "11"
type input "3"
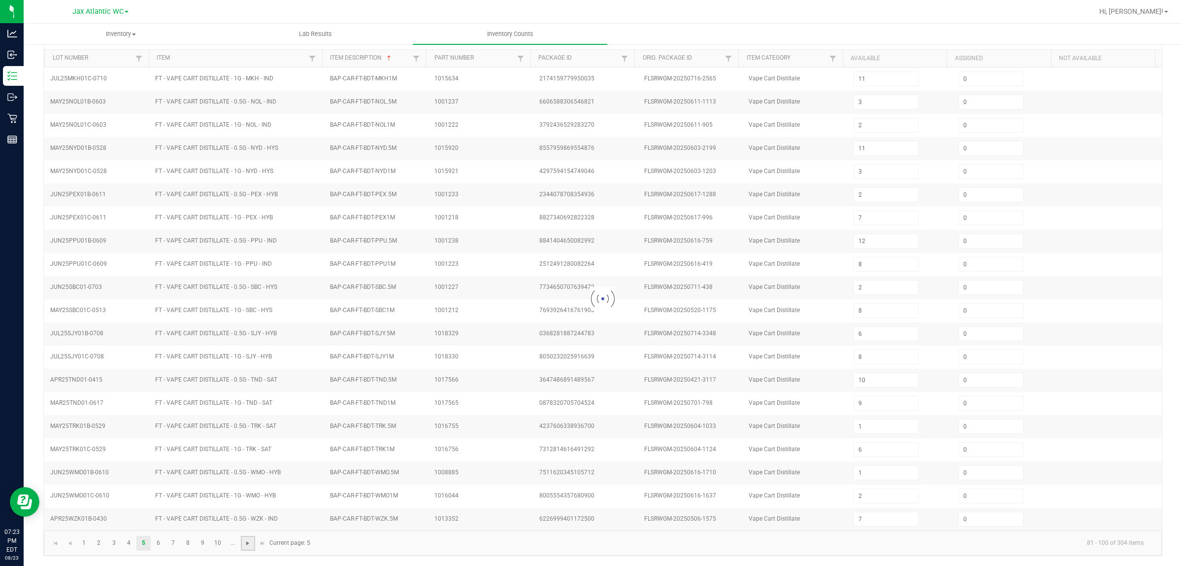
type input "6"
type input "7"
type input "1"
type input "2"
type input "6"
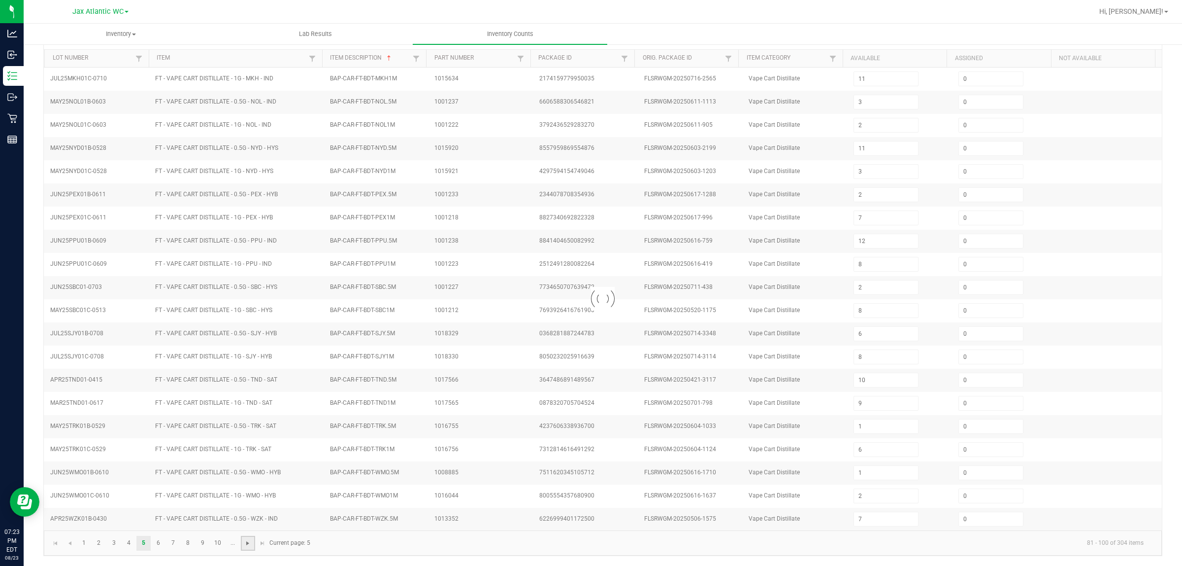
type input "1"
type input "6"
type input "11"
click at [245, 452] on span "Go to the next page" at bounding box center [248, 543] width 8 height 8
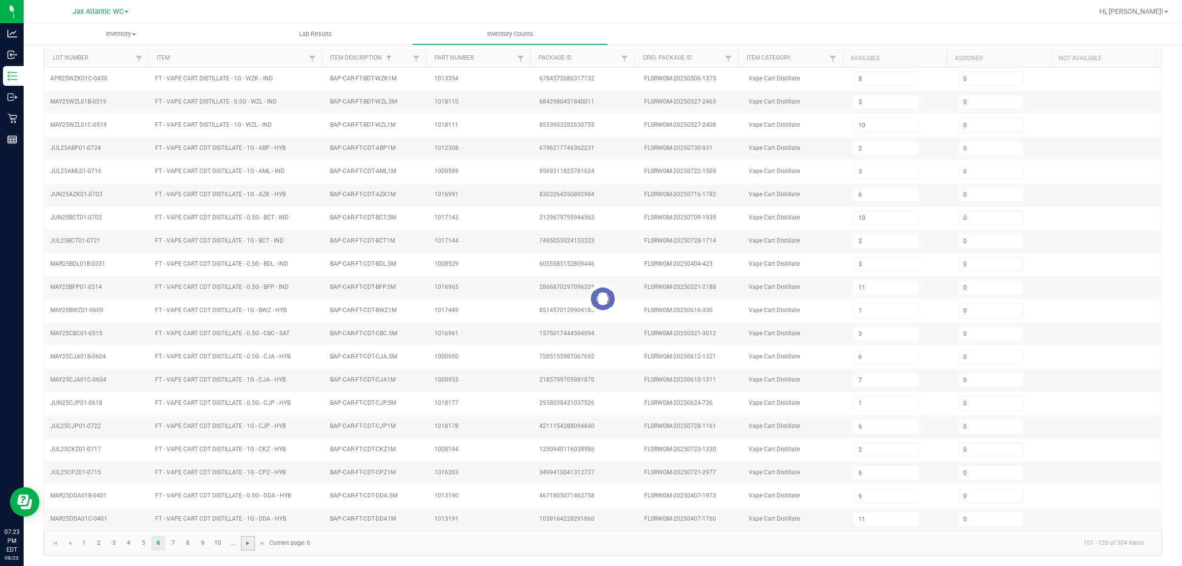
type input "9"
type input "2"
type input "11"
type input "9"
type input "7"
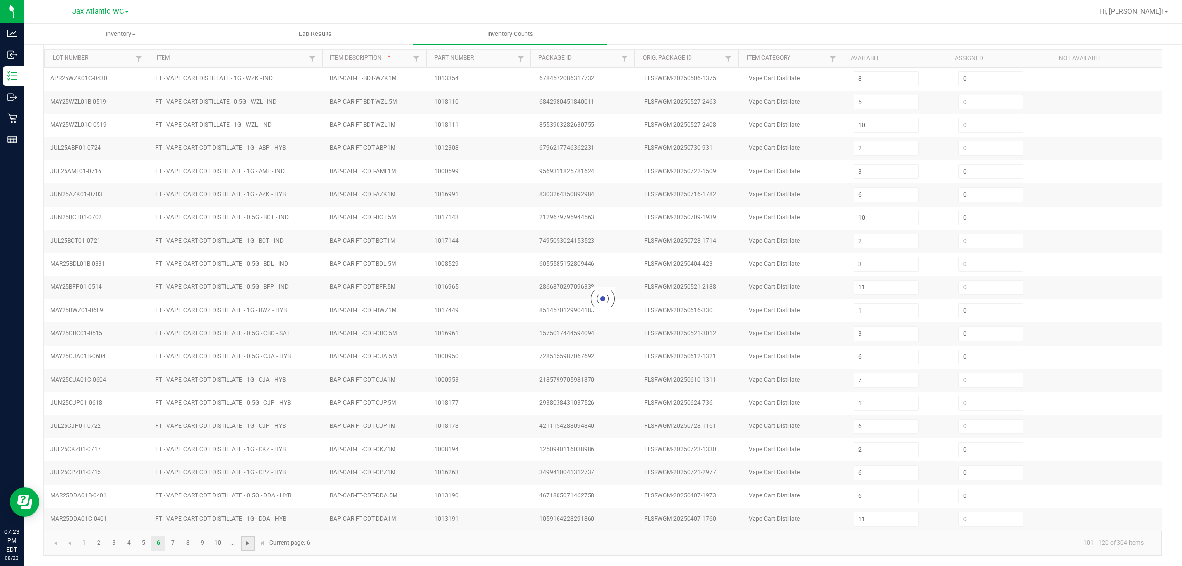
type input "1"
type input "7"
type input "11"
type input "10"
type input "7"
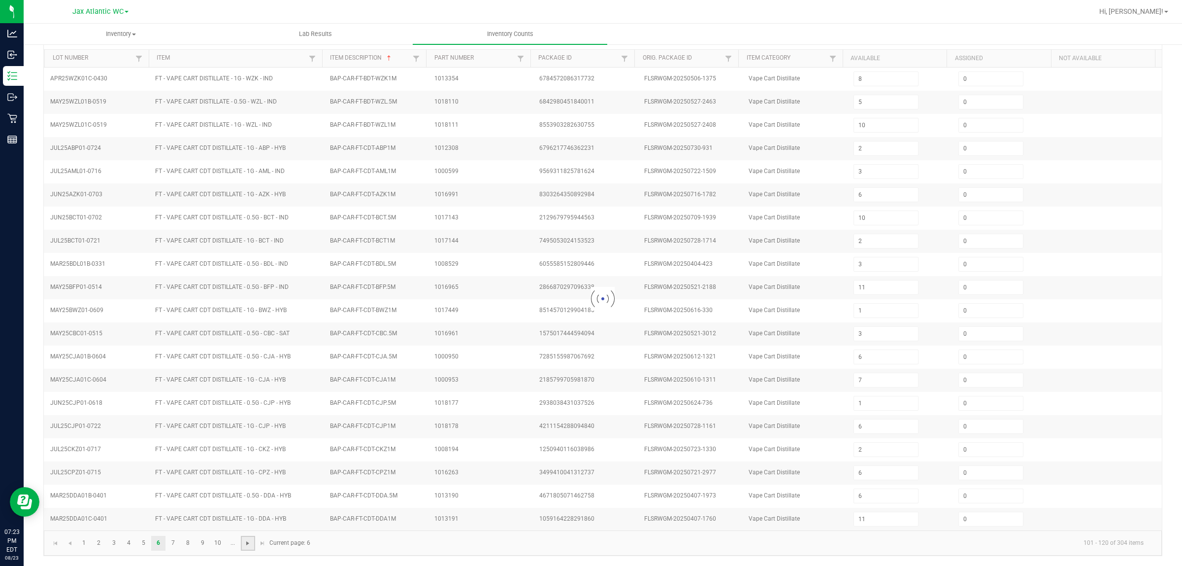
type input "12"
type input "7"
type input "6"
type input "9"
type input "7"
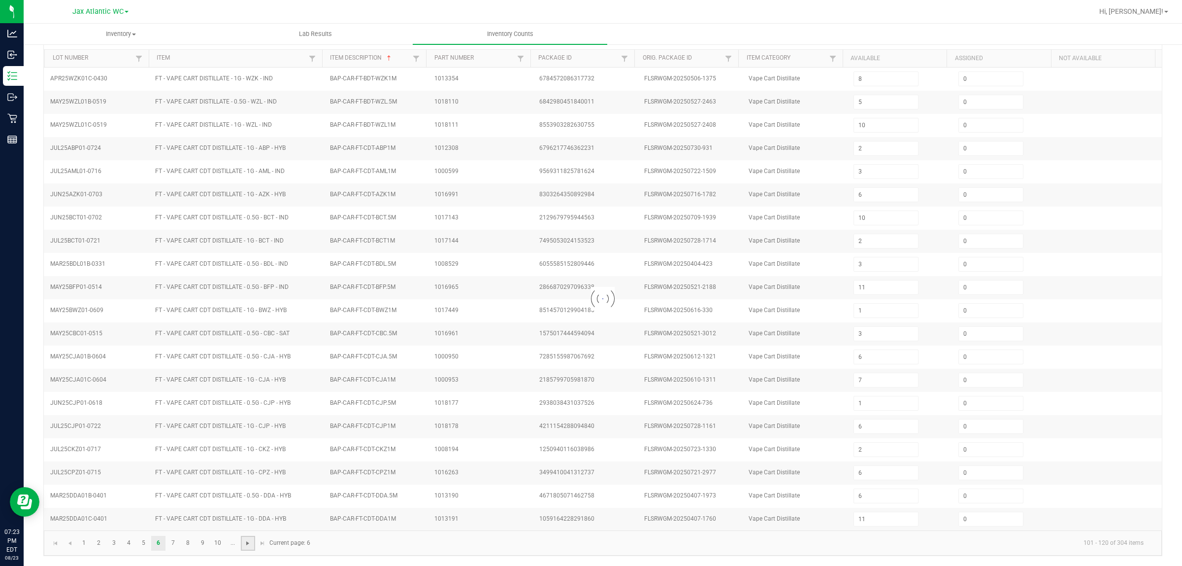
type input "3"
type input "10"
type input "1"
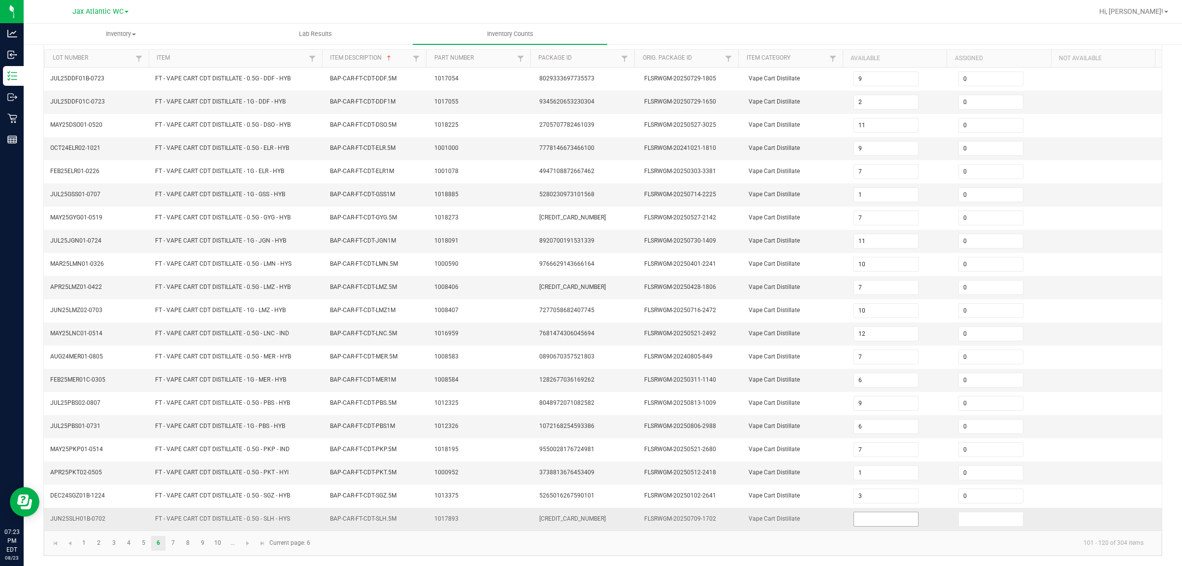
click at [866, 452] on input at bounding box center [886, 519] width 64 height 14
type input "0"
click at [247, 452] on span "Go to the next page" at bounding box center [248, 543] width 8 height 8
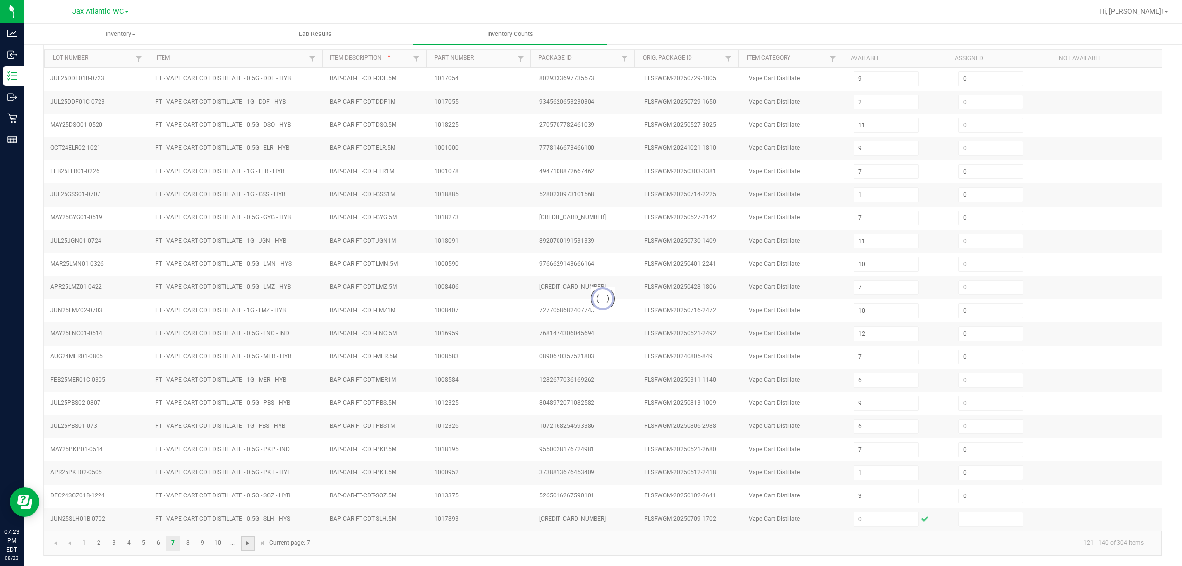
type input "8"
type input "2"
type input "11"
type input "6"
type input "12"
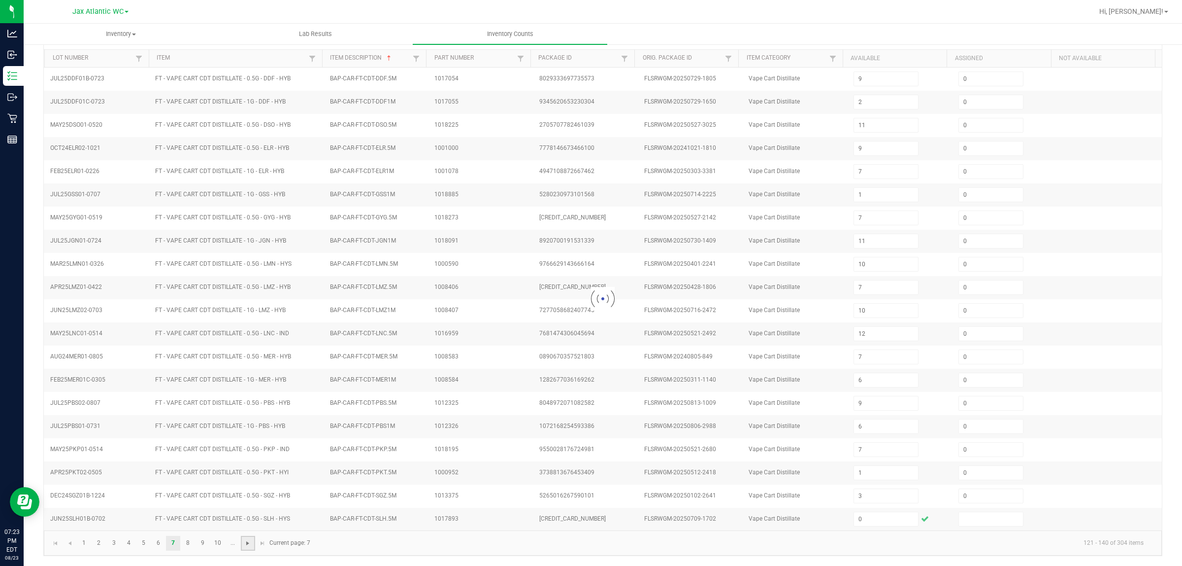
type input "4"
type input "5"
type input "20"
type input "5"
type input "19"
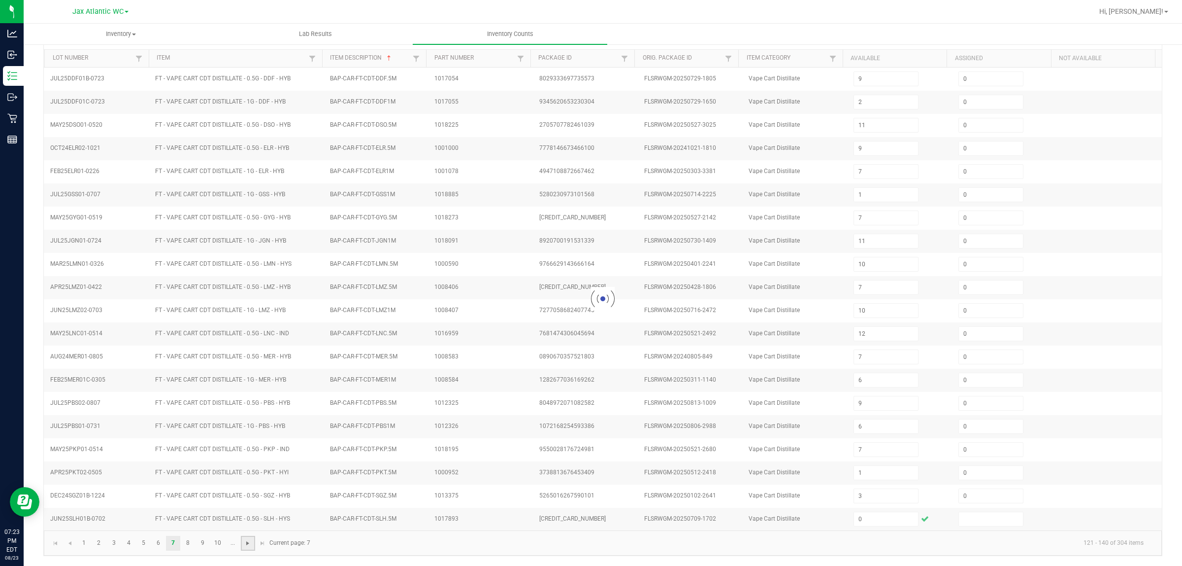
type input "18"
type input "13"
type input "16"
type input "14"
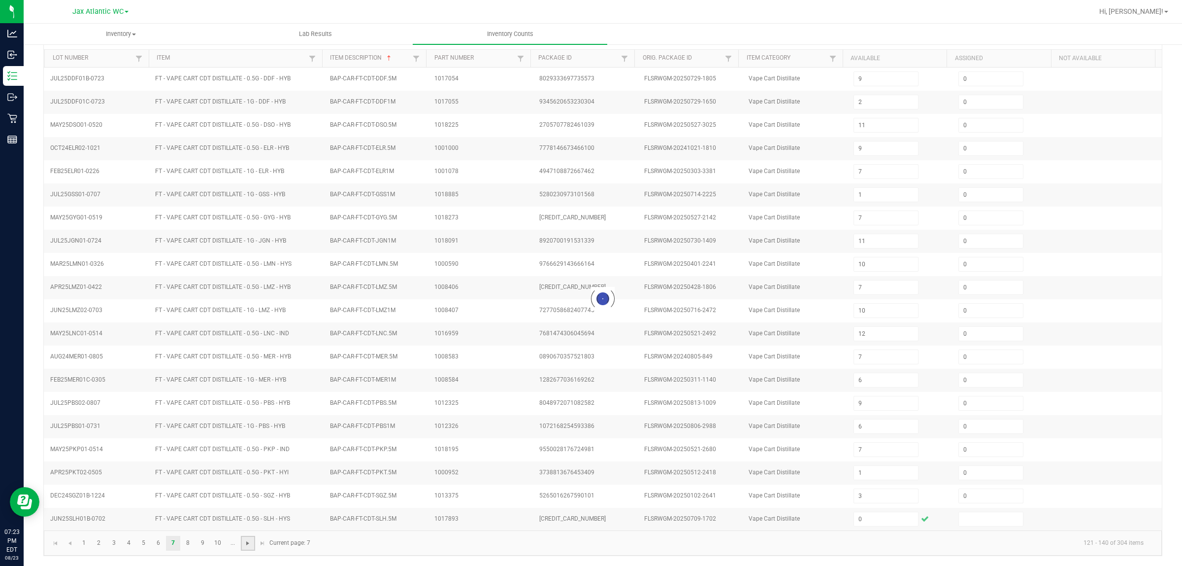
type input "19"
type input "16"
type input "9"
type input "5"
type input "0"
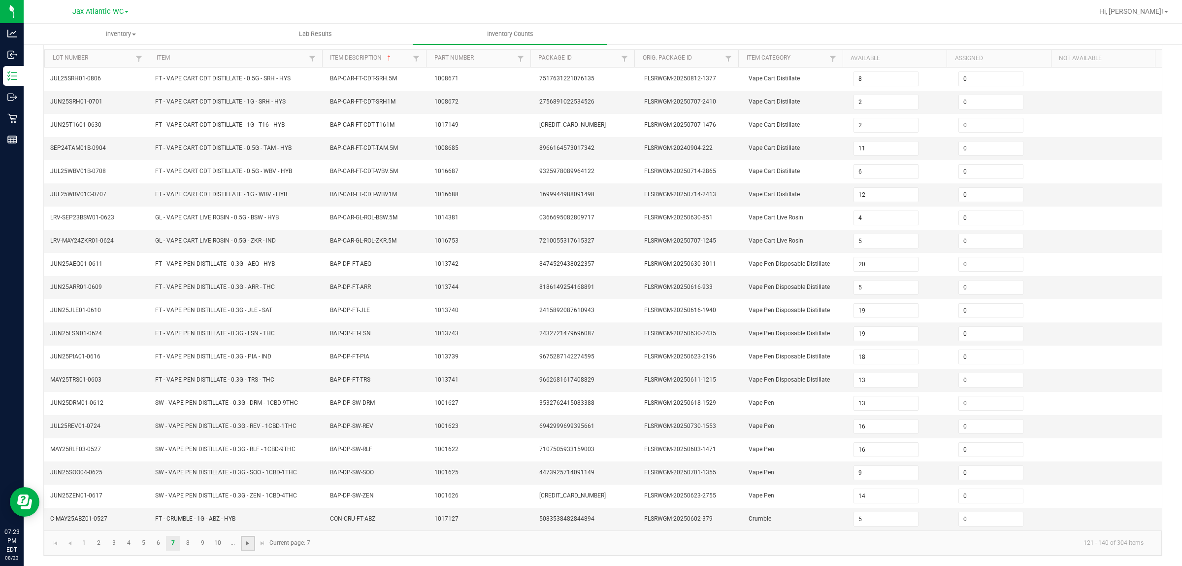
click at [247, 452] on span "Go to the next page" at bounding box center [248, 543] width 8 height 8
type input "6"
type input "5"
type input "4"
type input "5"
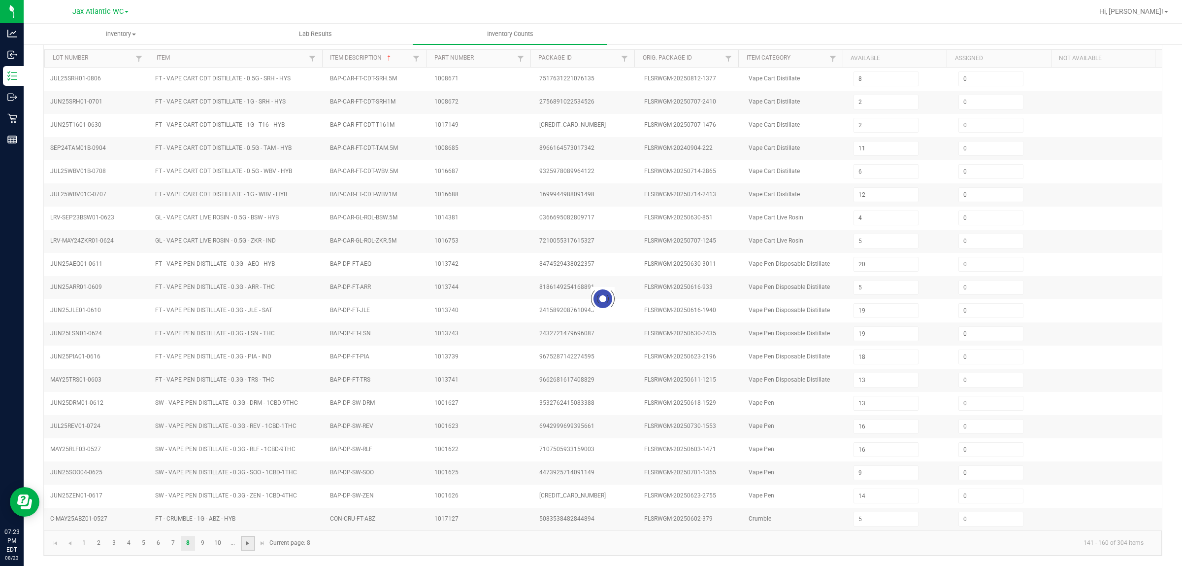
type input "6"
type input "7"
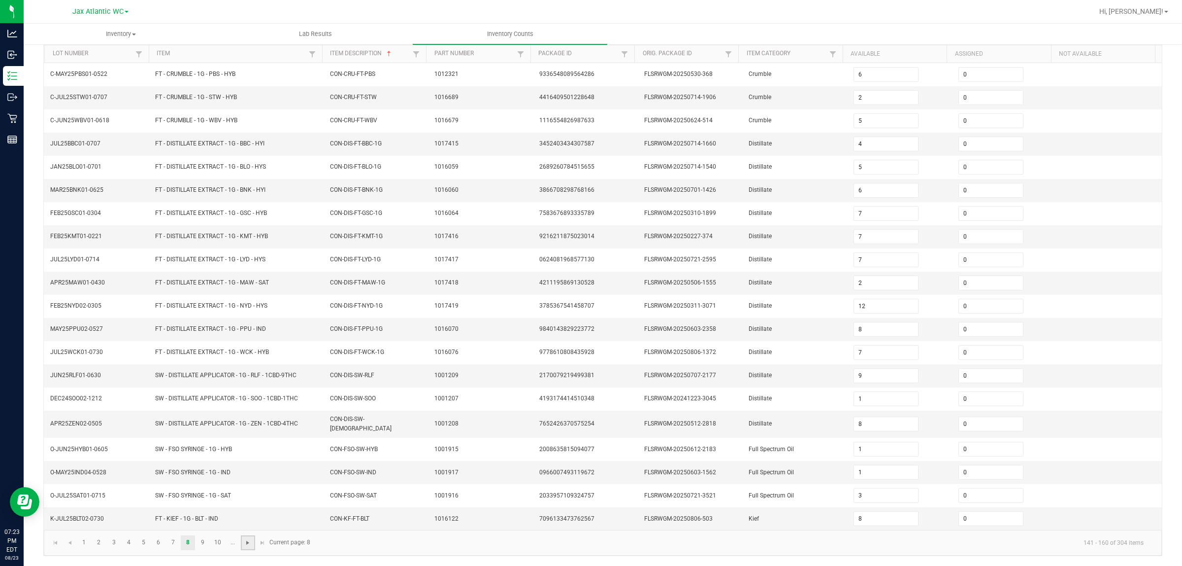
click at [247, 452] on span "Go to the next page" at bounding box center [248, 542] width 8 height 8
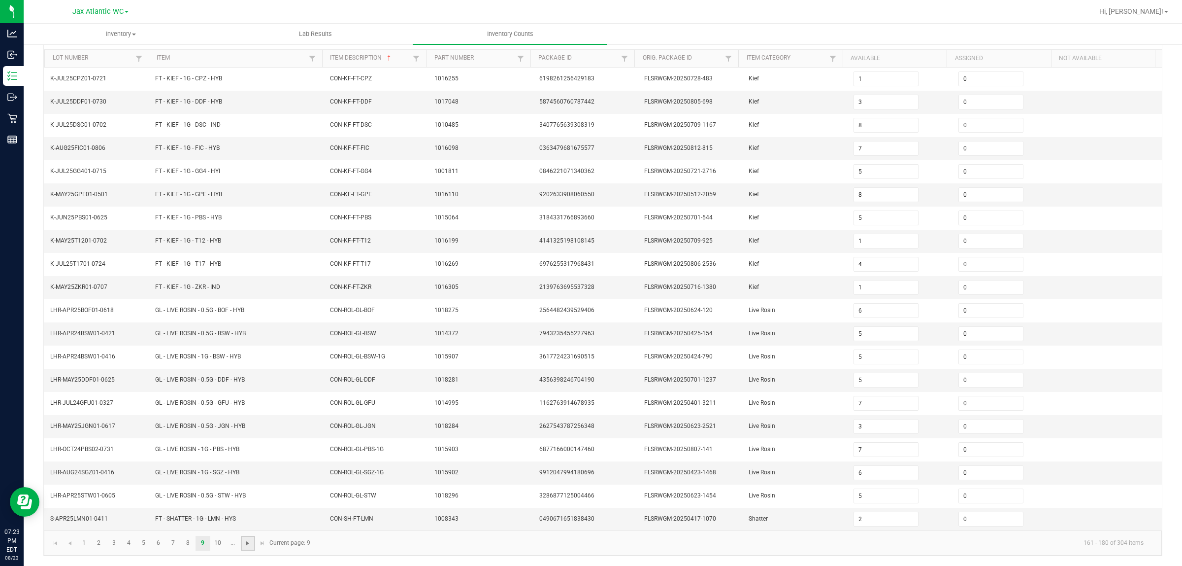
click at [247, 452] on span "Go to the next page" at bounding box center [248, 543] width 8 height 8
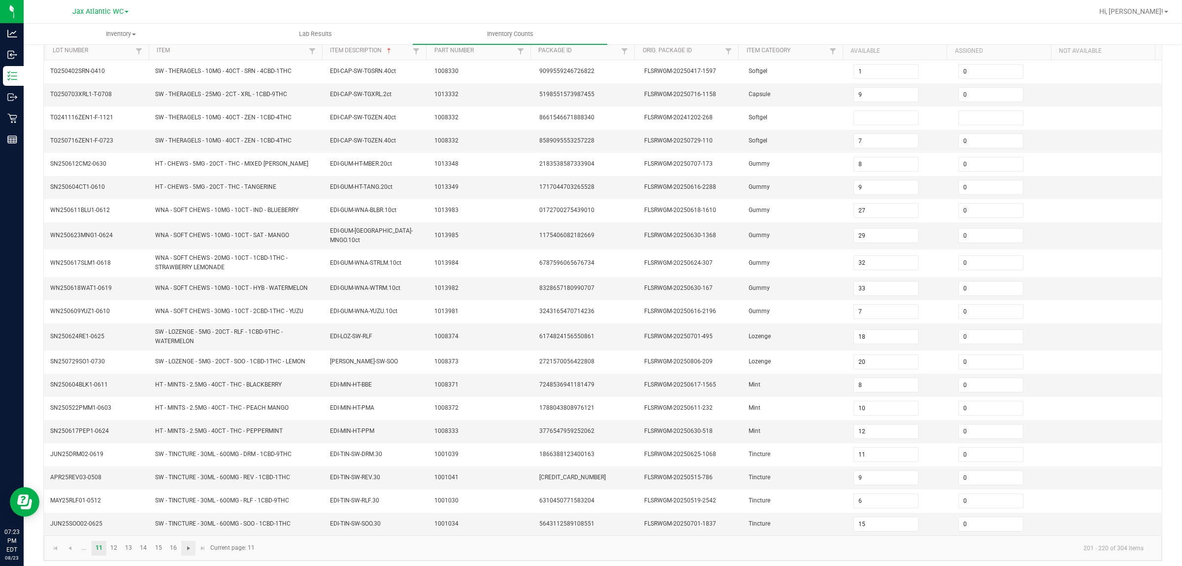
click at [247, 452] on kendo-pager "... 11 12 13 14 15 16 201 - 220 of 304 items Current page: 11" at bounding box center [603, 547] width 1118 height 25
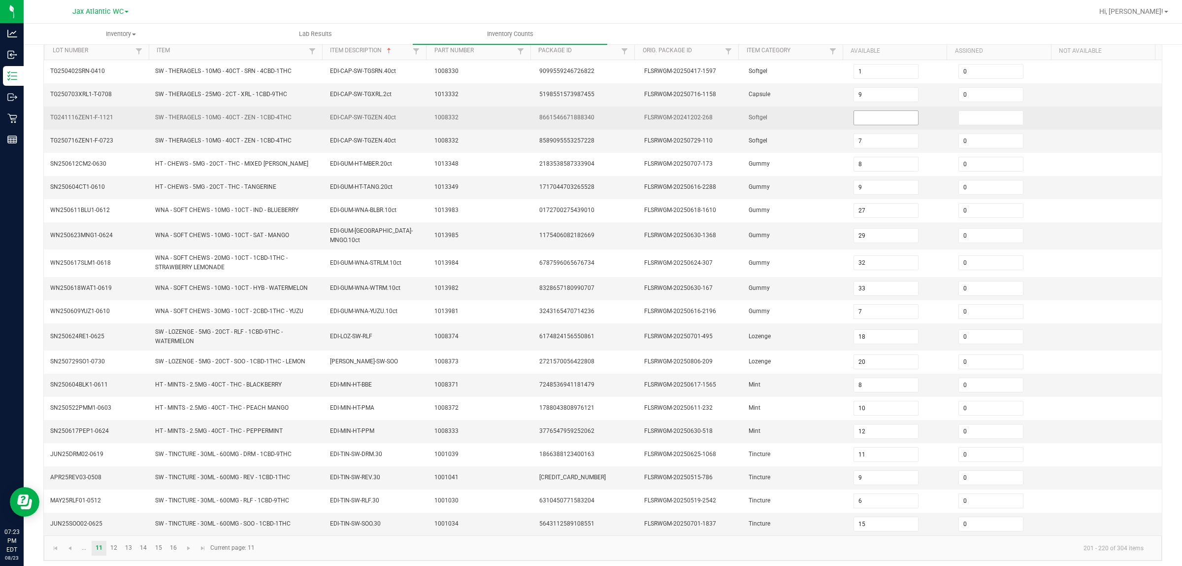
click at [866, 125] on input at bounding box center [886, 118] width 64 height 14
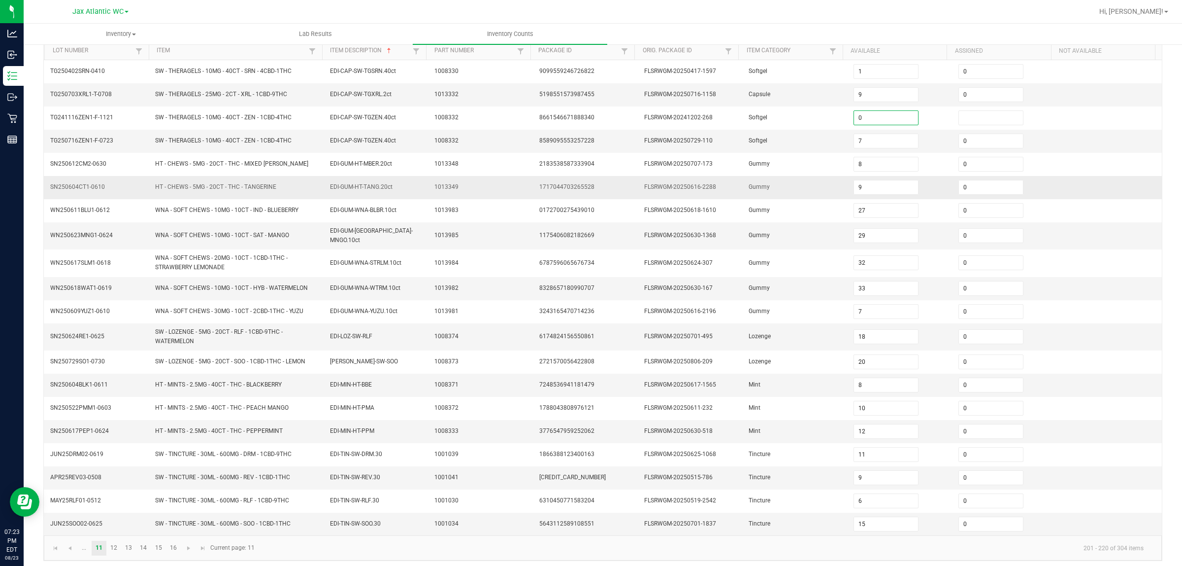
click at [752, 178] on td "Gummy" at bounding box center [795, 187] width 105 height 23
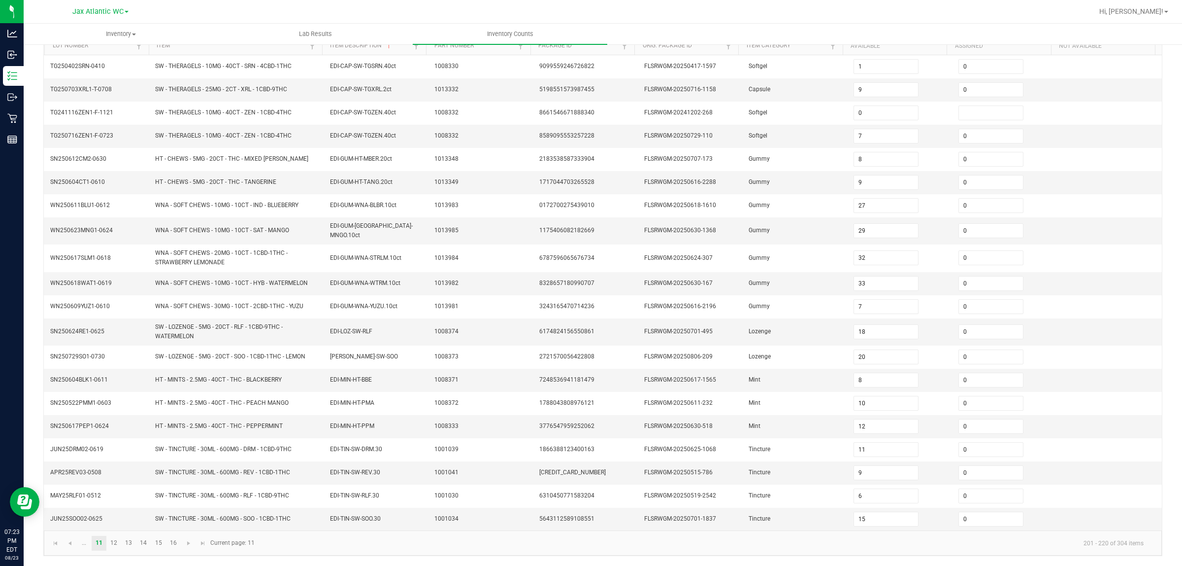
scroll to position [106, 0]
click at [186, 452] on span "Go to the next page" at bounding box center [189, 543] width 8 height 8
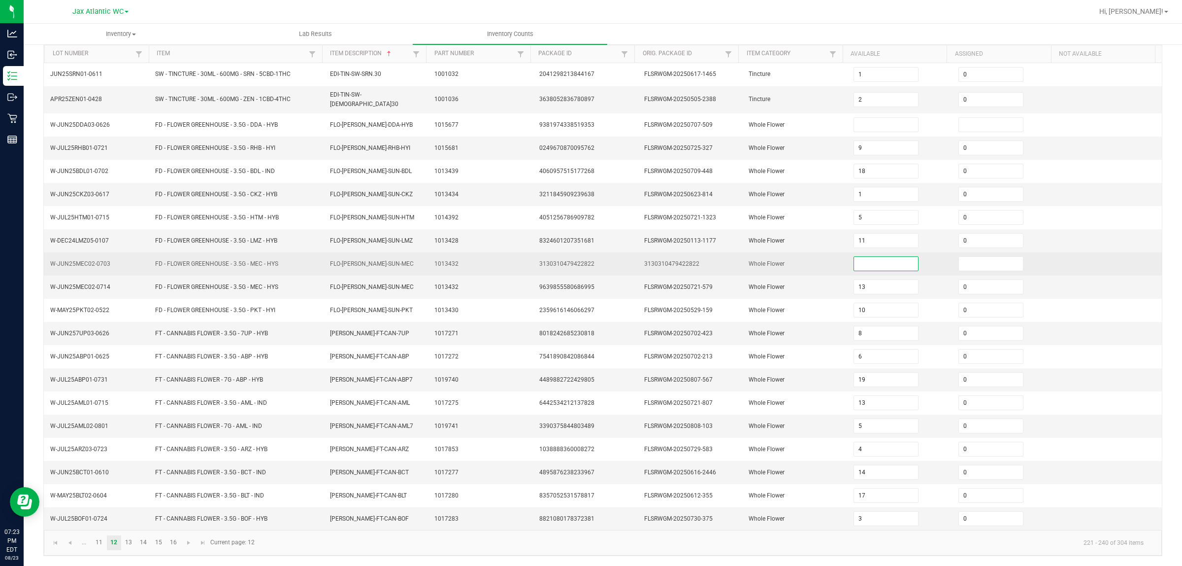
click at [860, 257] on input at bounding box center [886, 264] width 64 height 14
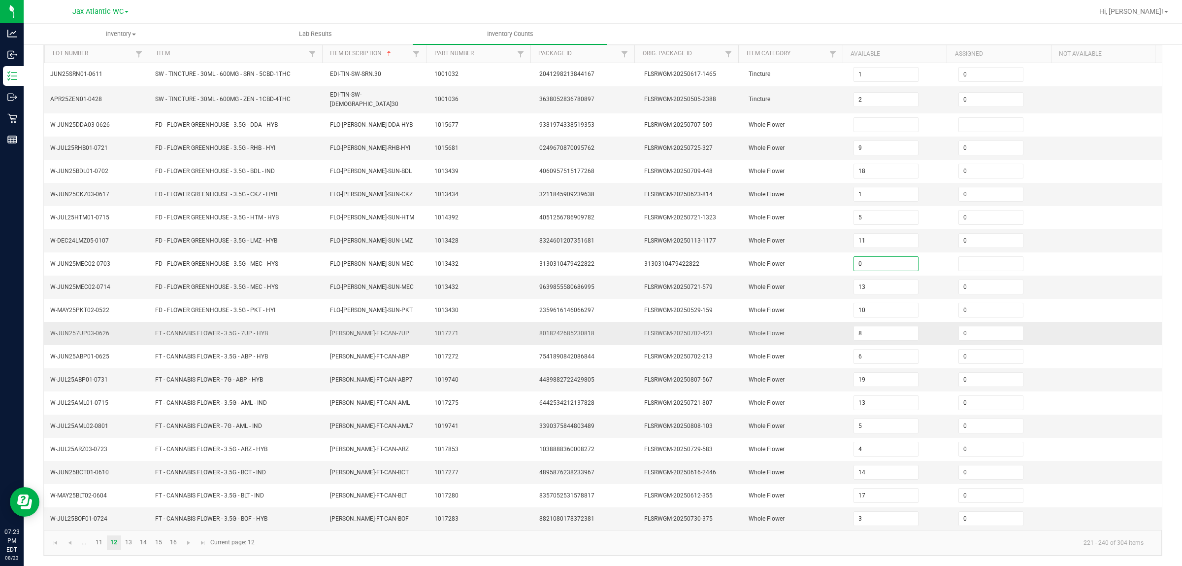
click at [698, 333] on span "FLSRWGM-20250702-423" at bounding box center [678, 333] width 68 height 7
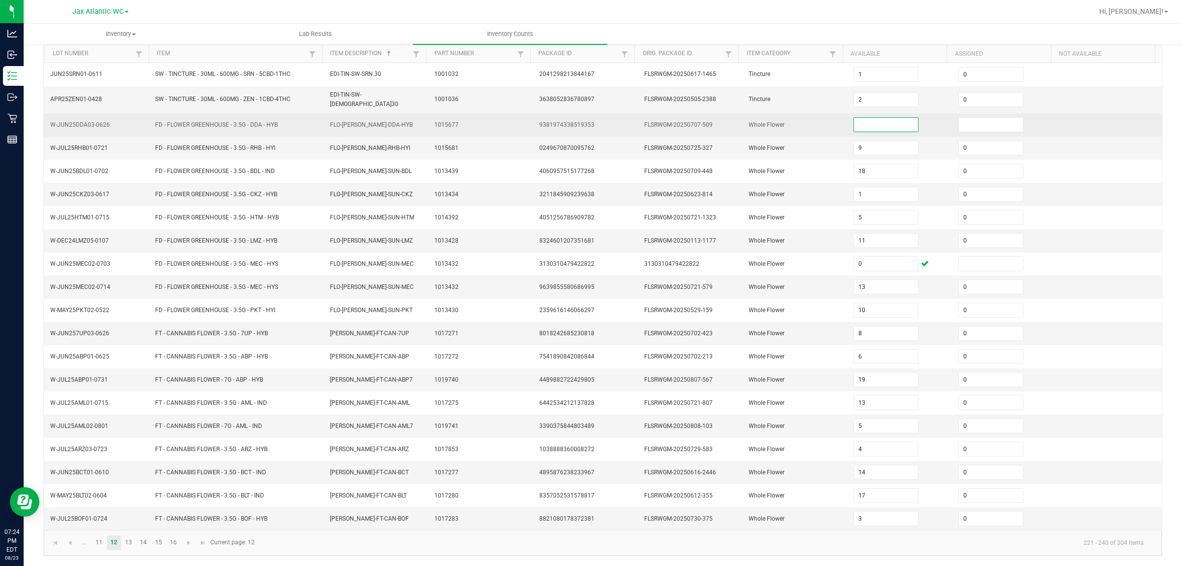
click at [874, 120] on input at bounding box center [886, 125] width 64 height 14
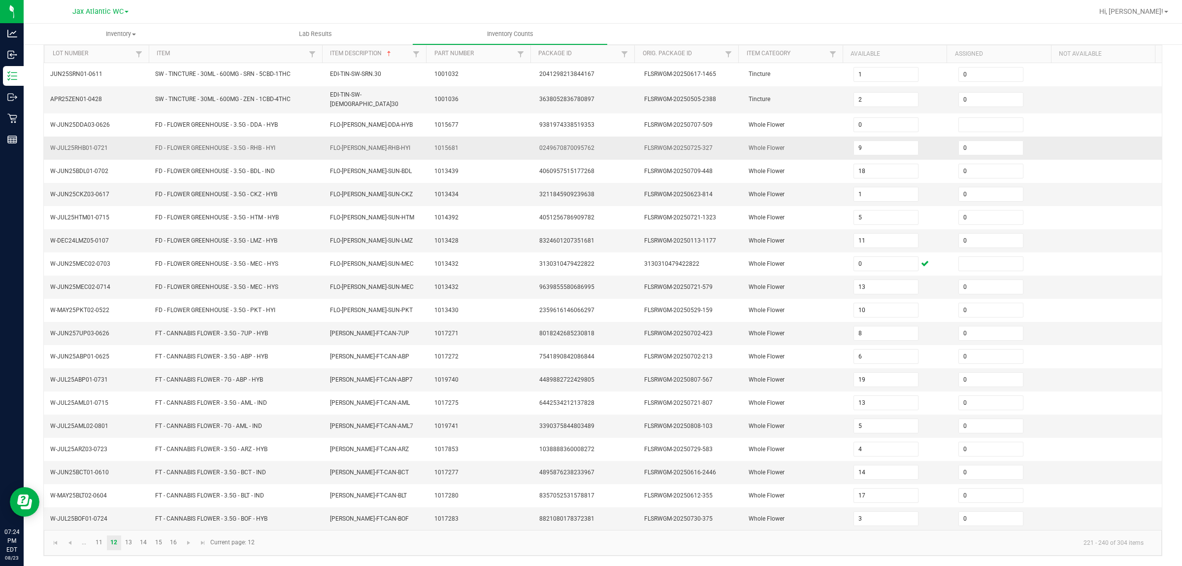
drag, startPoint x: 831, startPoint y: 140, endPoint x: 739, endPoint y: 214, distance: 117.7
click at [830, 140] on td "Whole Flower" at bounding box center [795, 147] width 105 height 23
click at [191, 452] on link at bounding box center [188, 542] width 14 height 15
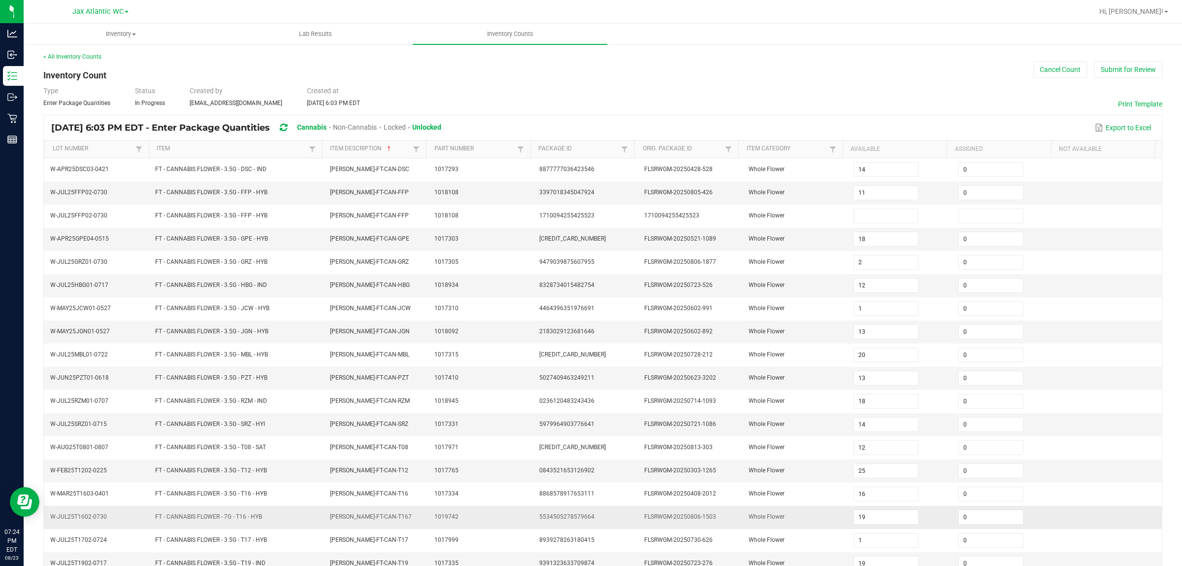
scroll to position [0, 0]
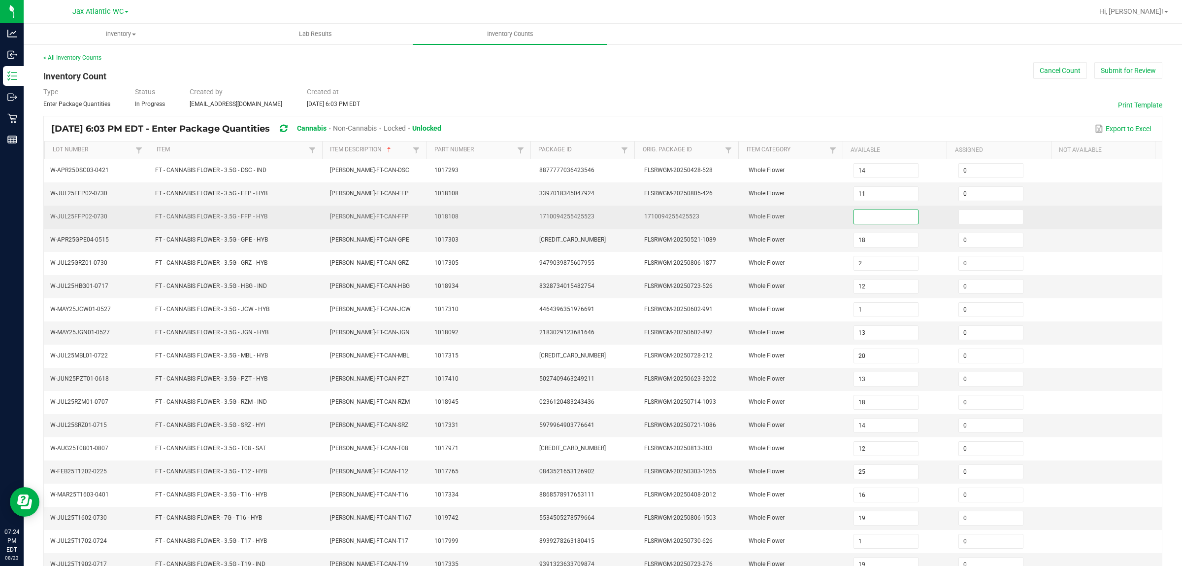
click at [876, 211] on input at bounding box center [886, 217] width 64 height 14
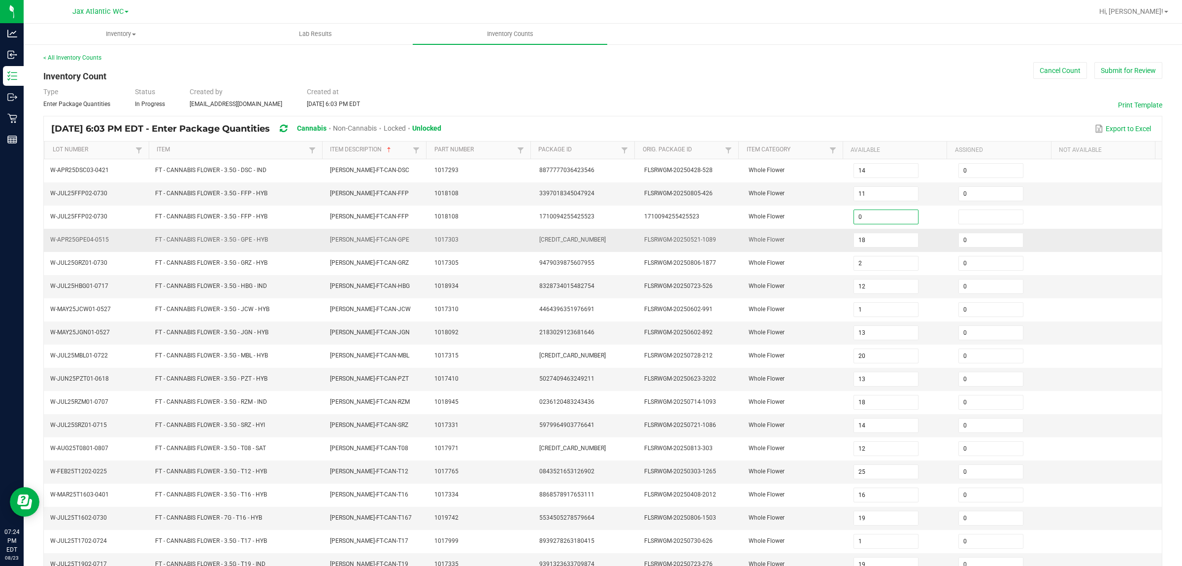
click at [770, 232] on td "Whole Flower" at bounding box center [795, 240] width 105 height 23
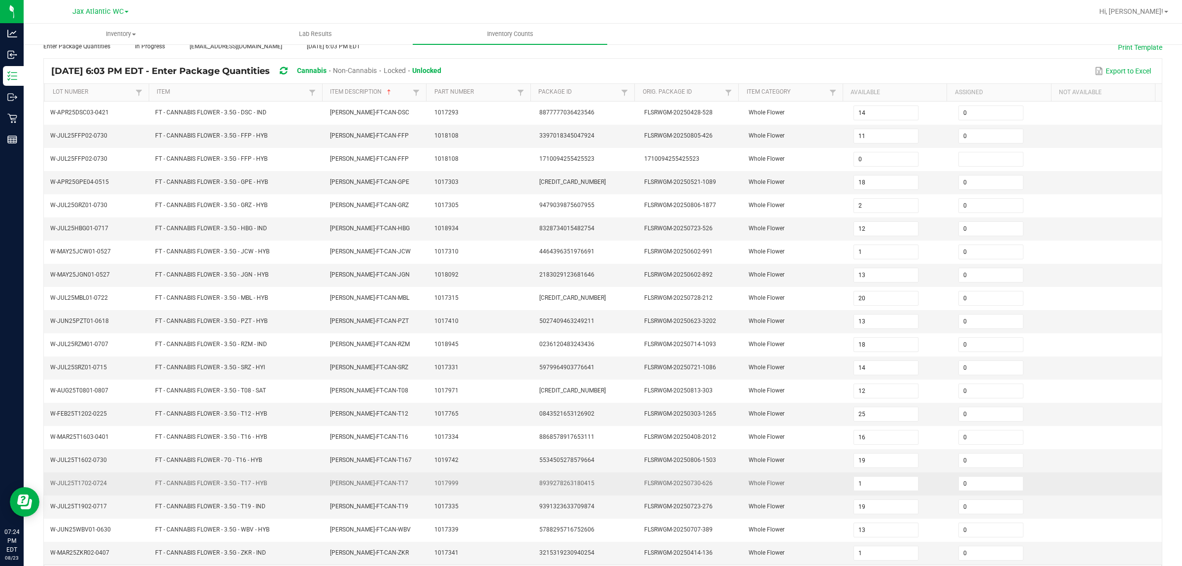
scroll to position [99, 0]
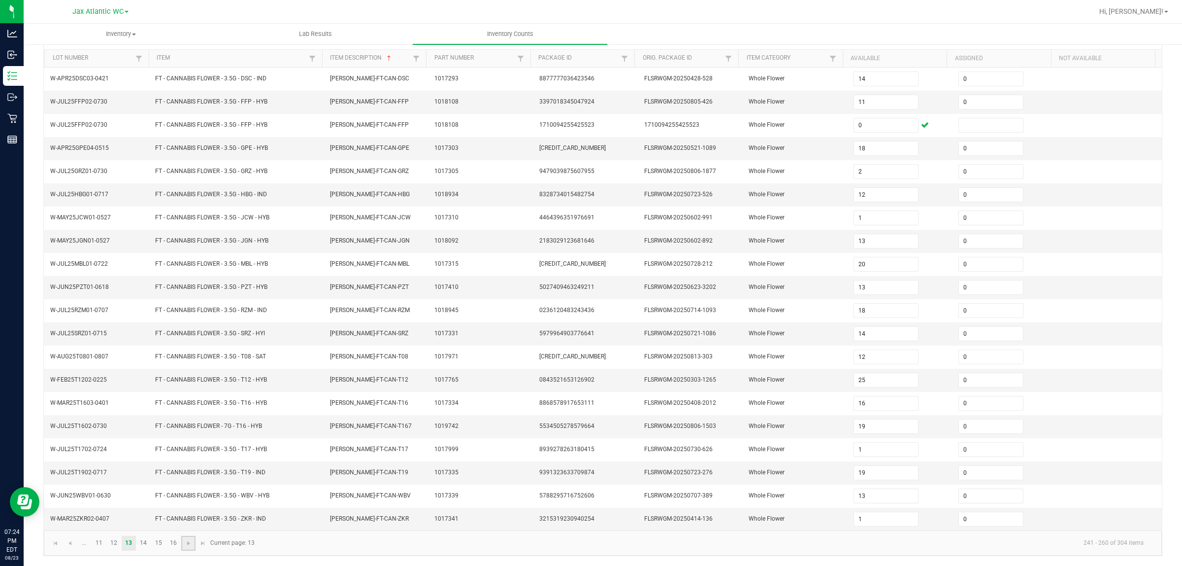
click at [183, 452] on link at bounding box center [188, 542] width 14 height 15
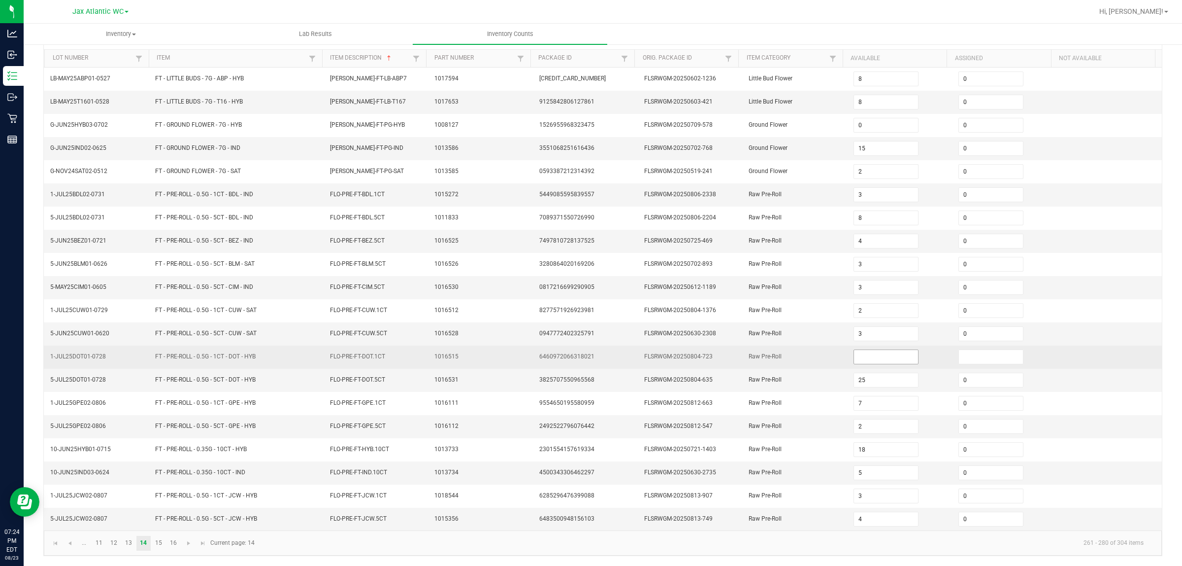
click at [855, 355] on input at bounding box center [886, 357] width 64 height 14
click at [776, 347] on td "Raw Pre-Roll" at bounding box center [795, 356] width 105 height 23
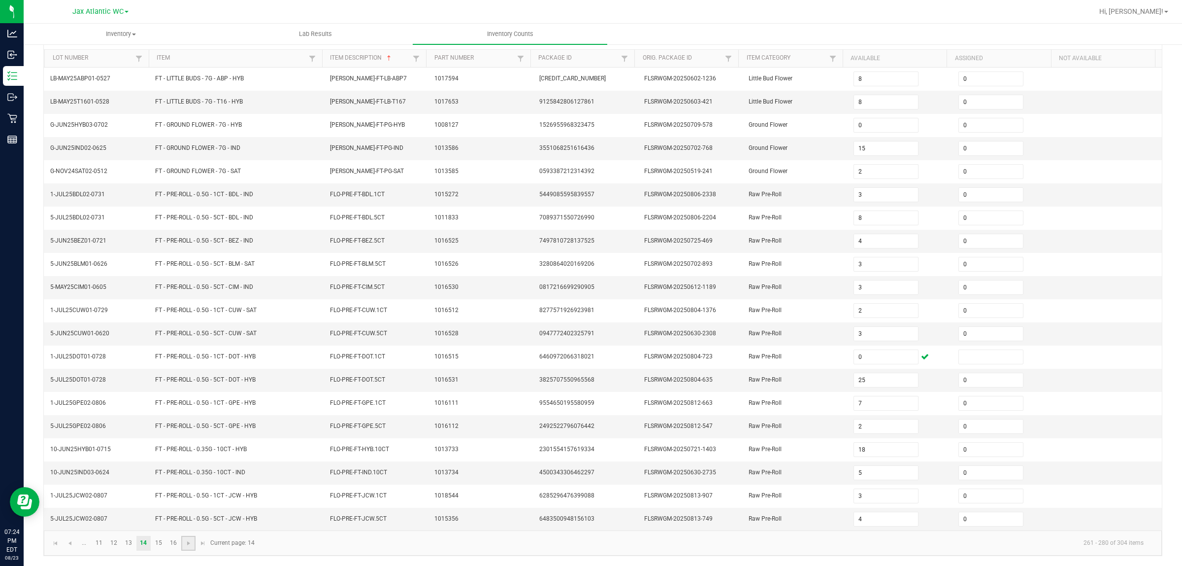
click at [195, 452] on link at bounding box center [188, 542] width 14 height 15
click at [873, 327] on input at bounding box center [886, 334] width 64 height 14
click at [793, 322] on td "Raw Pre-Roll" at bounding box center [795, 333] width 105 height 23
click at [192, 452] on span "Go to the next page" at bounding box center [189, 543] width 8 height 8
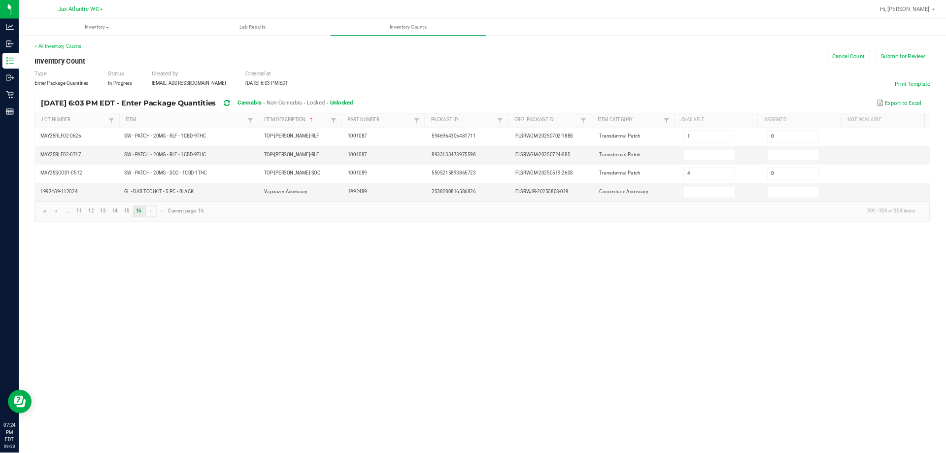
scroll to position [0, 0]
click at [868, 193] on input at bounding box center [886, 194] width 64 height 14
drag, startPoint x: 666, startPoint y: 395, endPoint x: 599, endPoint y: 379, distance: 68.7
click at [671, 395] on div "Inventory All packages All inventory Waste log Create inventory Lab Results Inv…" at bounding box center [603, 295] width 1159 height 542
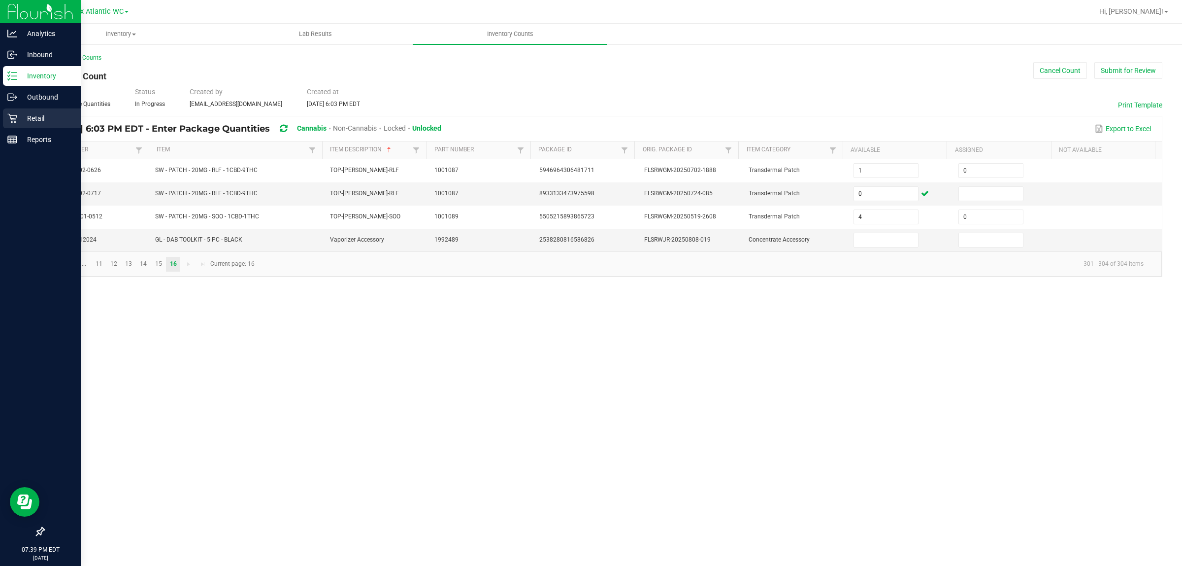
click at [17, 116] on p "Retail" at bounding box center [46, 118] width 59 height 12
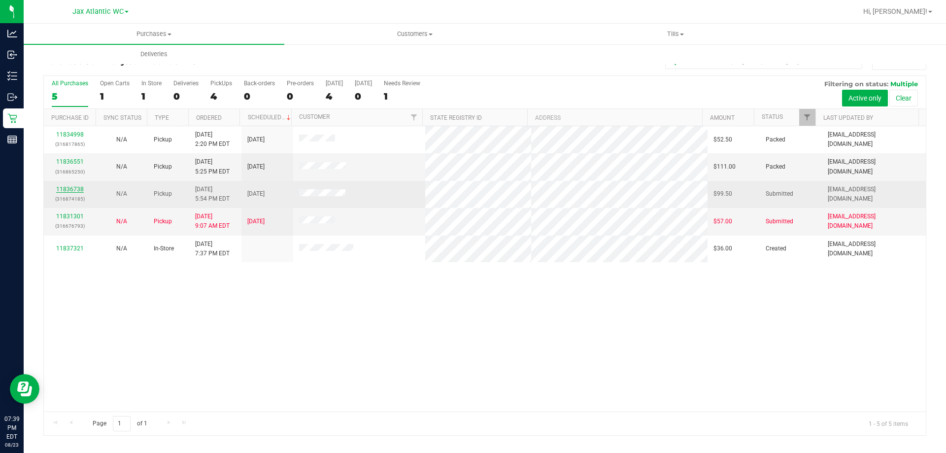
click at [76, 189] on link "11836738" at bounding box center [70, 189] width 28 height 7
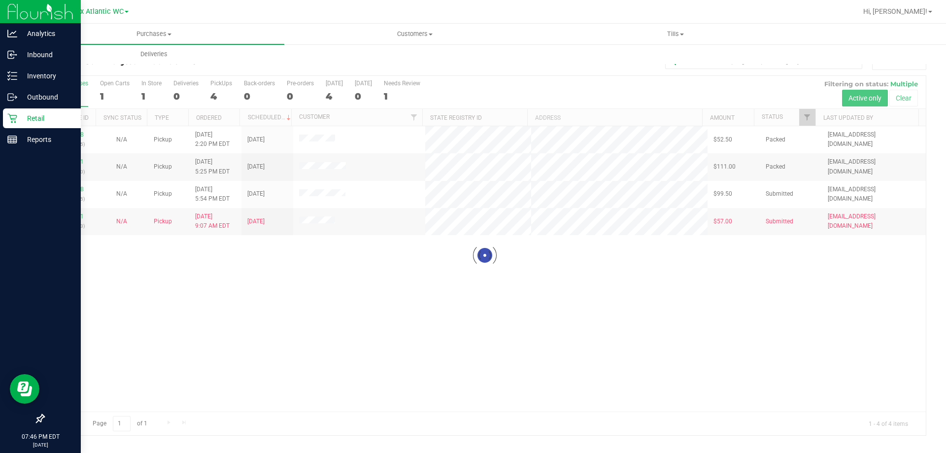
click at [20, 117] on p "Retail" at bounding box center [46, 118] width 59 height 12
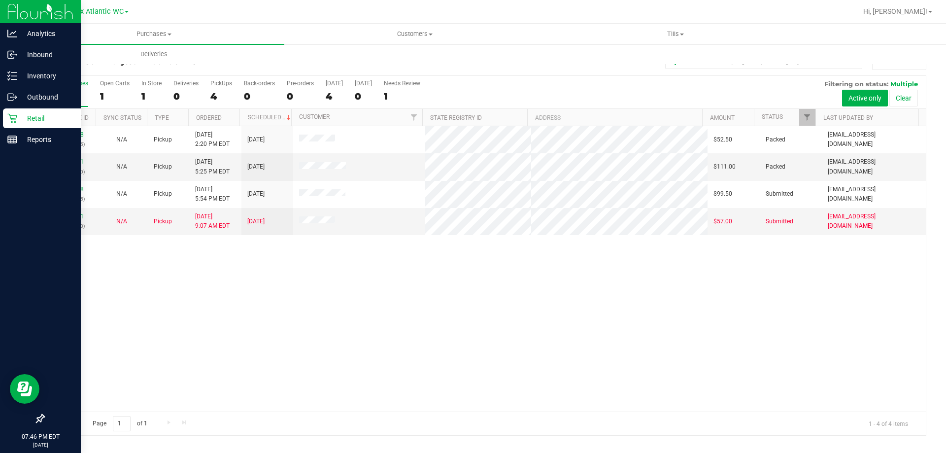
click at [34, 115] on p "Retail" at bounding box center [46, 118] width 59 height 12
click at [24, 121] on p "Retail" at bounding box center [46, 118] width 59 height 12
click at [60, 127] on div "Retail" at bounding box center [42, 118] width 78 height 20
click at [27, 119] on p "Retail" at bounding box center [46, 118] width 59 height 12
click at [45, 113] on p "Retail" at bounding box center [46, 118] width 59 height 12
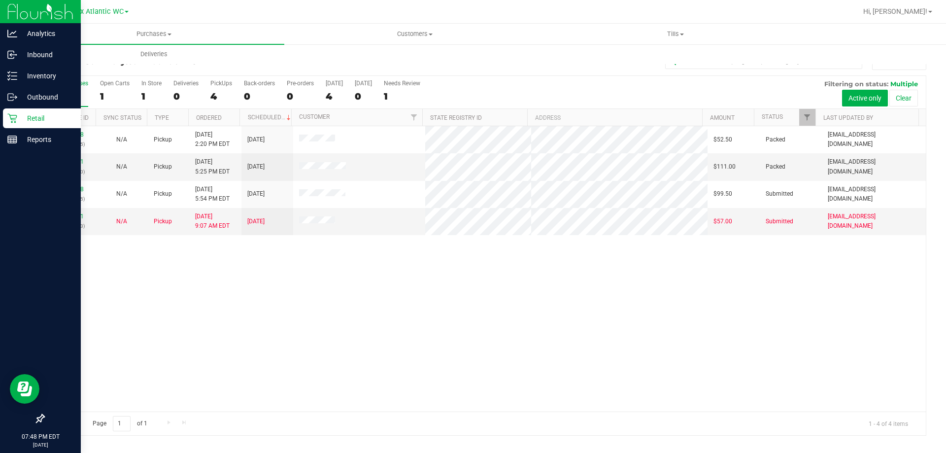
click at [17, 118] on p "Retail" at bounding box center [46, 118] width 59 height 12
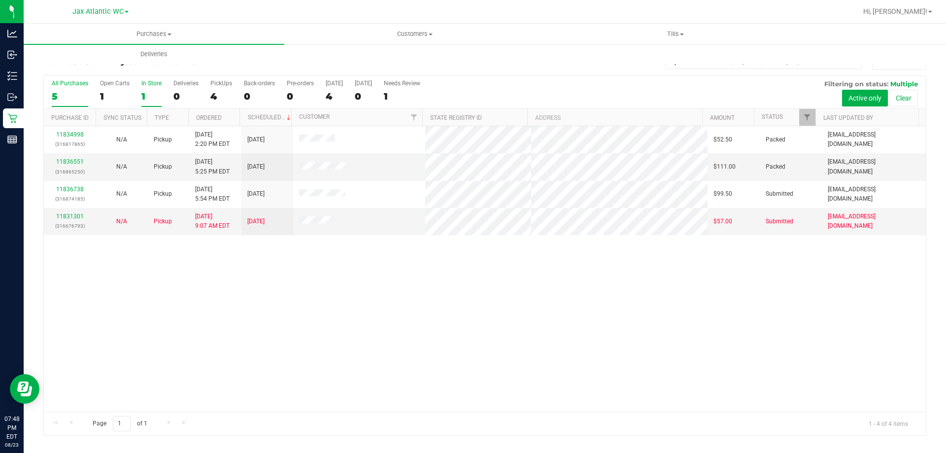
click at [148, 95] on div "1" at bounding box center [151, 96] width 20 height 11
click at [0, 0] on input "In Store 1" at bounding box center [0, 0] width 0 height 0
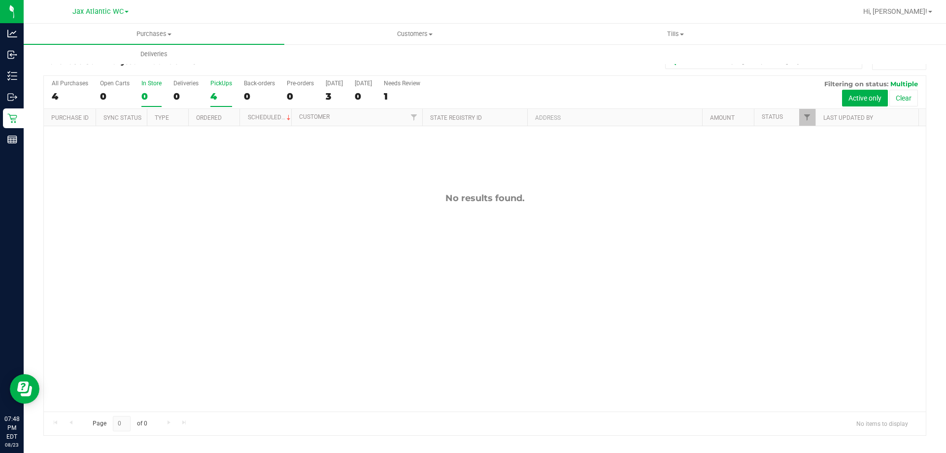
click at [217, 93] on div "4" at bounding box center [221, 96] width 22 height 11
click at [0, 0] on input "PickUps 4" at bounding box center [0, 0] width 0 height 0
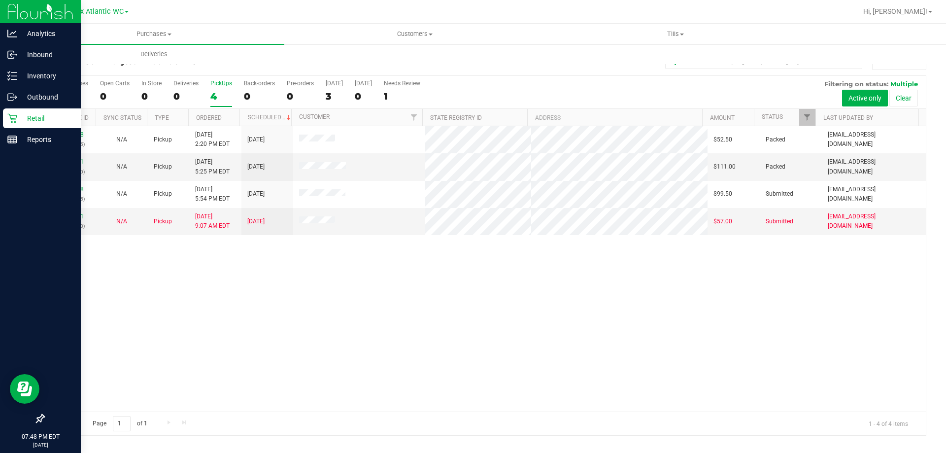
click at [18, 126] on div "Retail" at bounding box center [42, 118] width 78 height 20
click at [17, 119] on p "Retail" at bounding box center [46, 118] width 59 height 12
click at [10, 118] on icon at bounding box center [12, 118] width 10 height 10
click at [10, 120] on icon at bounding box center [12, 118] width 10 height 10
click at [26, 120] on p "Retail" at bounding box center [46, 118] width 59 height 12
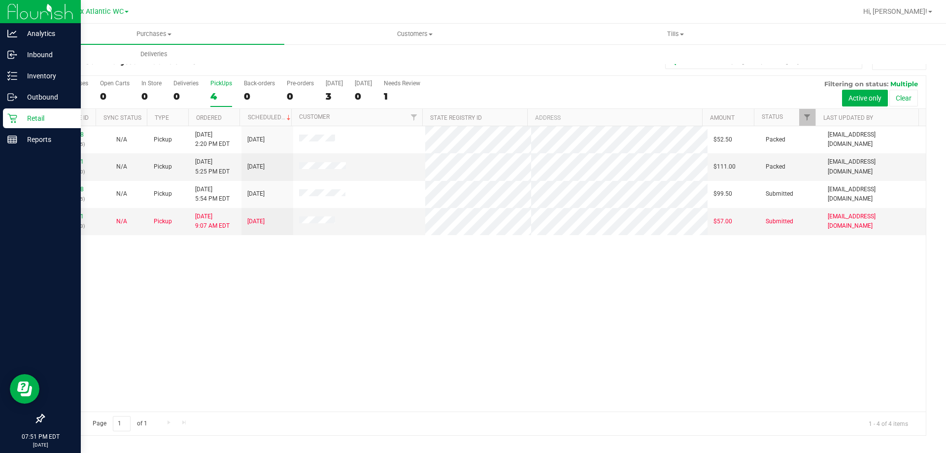
click at [32, 120] on p "Retail" at bounding box center [46, 118] width 59 height 12
click at [55, 125] on div "Retail" at bounding box center [42, 118] width 78 height 20
click at [17, 120] on icon at bounding box center [12, 118] width 10 height 10
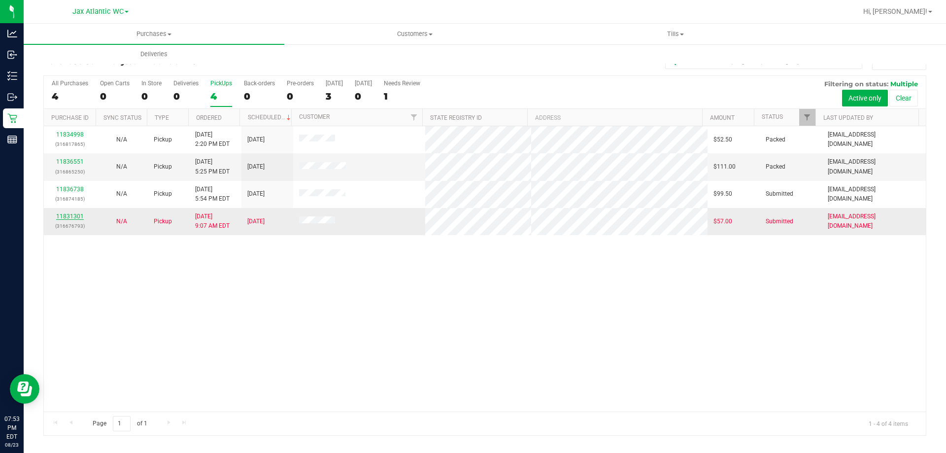
click at [78, 213] on link "11831301" at bounding box center [70, 216] width 28 height 7
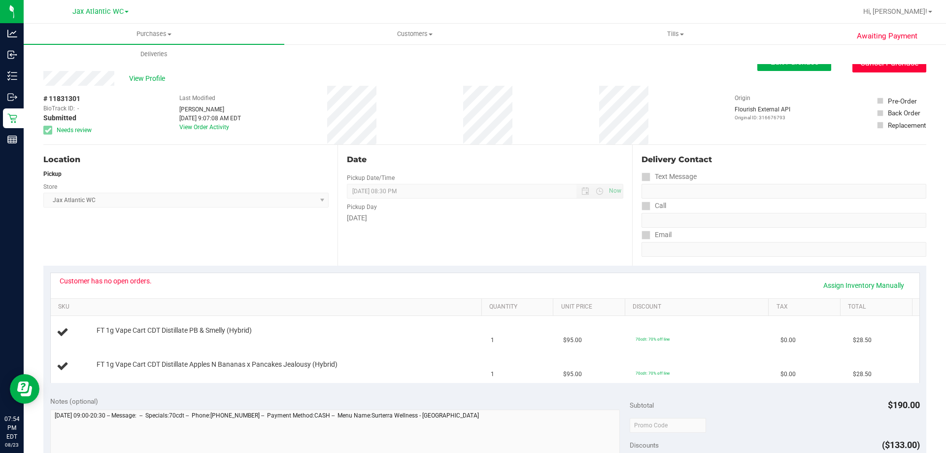
click at [876, 69] on button "Cancel Purchase" at bounding box center [889, 63] width 74 height 19
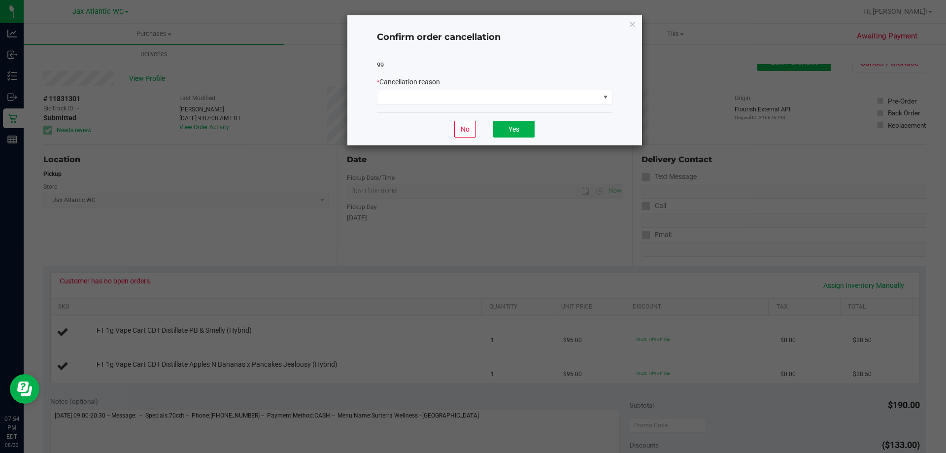
click at [427, 88] on div "* Cancellation reason" at bounding box center [494, 91] width 235 height 28
click at [396, 103] on span at bounding box center [488, 97] width 222 height 14
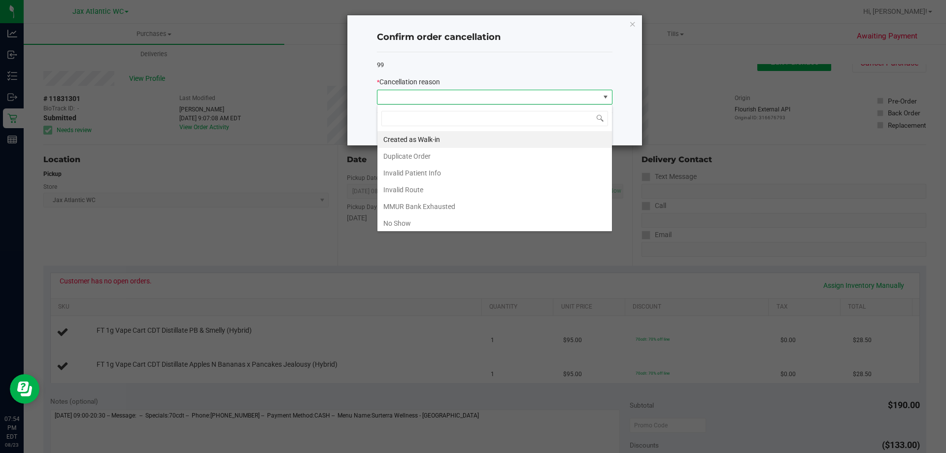
scroll to position [15, 235]
click at [439, 206] on li "MMUR Bank Exhausted" at bounding box center [494, 206] width 234 height 17
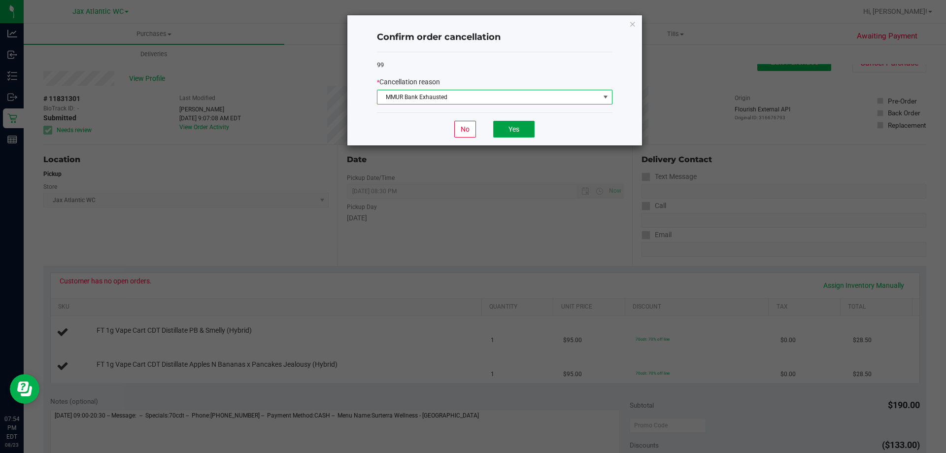
click at [515, 128] on button "Yes" at bounding box center [513, 129] width 41 height 17
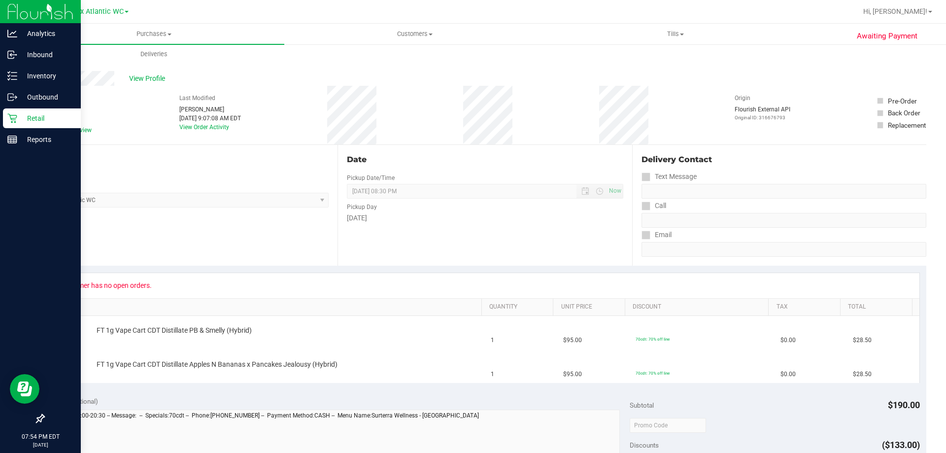
click at [29, 120] on p "Retail" at bounding box center [46, 118] width 59 height 12
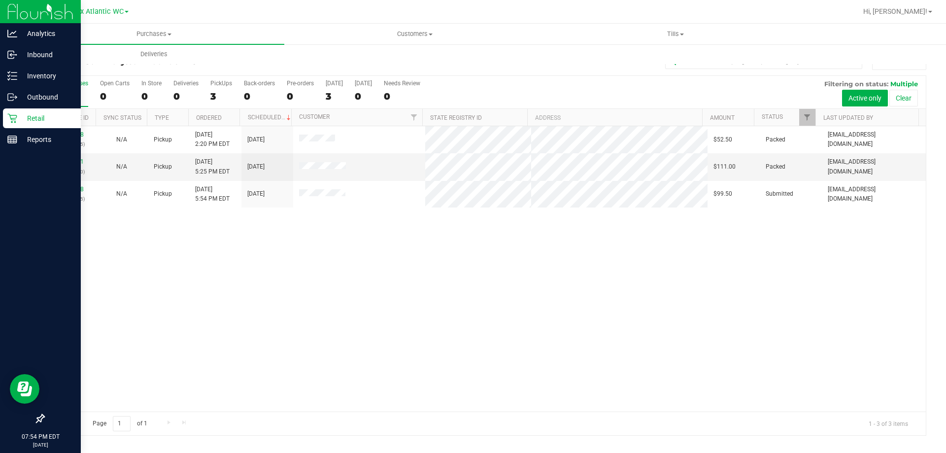
click at [33, 118] on p "Retail" at bounding box center [46, 118] width 59 height 12
click at [15, 118] on icon at bounding box center [11, 118] width 9 height 9
click at [30, 138] on p "Reports" at bounding box center [46, 140] width 59 height 12
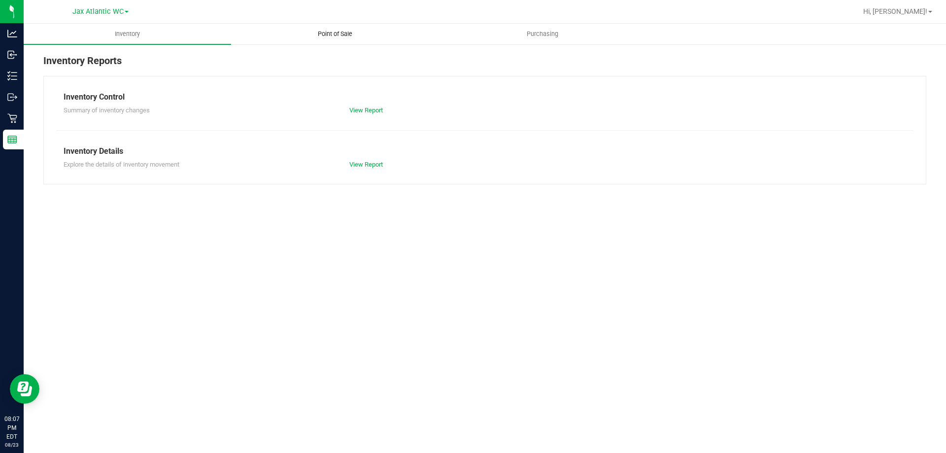
click at [349, 32] on span "Point of Sale" at bounding box center [334, 34] width 61 height 9
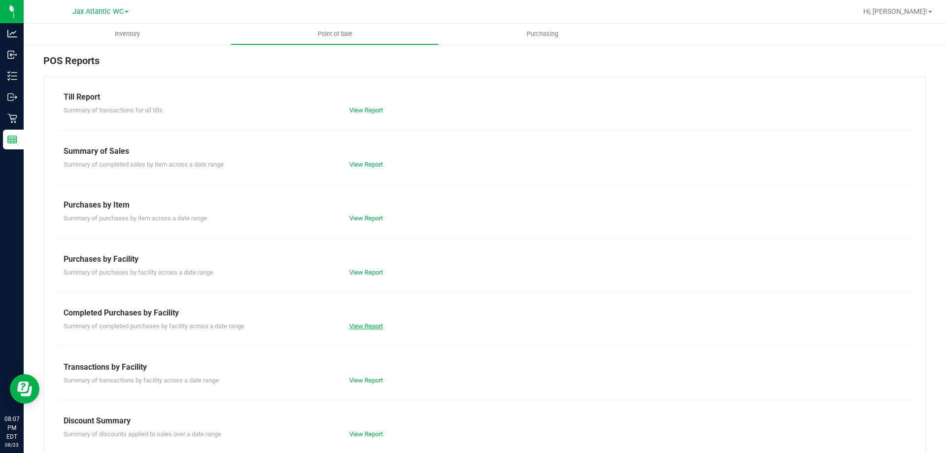
click at [371, 327] on link "View Report" at bounding box center [365, 325] width 33 height 7
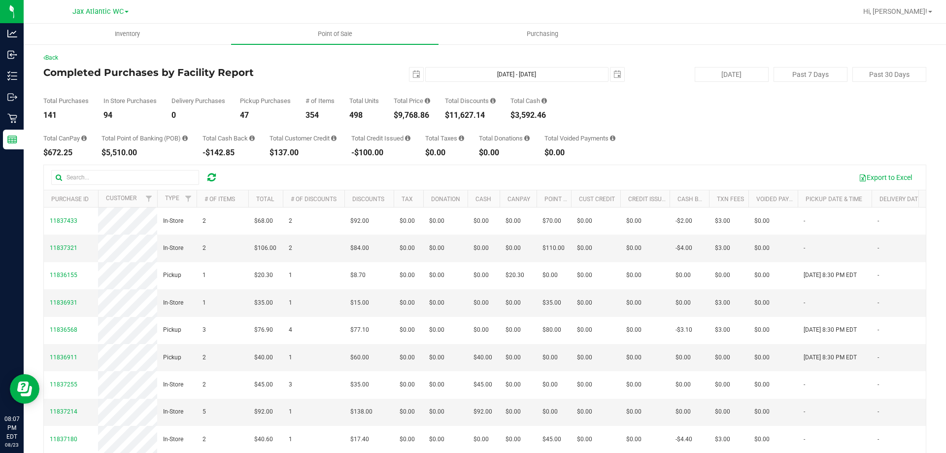
click at [317, 91] on div "Total Purchases 141 In Store Purchases 94 Delivery Purchases 0 Pickup Purchases…" at bounding box center [484, 100] width 883 height 37
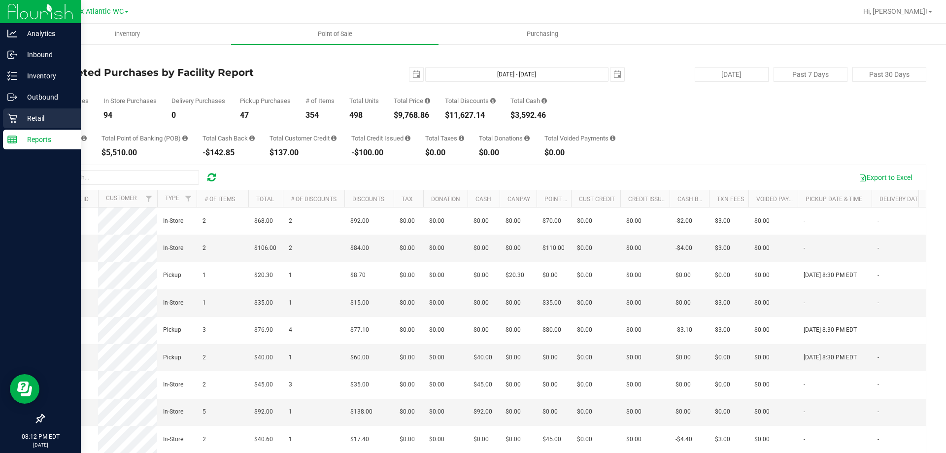
click at [28, 115] on p "Retail" at bounding box center [46, 118] width 59 height 12
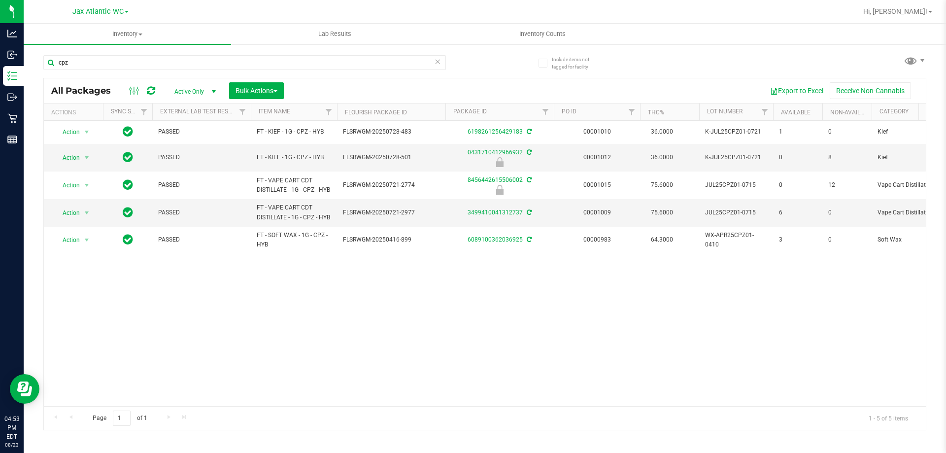
click at [437, 61] on icon at bounding box center [437, 61] width 7 height 12
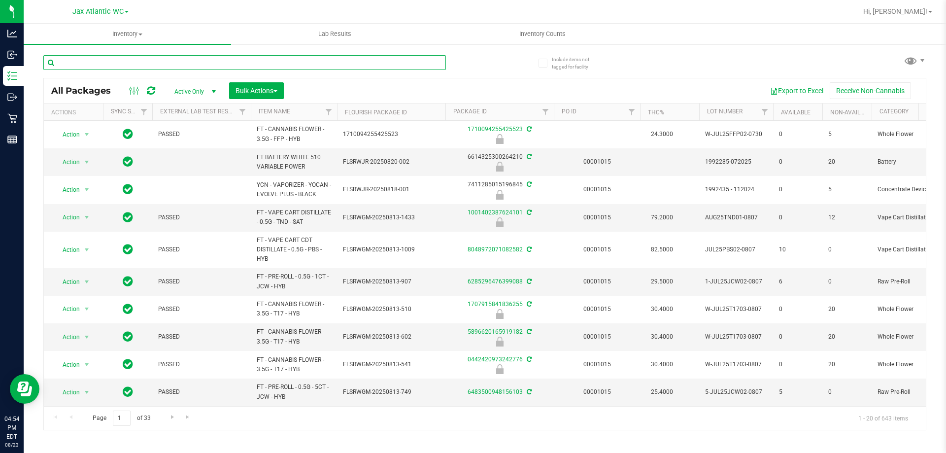
click at [99, 58] on input "text" at bounding box center [244, 62] width 402 height 15
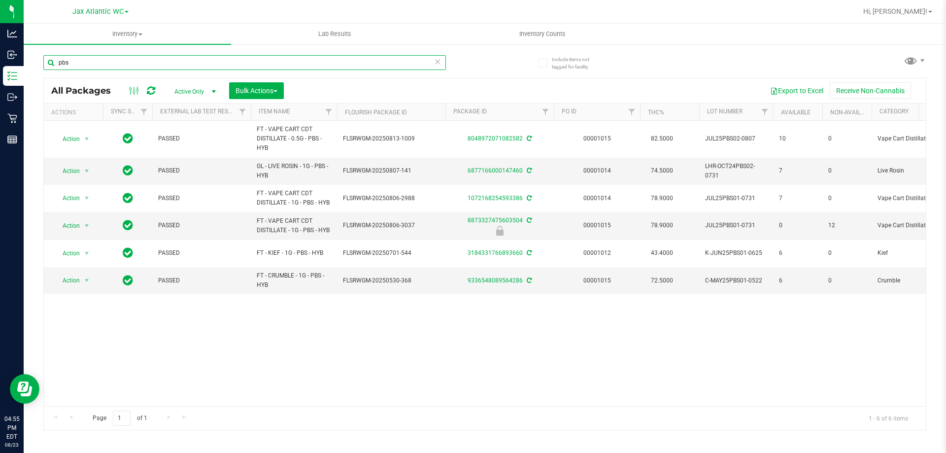
type input "pbs"
click at [437, 64] on icon at bounding box center [437, 61] width 7 height 12
